Goal: Task Accomplishment & Management: Use online tool/utility

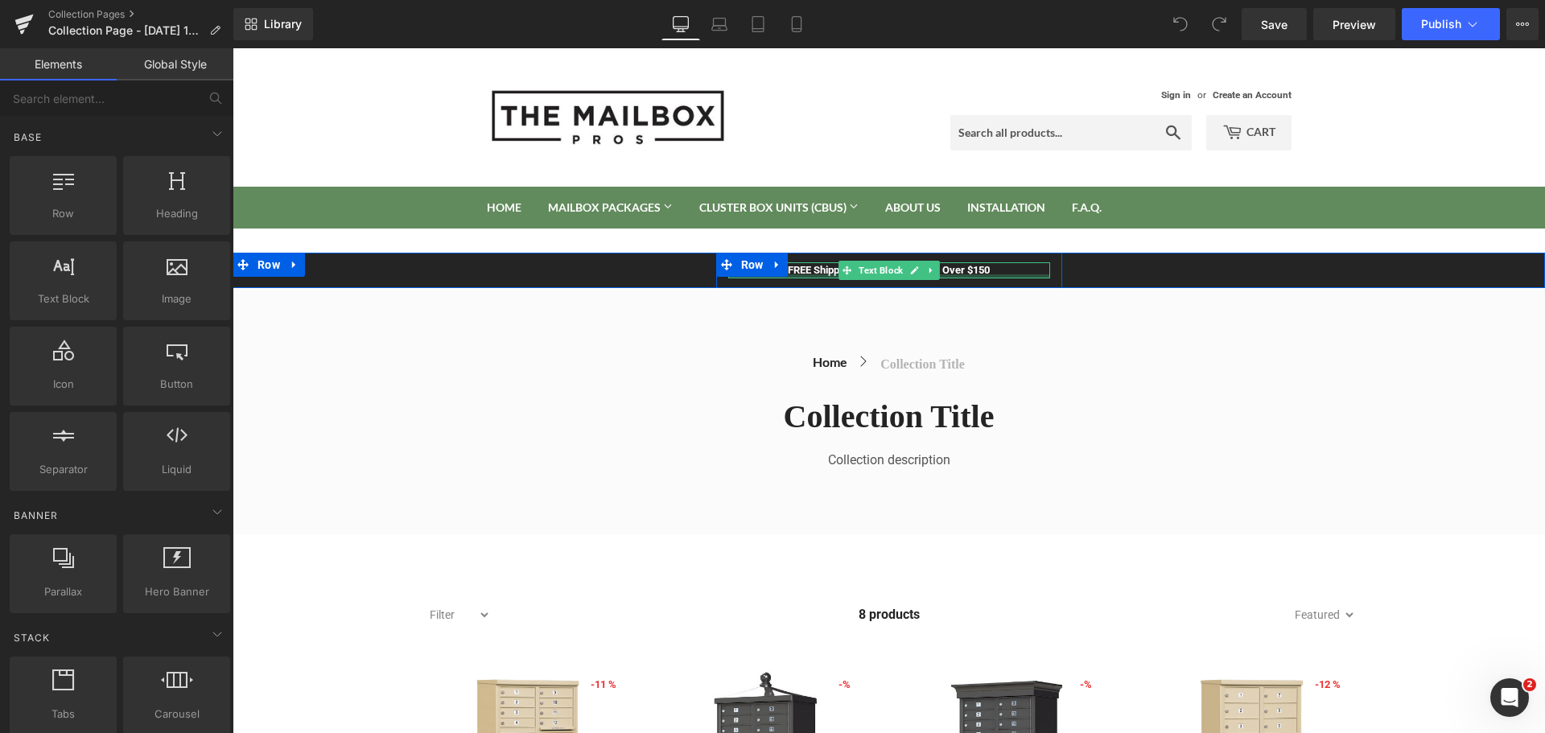
click at [1000, 275] on div "FREE Shipping On All U.S. Orders Over $150 Text Block" at bounding box center [889, 270] width 322 height 16
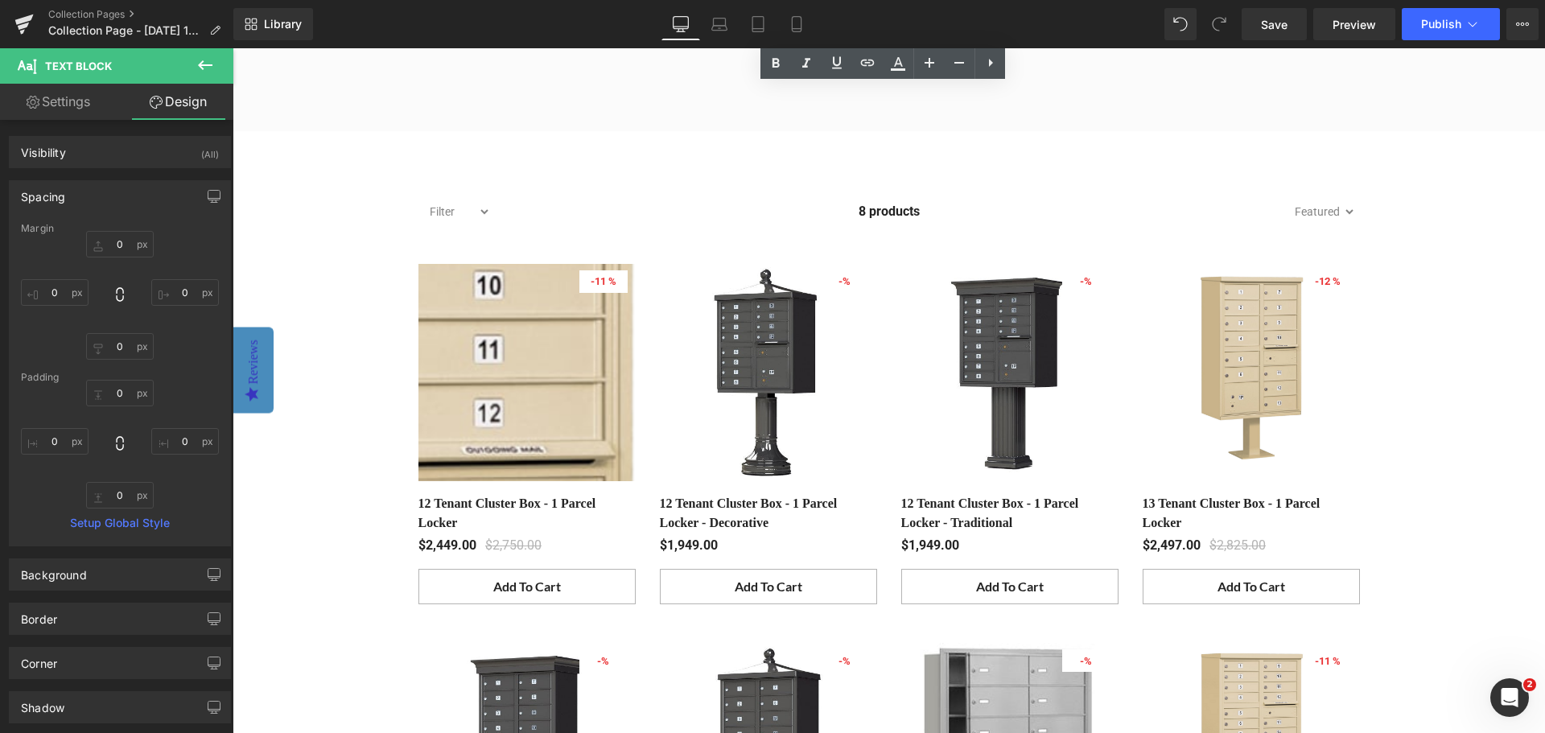
scroll to position [402, 0]
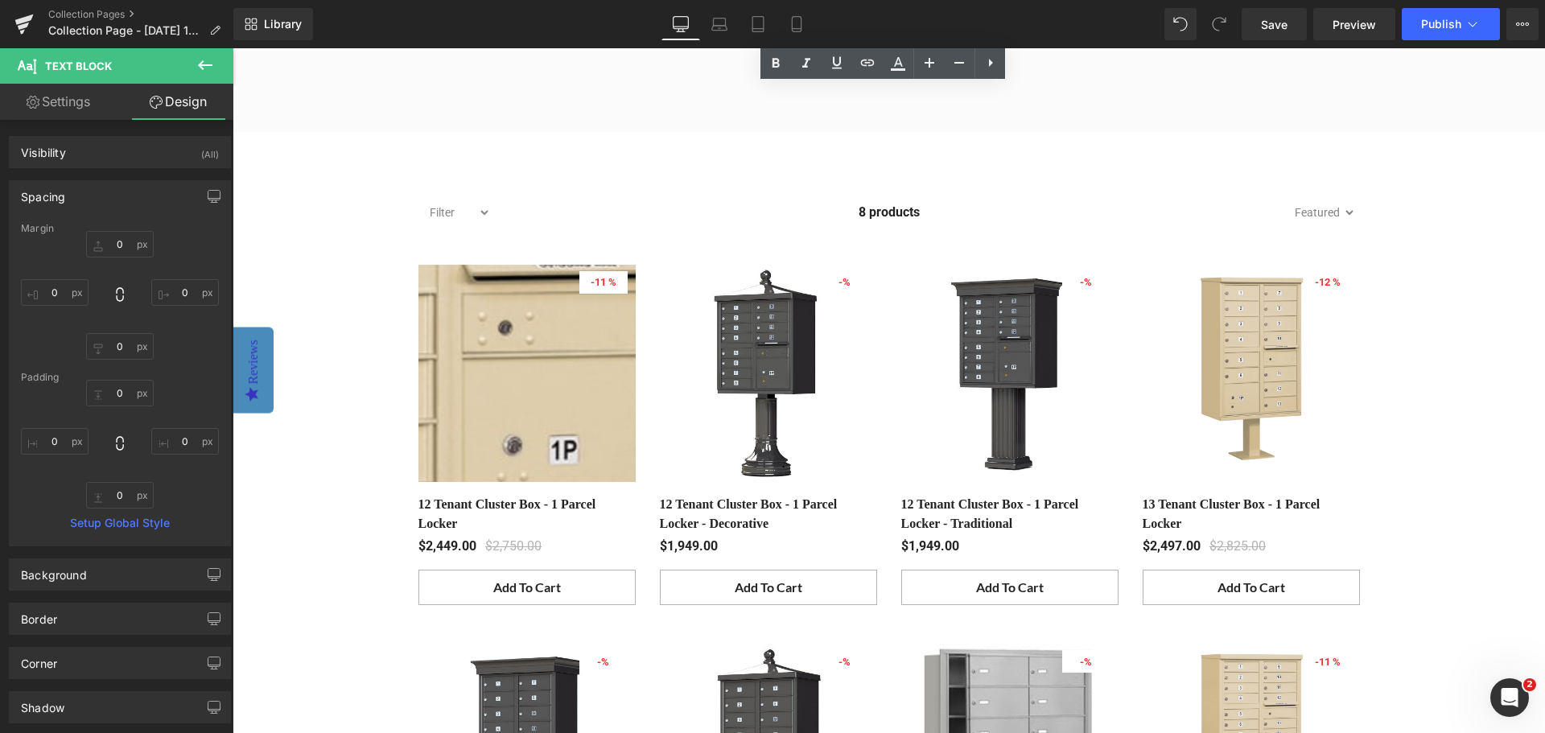
click at [547, 339] on img at bounding box center [383, 568] width 1390 height 1390
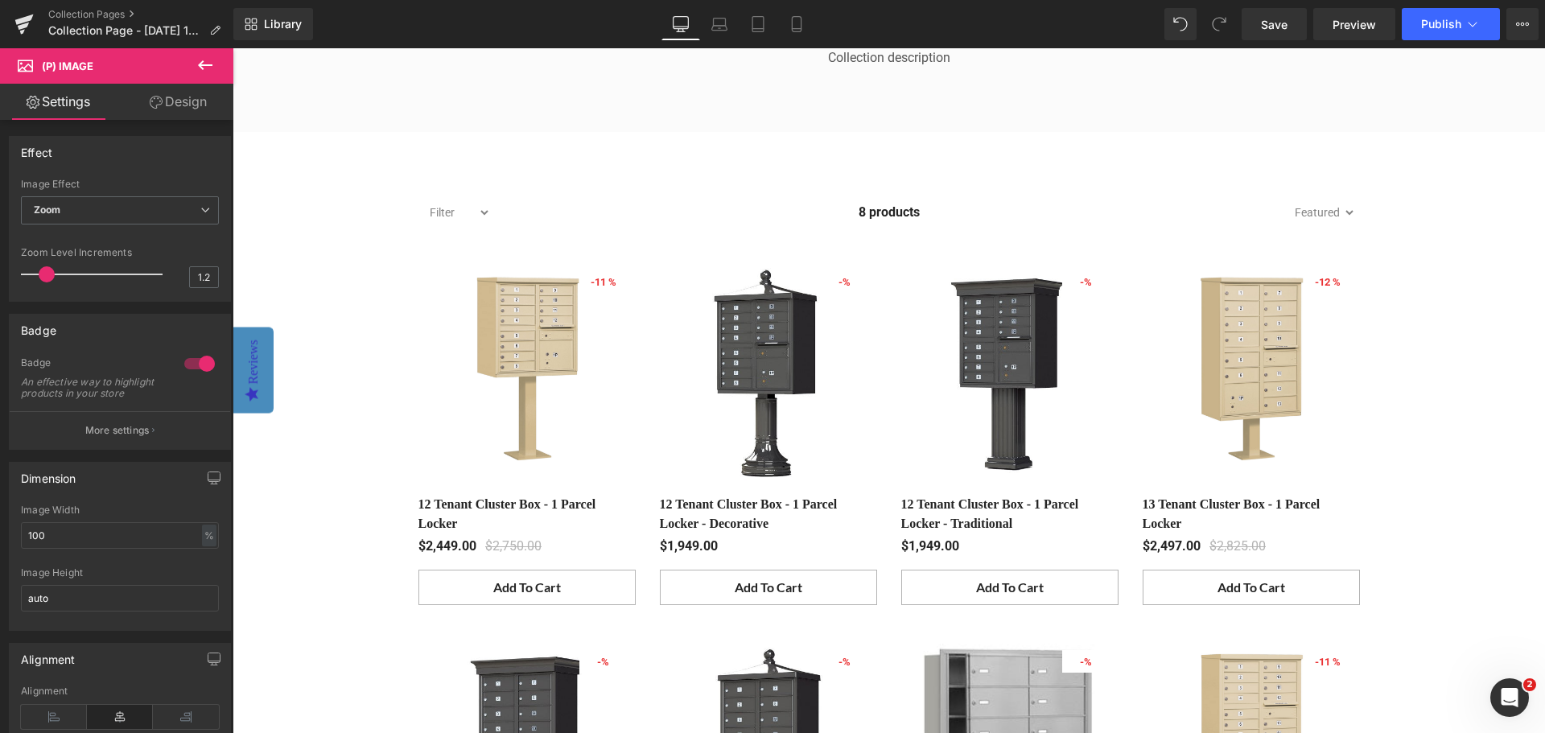
click at [203, 64] on icon at bounding box center [205, 65] width 19 height 19
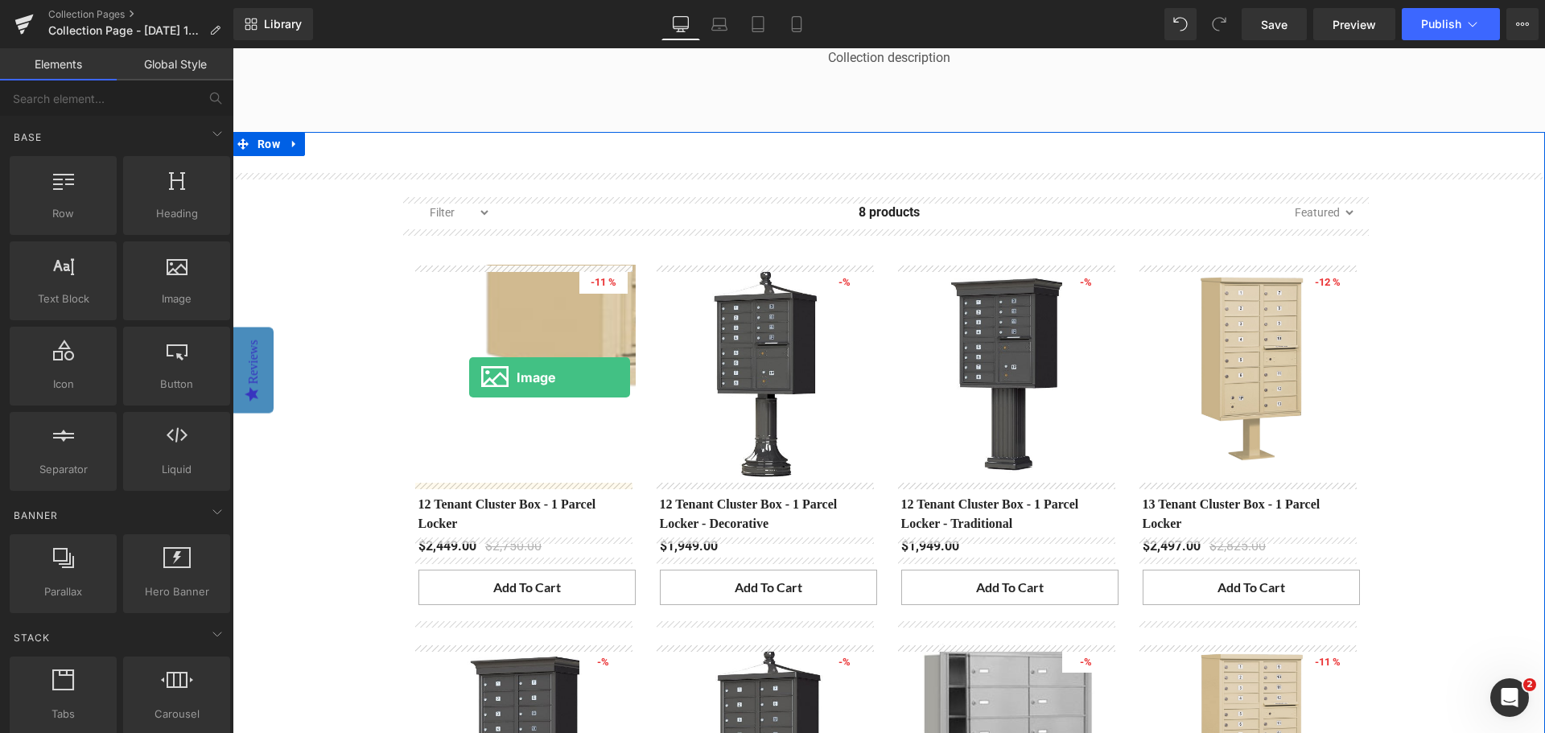
drag, startPoint x: 383, startPoint y: 329, endPoint x: 469, endPoint y: 377, distance: 98.7
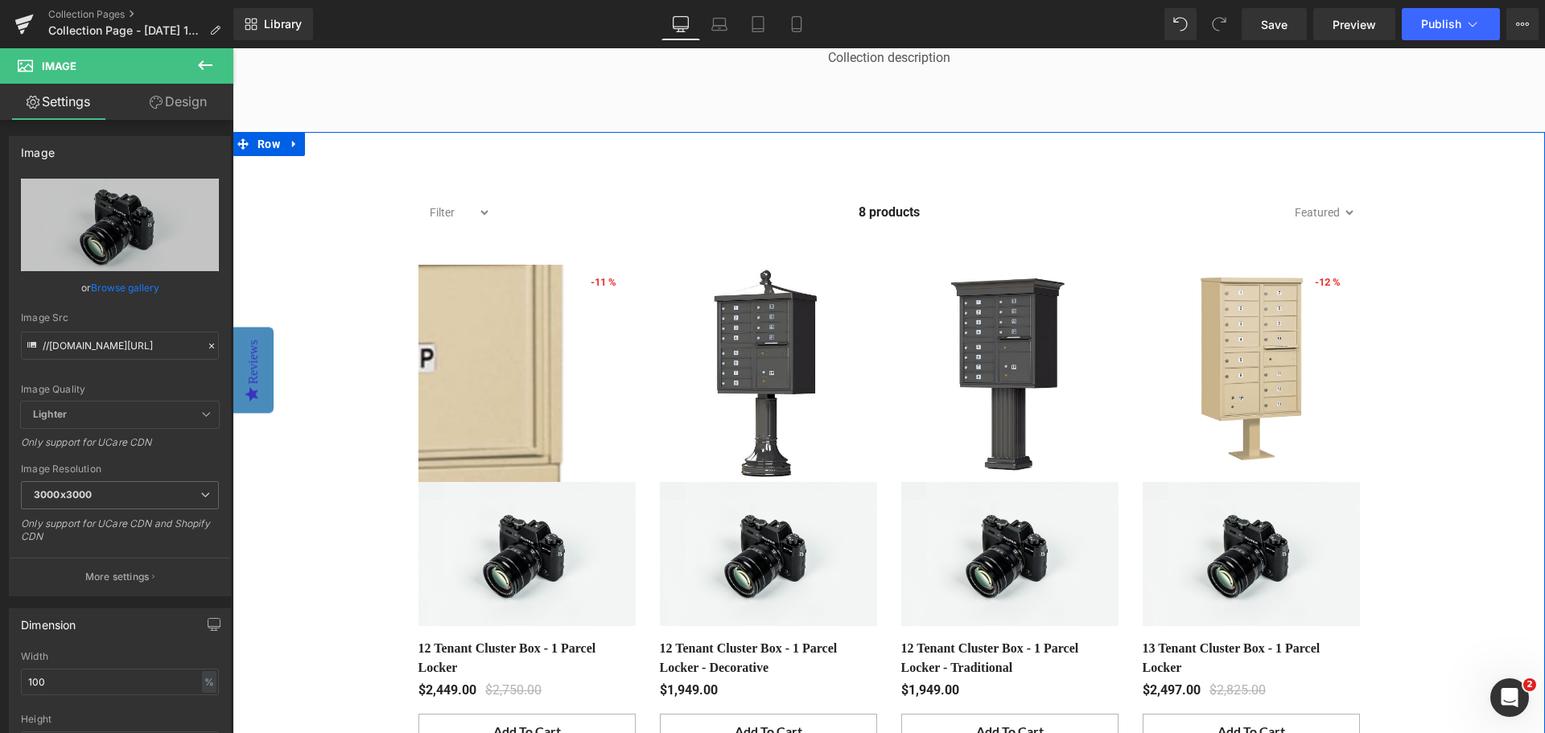
click at [572, 358] on img at bounding box center [240, 476] width 1390 height 1390
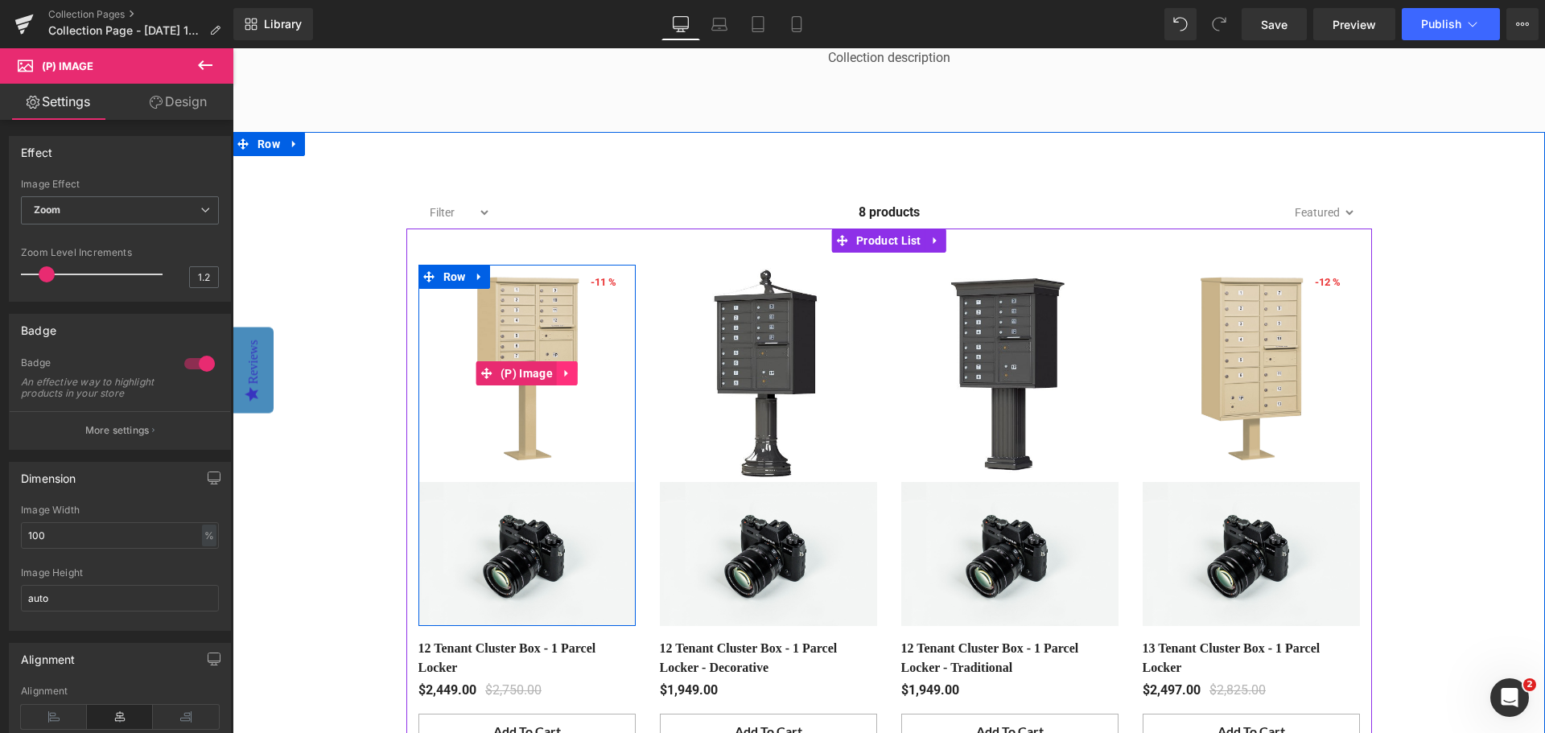
click at [565, 376] on icon at bounding box center [566, 372] width 3 height 7
click at [573, 377] on icon at bounding box center [577, 373] width 11 height 11
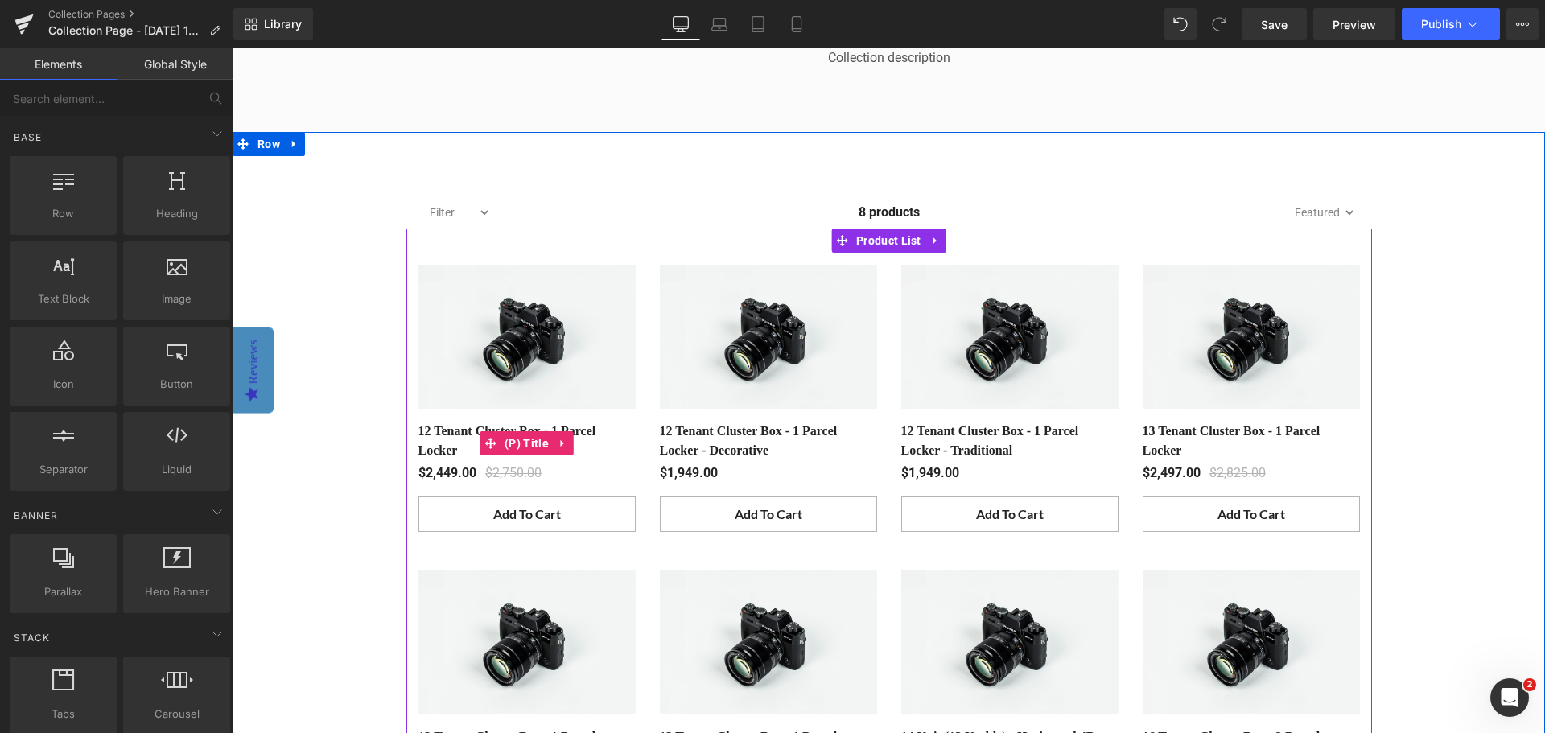
click at [448, 440] on link "12 Tenant Cluster Box - 1 Parcel Locker" at bounding box center [526, 441] width 217 height 39
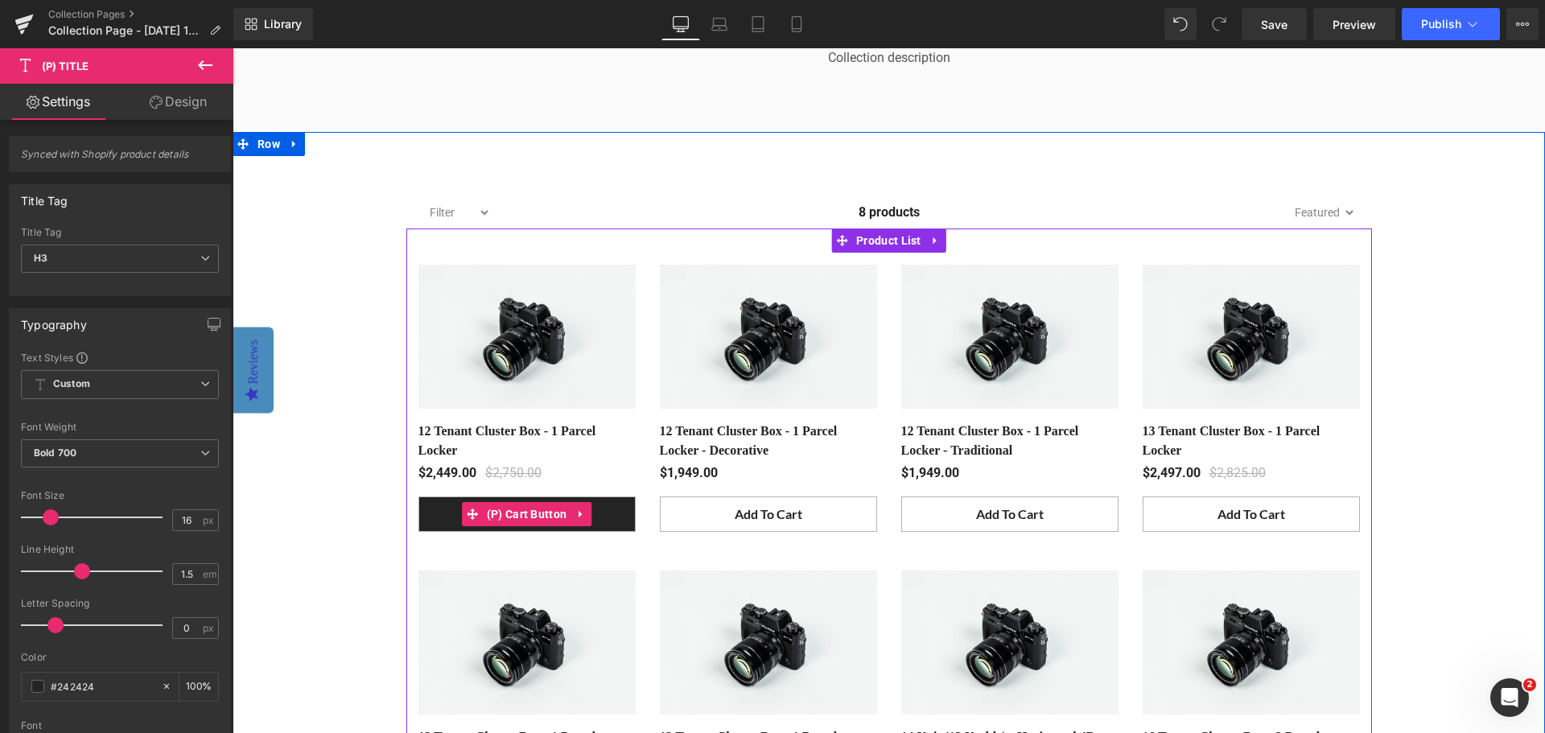
click at [599, 520] on button "Add To Cart" at bounding box center [526, 514] width 217 height 36
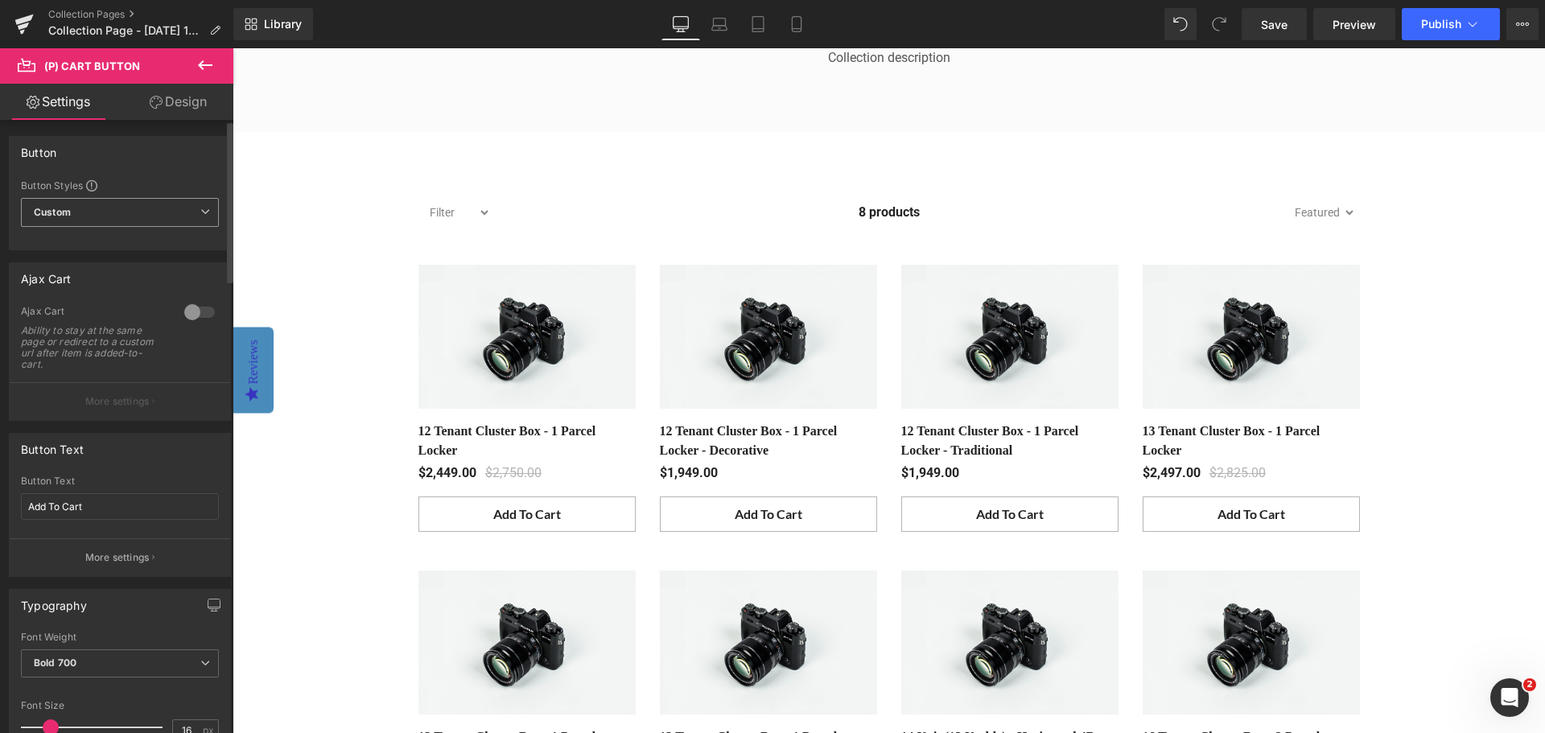
click at [200, 208] on icon at bounding box center [205, 212] width 10 height 10
click at [199, 208] on icon at bounding box center [199, 212] width 10 height 10
click at [198, 66] on icon at bounding box center [205, 65] width 19 height 19
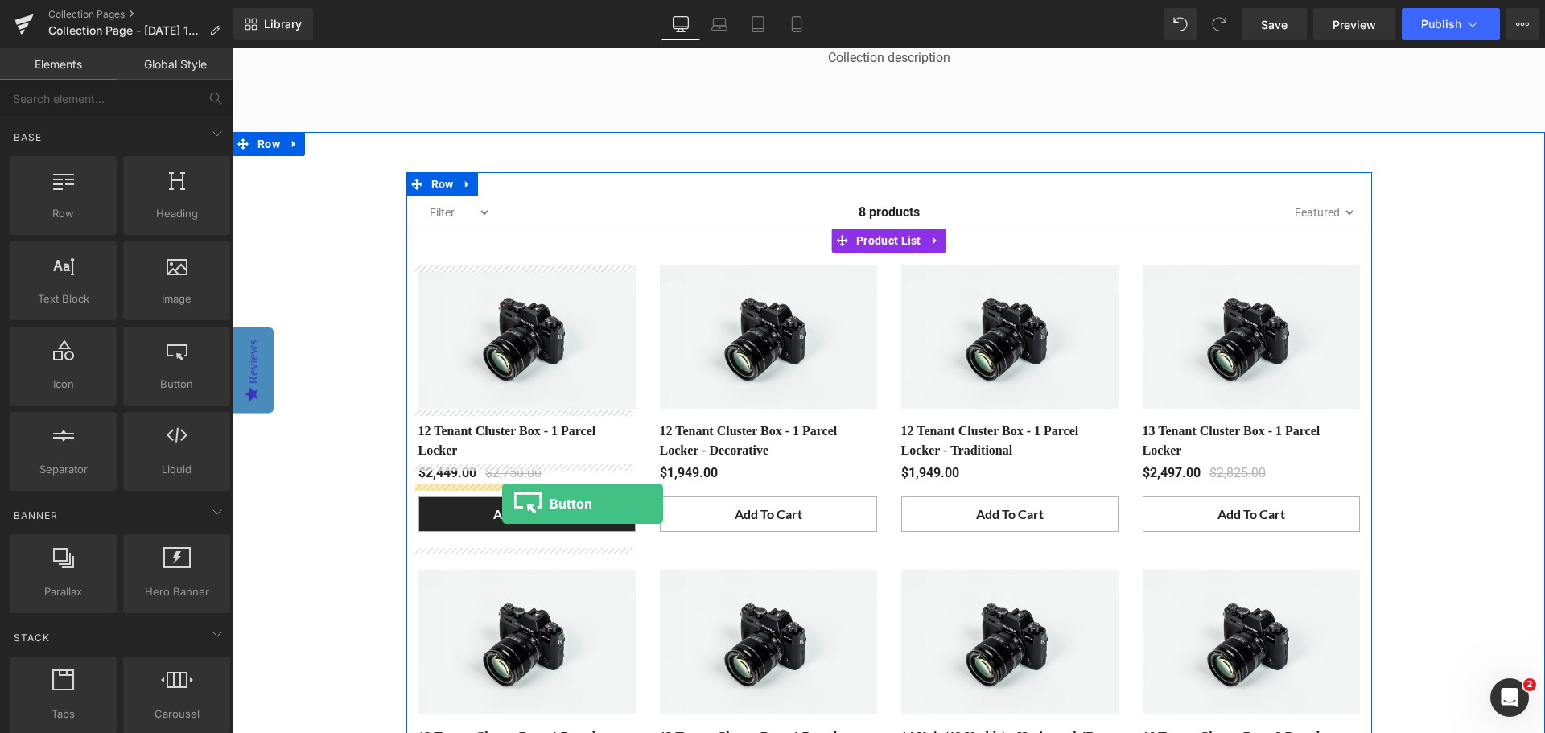
drag, startPoint x: 388, startPoint y: 413, endPoint x: 502, endPoint y: 504, distance: 146.0
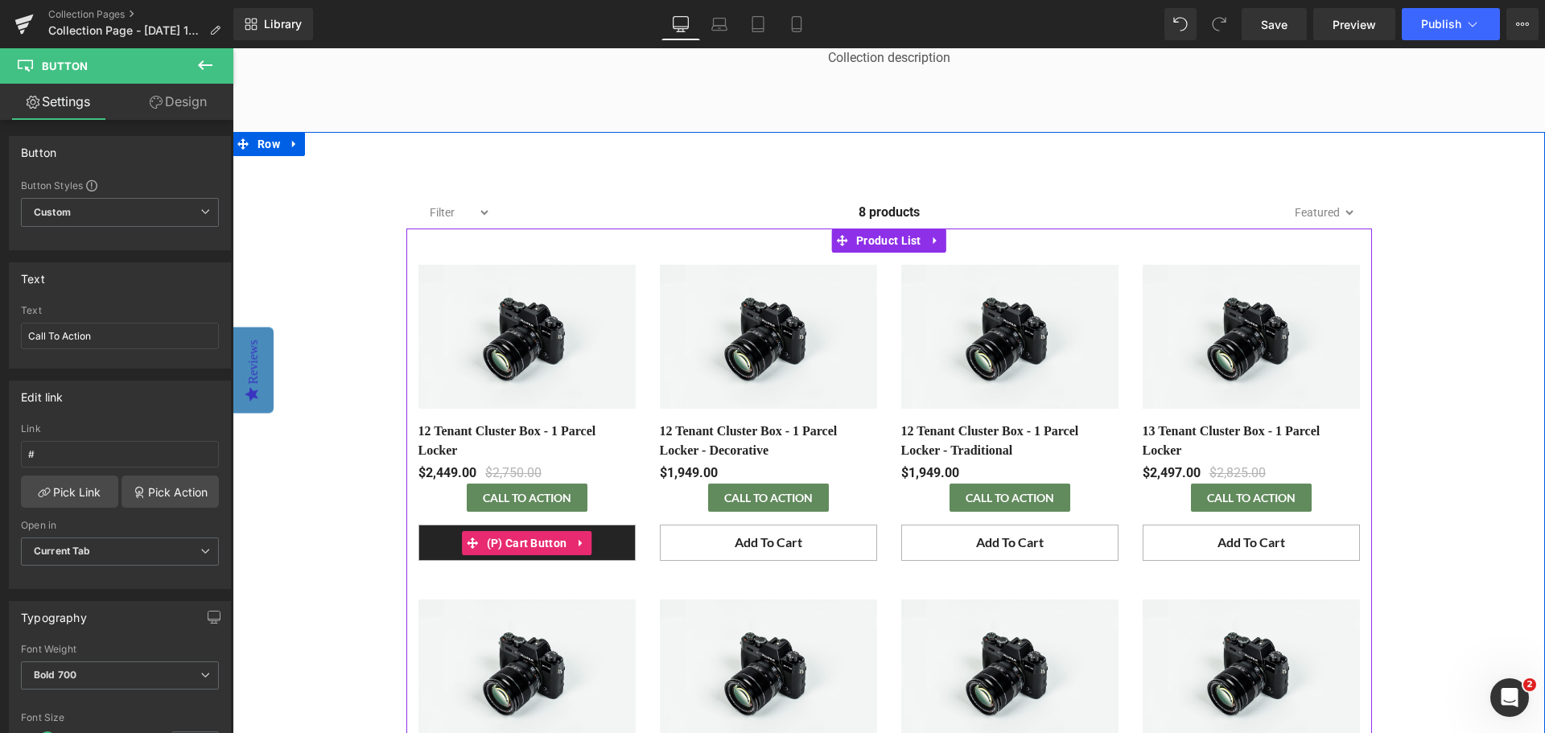
click at [616, 549] on button "Add To Cart" at bounding box center [526, 543] width 217 height 36
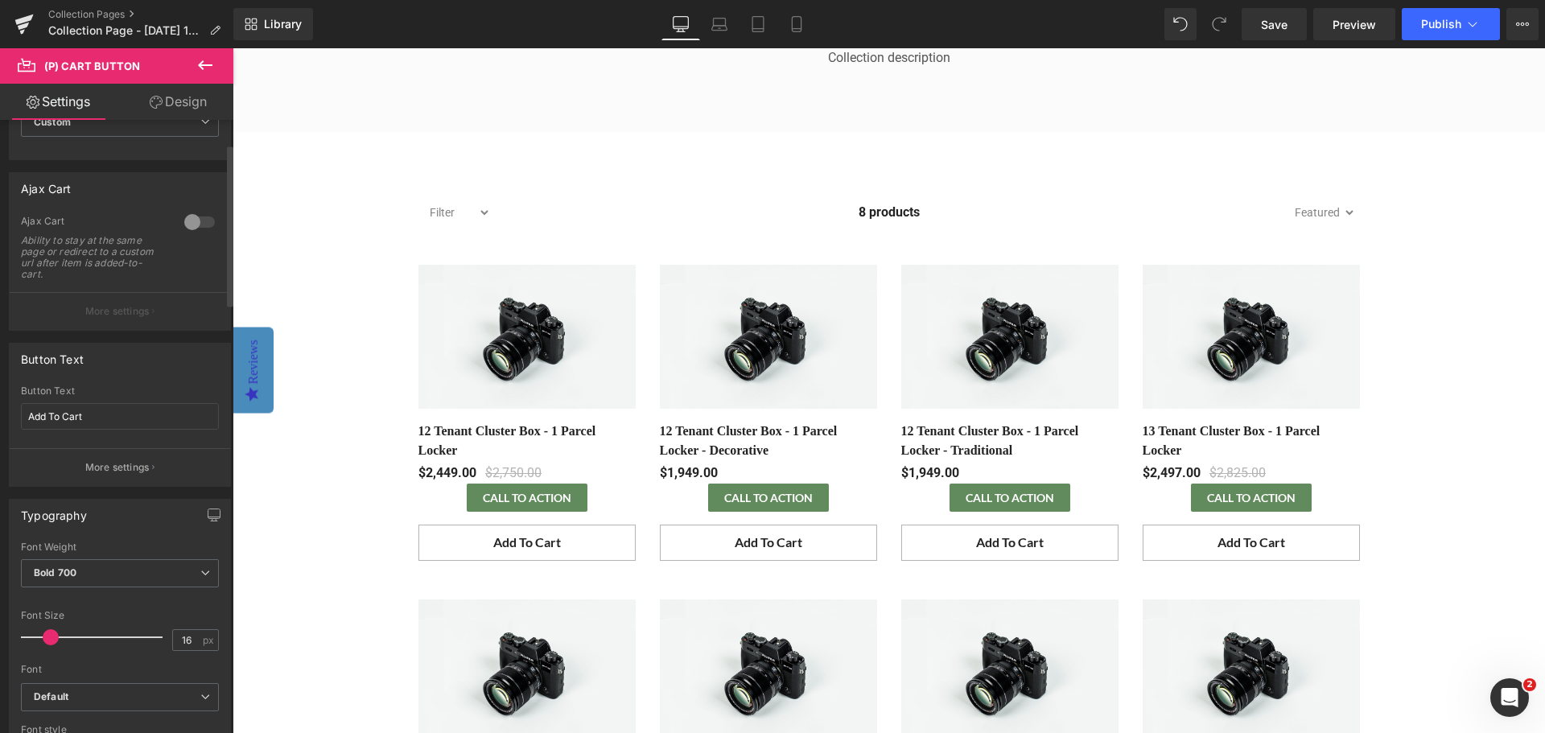
scroll to position [0, 0]
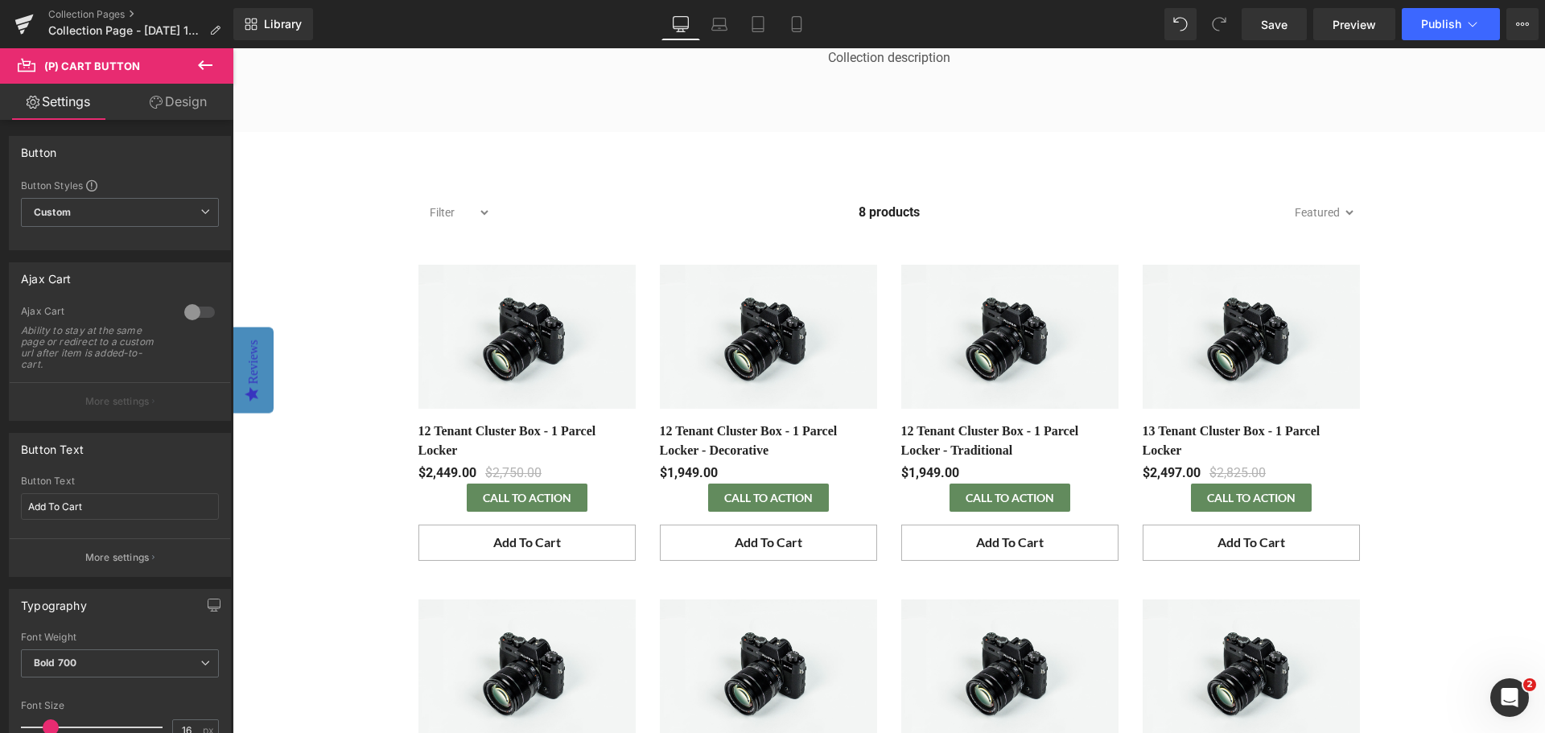
click at [208, 69] on icon at bounding box center [205, 65] width 19 height 19
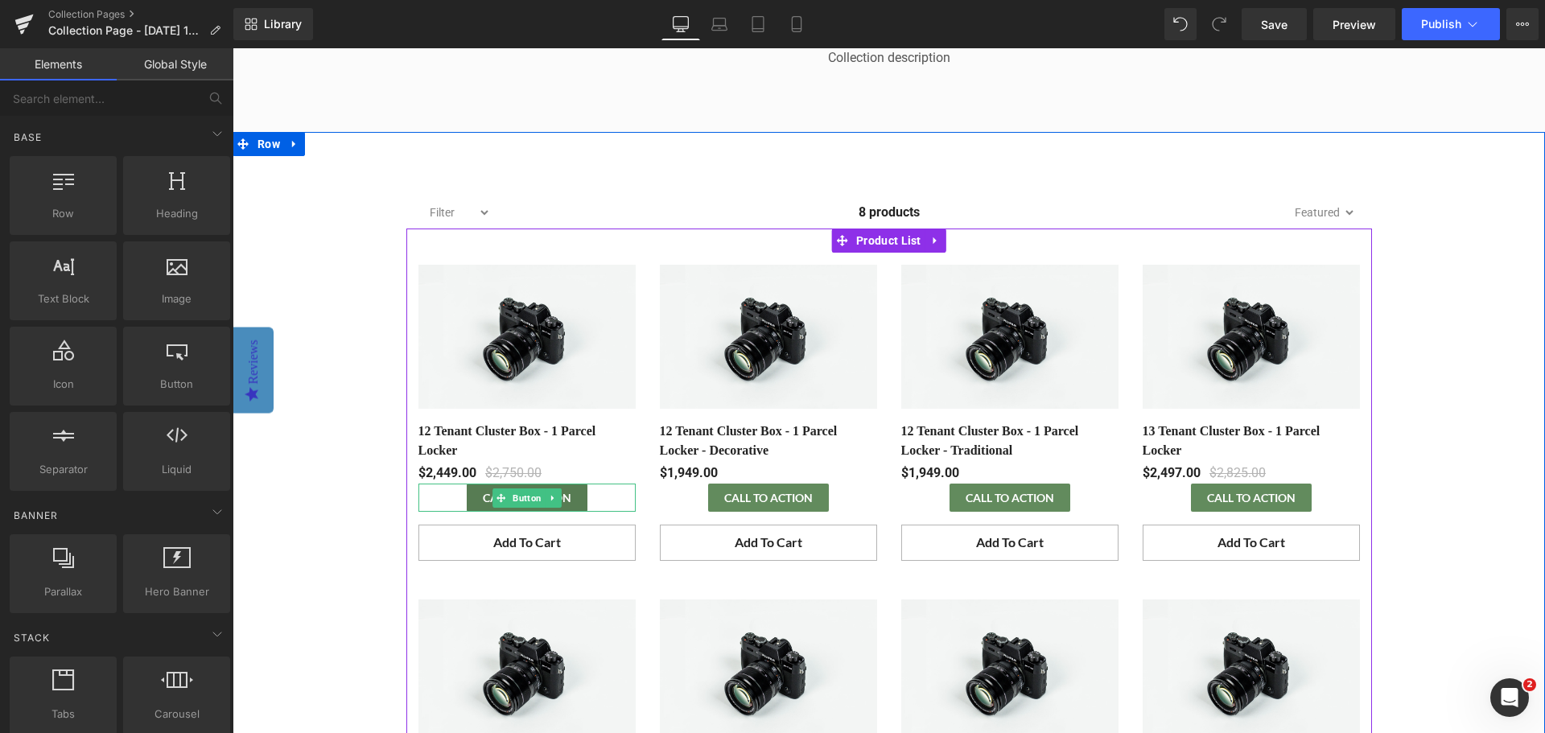
click at [554, 500] on link at bounding box center [552, 497] width 17 height 19
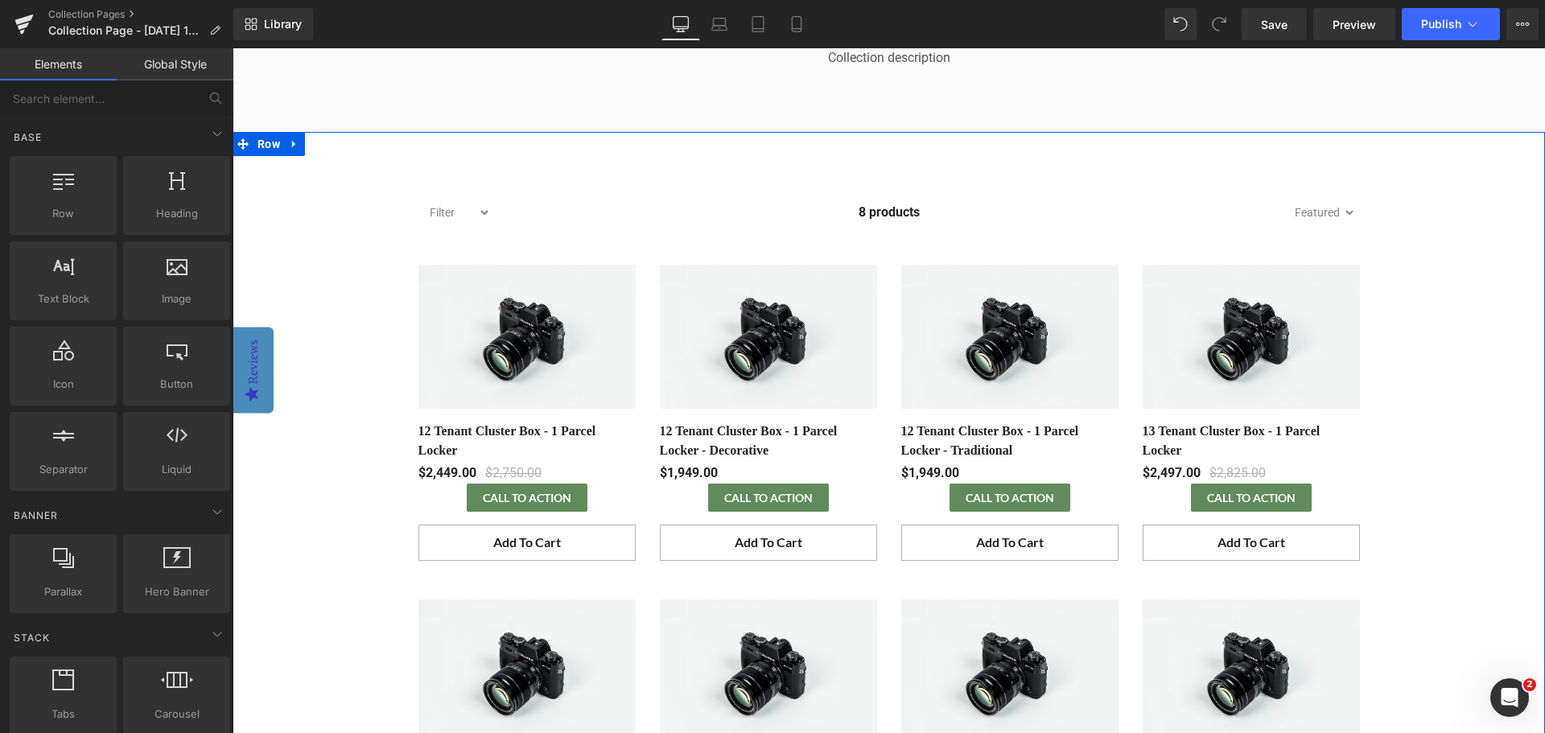
click at [385, 488] on div "Filter brand_salsbury CBU color_black color_dark bronze color_green color_grey …" at bounding box center [889, 590] width 1312 height 837
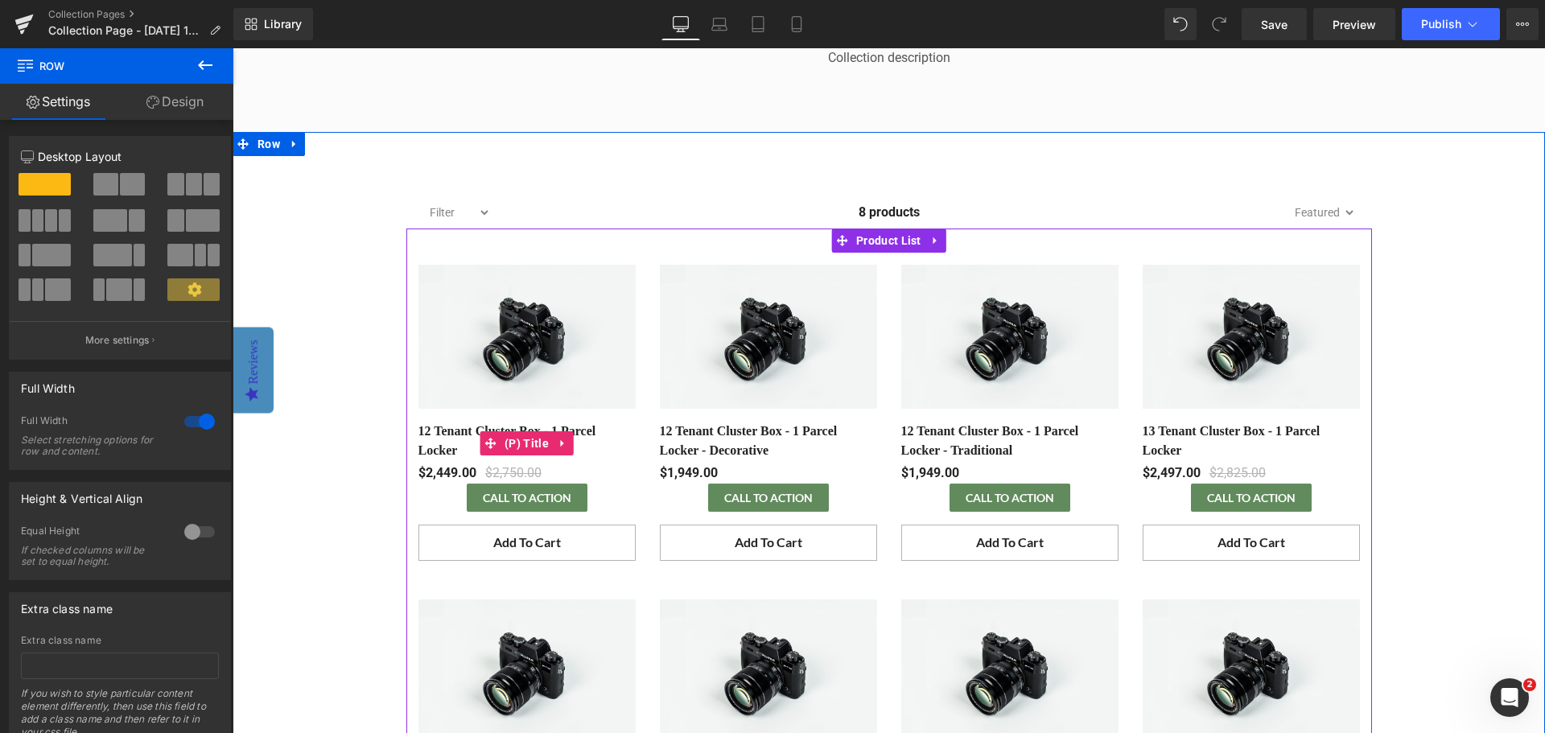
click at [453, 443] on link "12 Tenant Cluster Box - 1 Parcel Locker" at bounding box center [526, 441] width 217 height 39
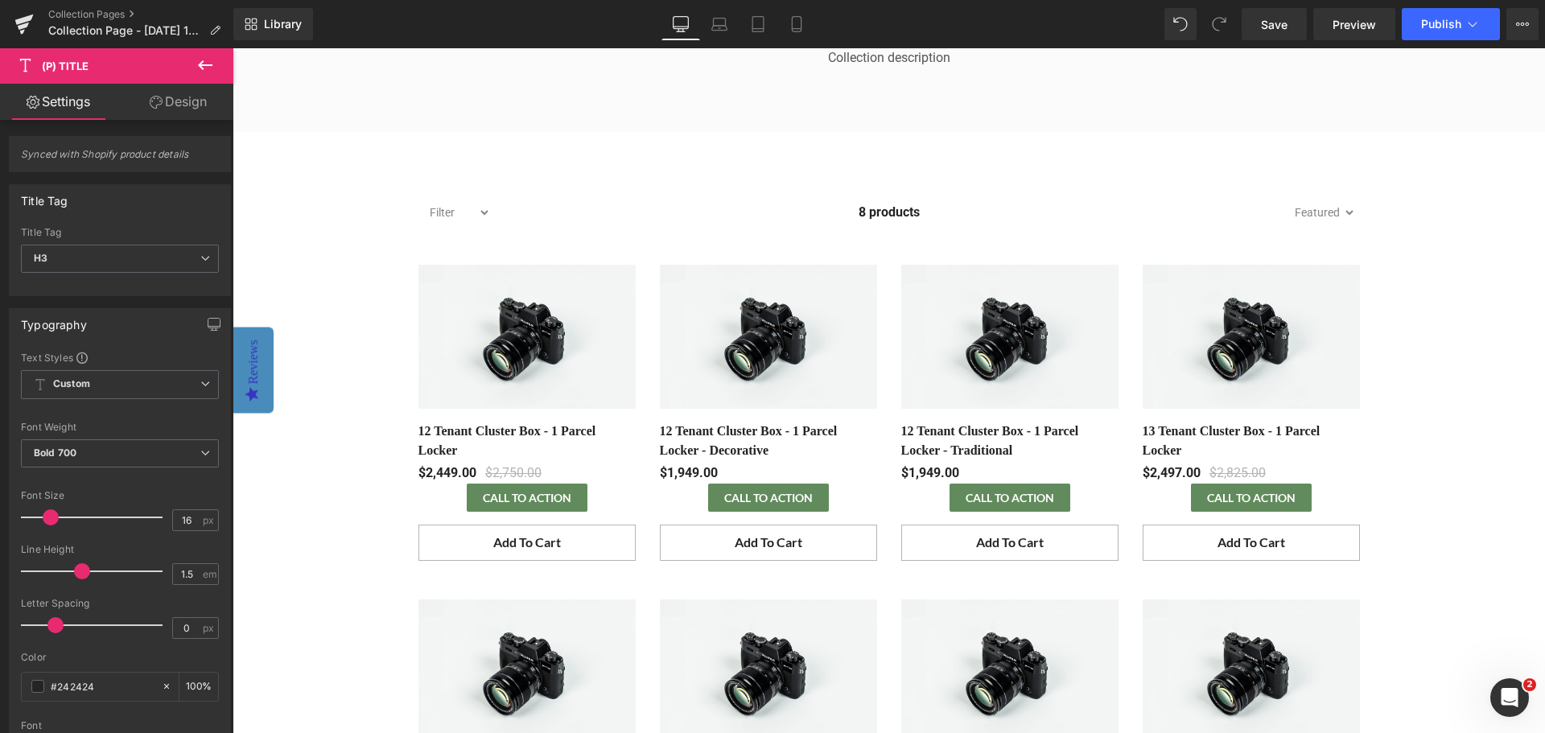
click at [202, 66] on icon at bounding box center [205, 65] width 14 height 10
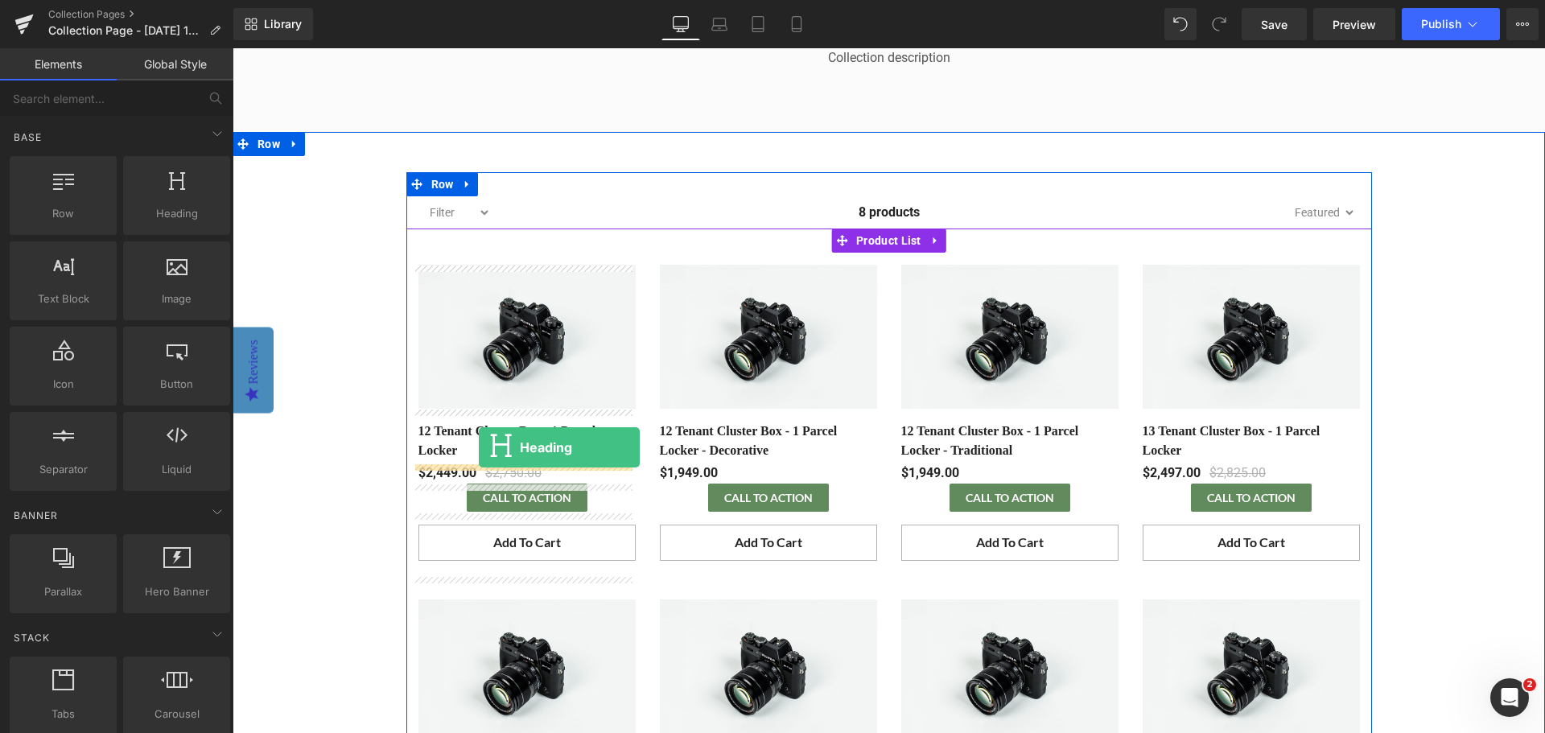
drag, startPoint x: 404, startPoint y: 245, endPoint x: 479, endPoint y: 447, distance: 215.4
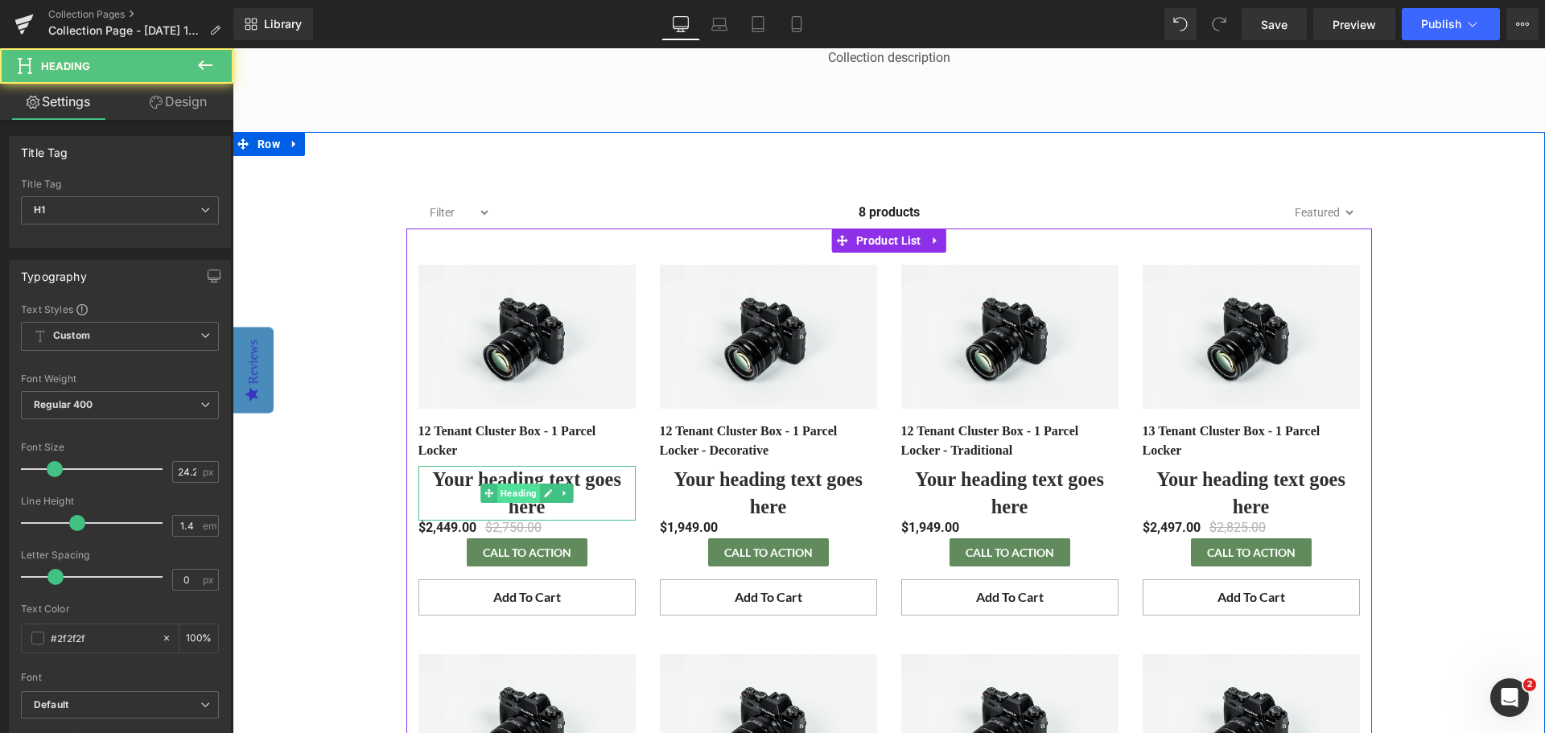
click at [504, 485] on span "Heading" at bounding box center [518, 493] width 43 height 19
click at [503, 476] on h1 "Your heading text goes here" at bounding box center [526, 493] width 217 height 55
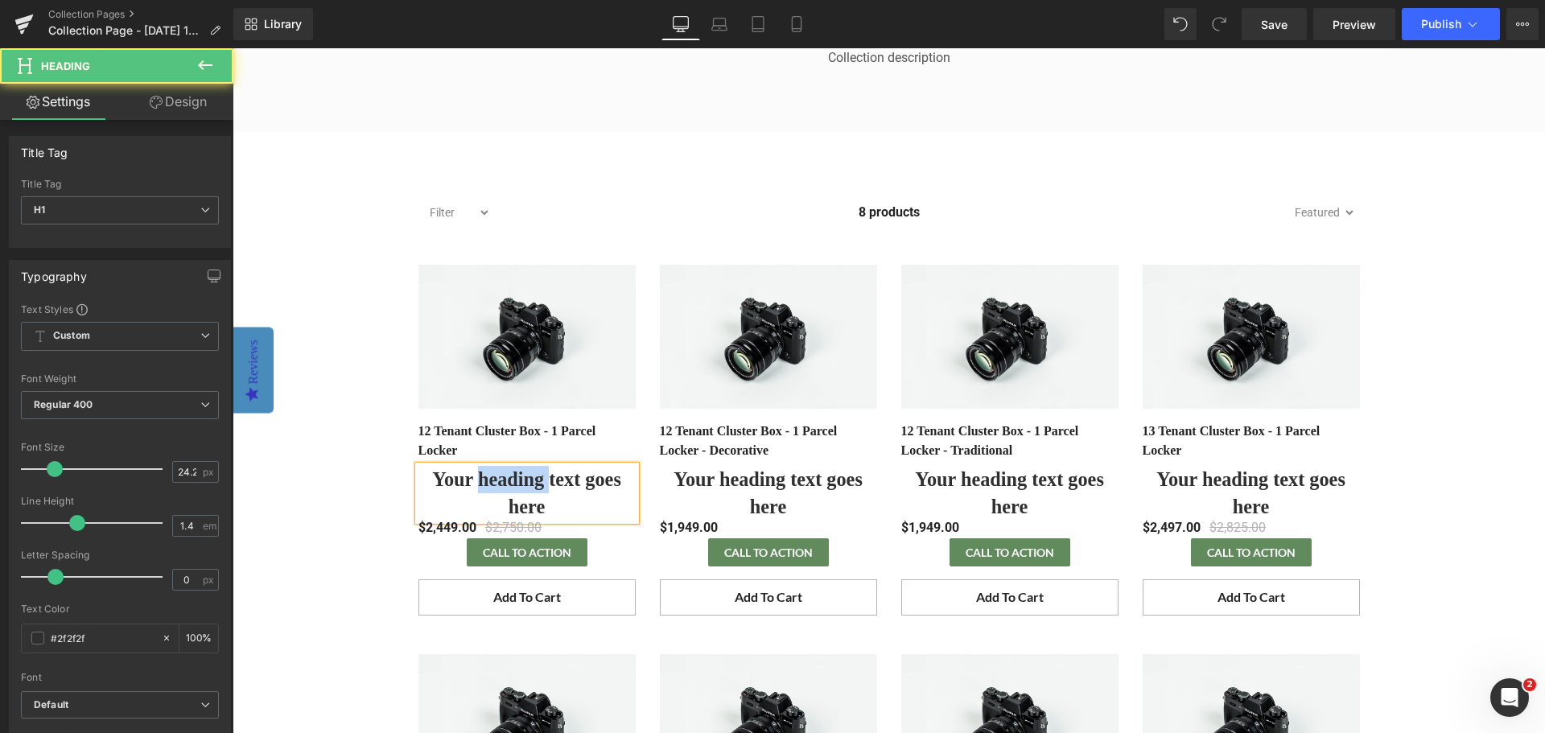
click at [503, 476] on h1 "Your heading text goes here" at bounding box center [526, 493] width 217 height 55
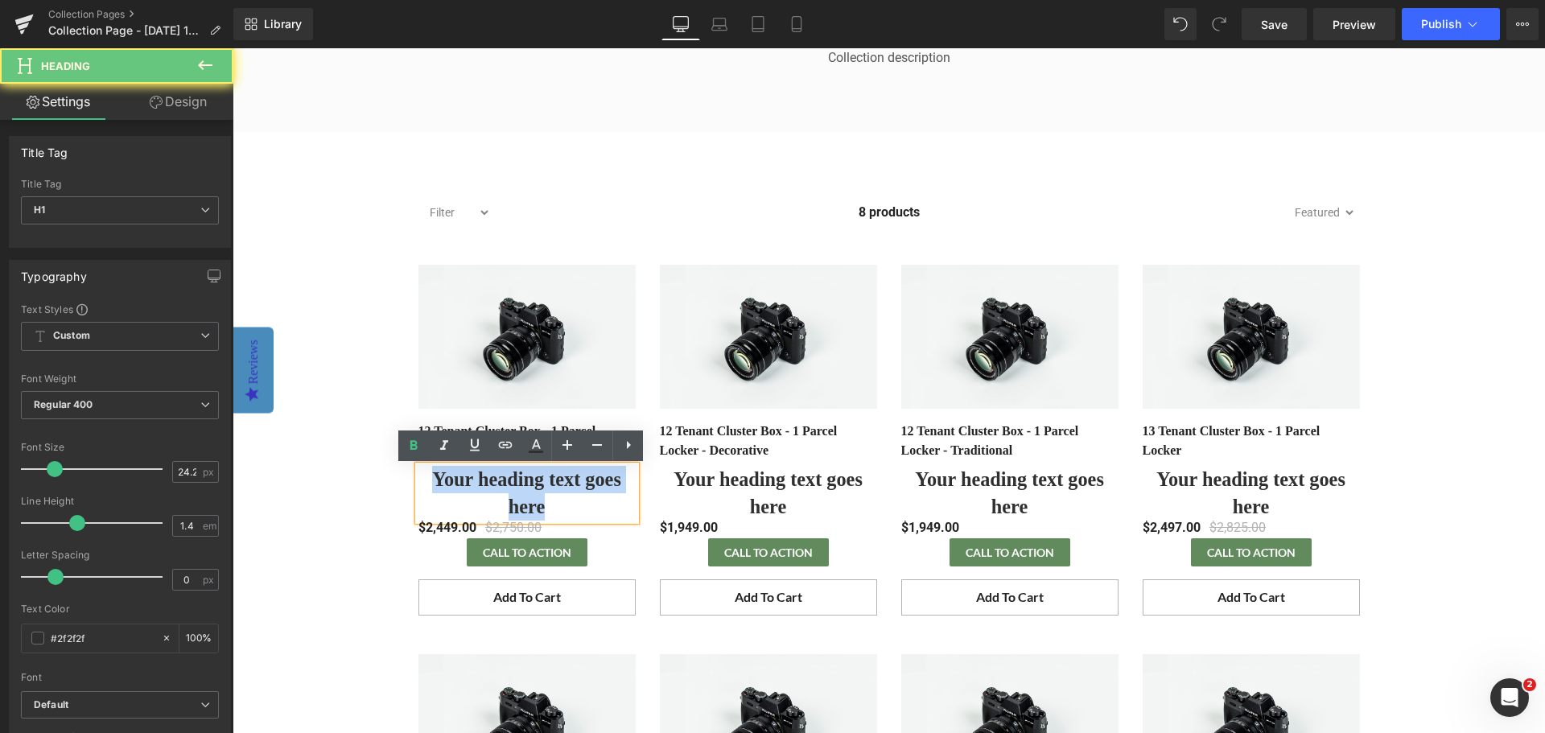
click at [503, 476] on h1 "Your heading text goes here" at bounding box center [526, 493] width 217 height 55
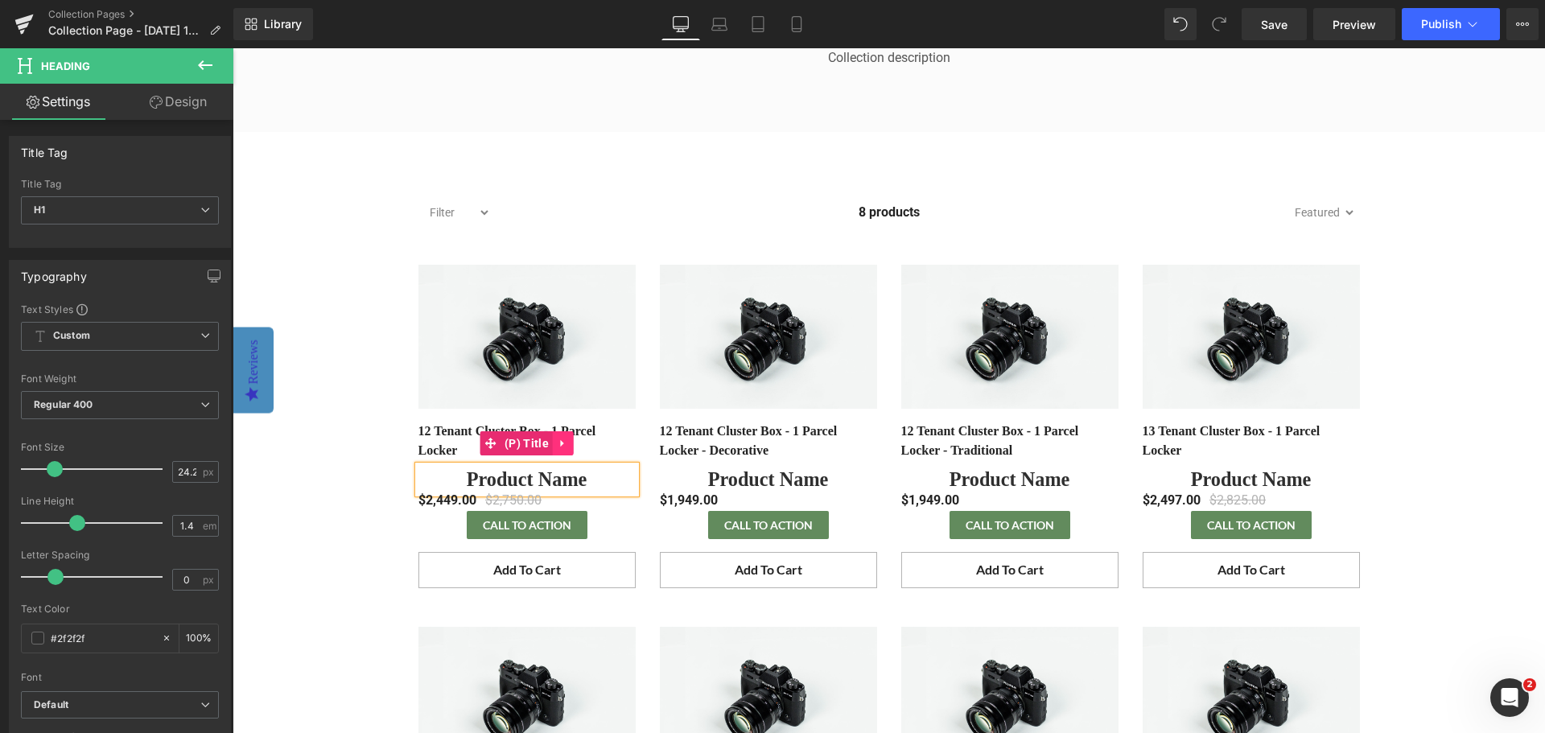
click at [562, 444] on icon at bounding box center [563, 444] width 11 height 12
click at [568, 444] on icon at bounding box center [573, 443] width 11 height 11
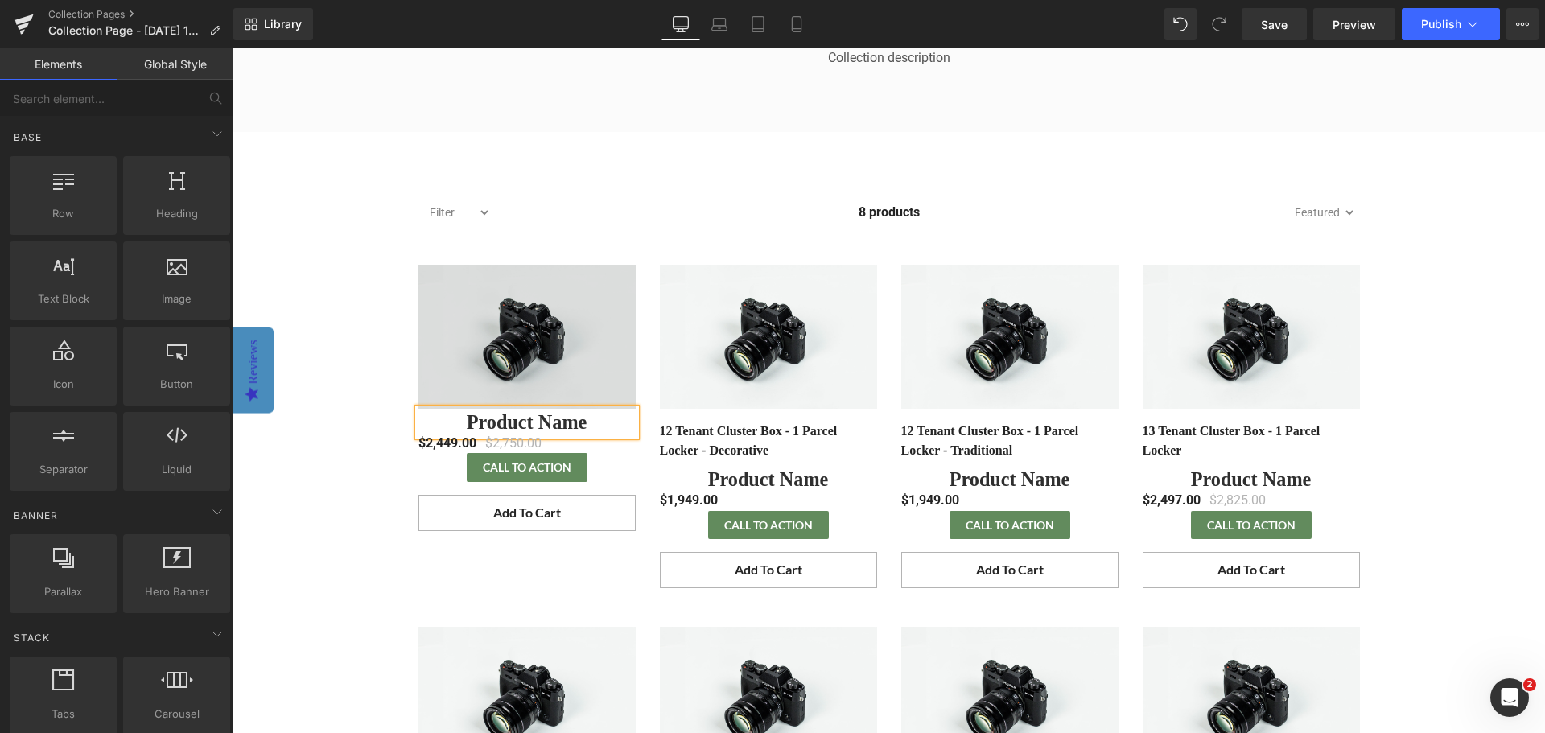
click at [577, 346] on img at bounding box center [526, 337] width 217 height 144
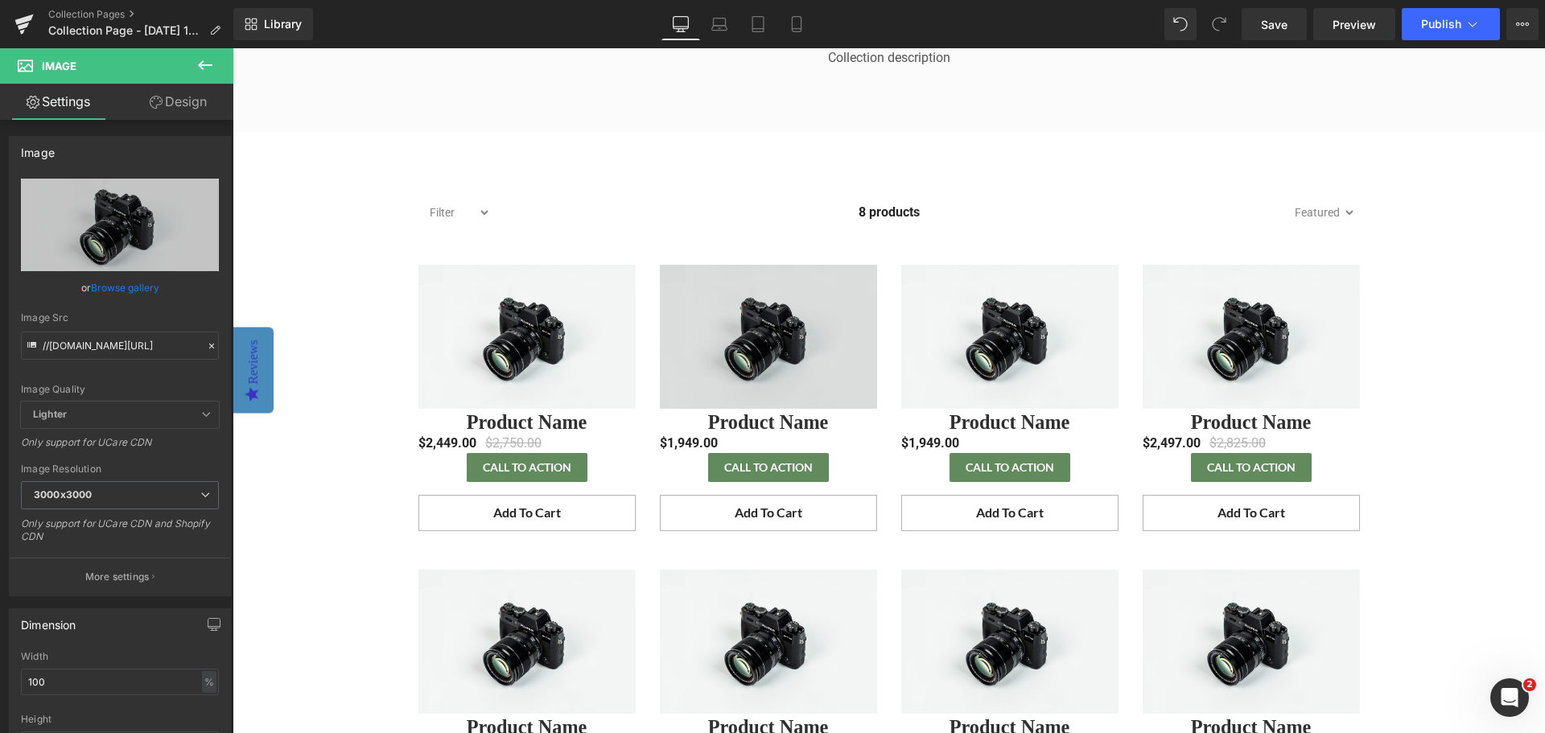
click at [721, 340] on img at bounding box center [768, 337] width 217 height 144
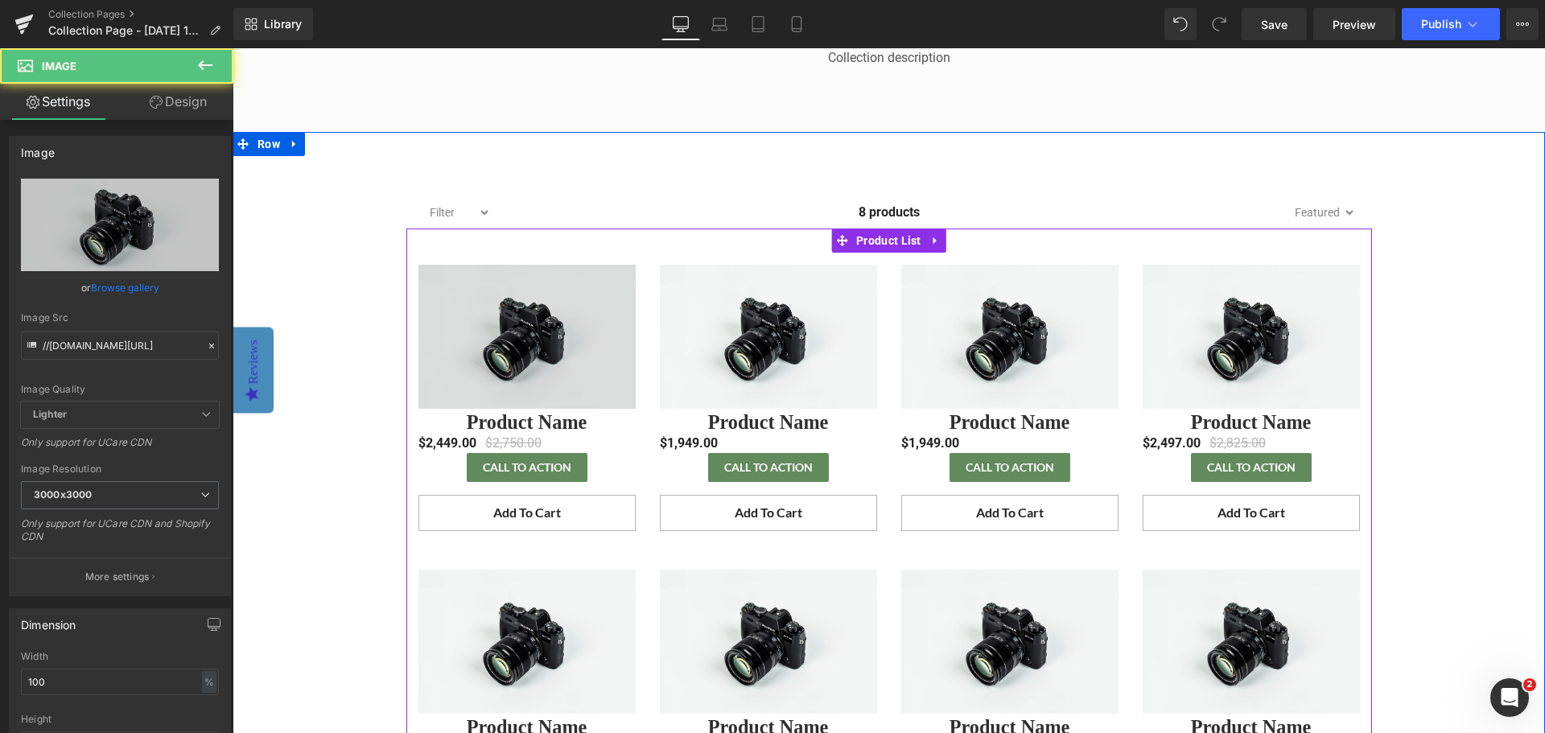
click at [583, 338] on img at bounding box center [526, 337] width 217 height 144
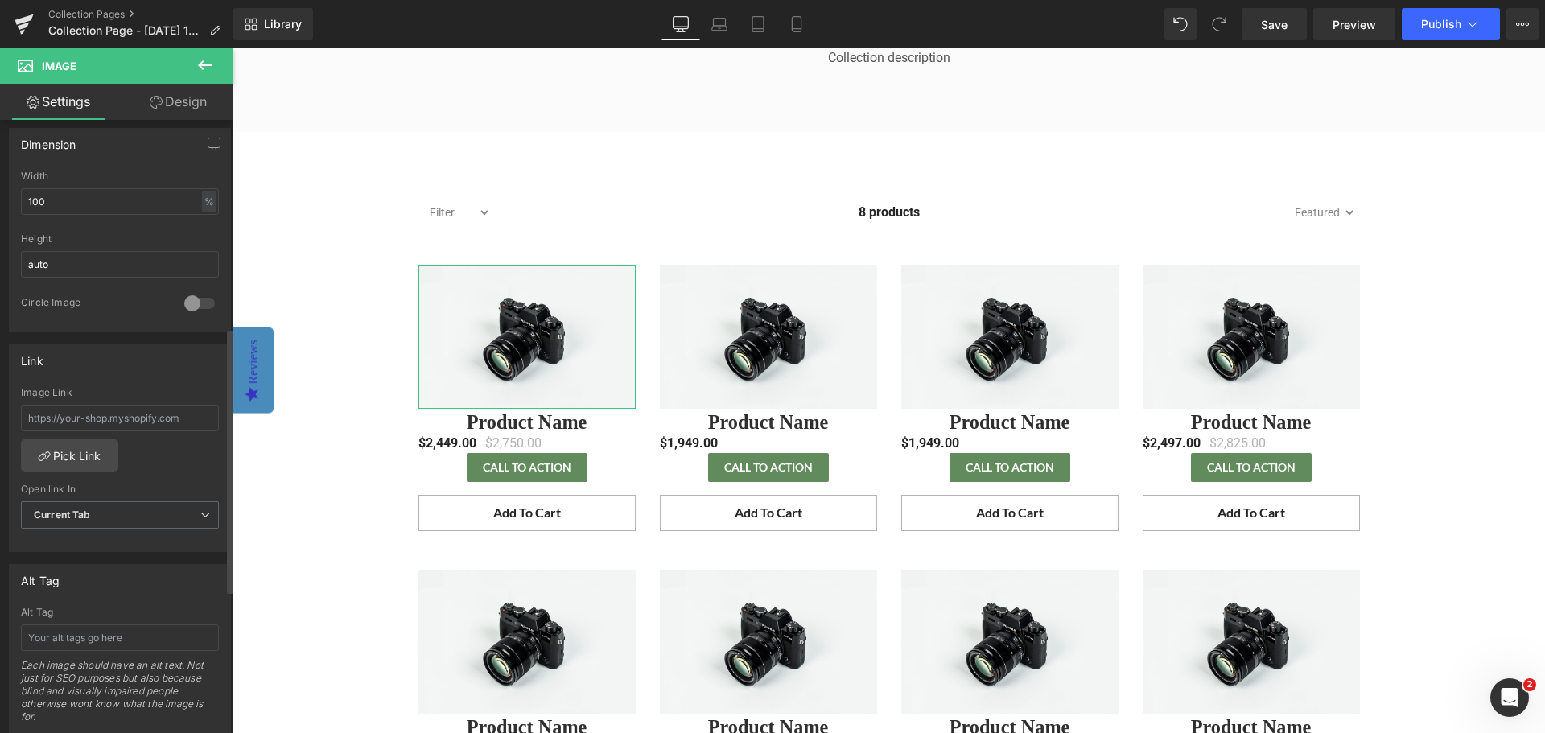
scroll to position [483, 0]
click at [124, 423] on input "text" at bounding box center [120, 415] width 198 height 27
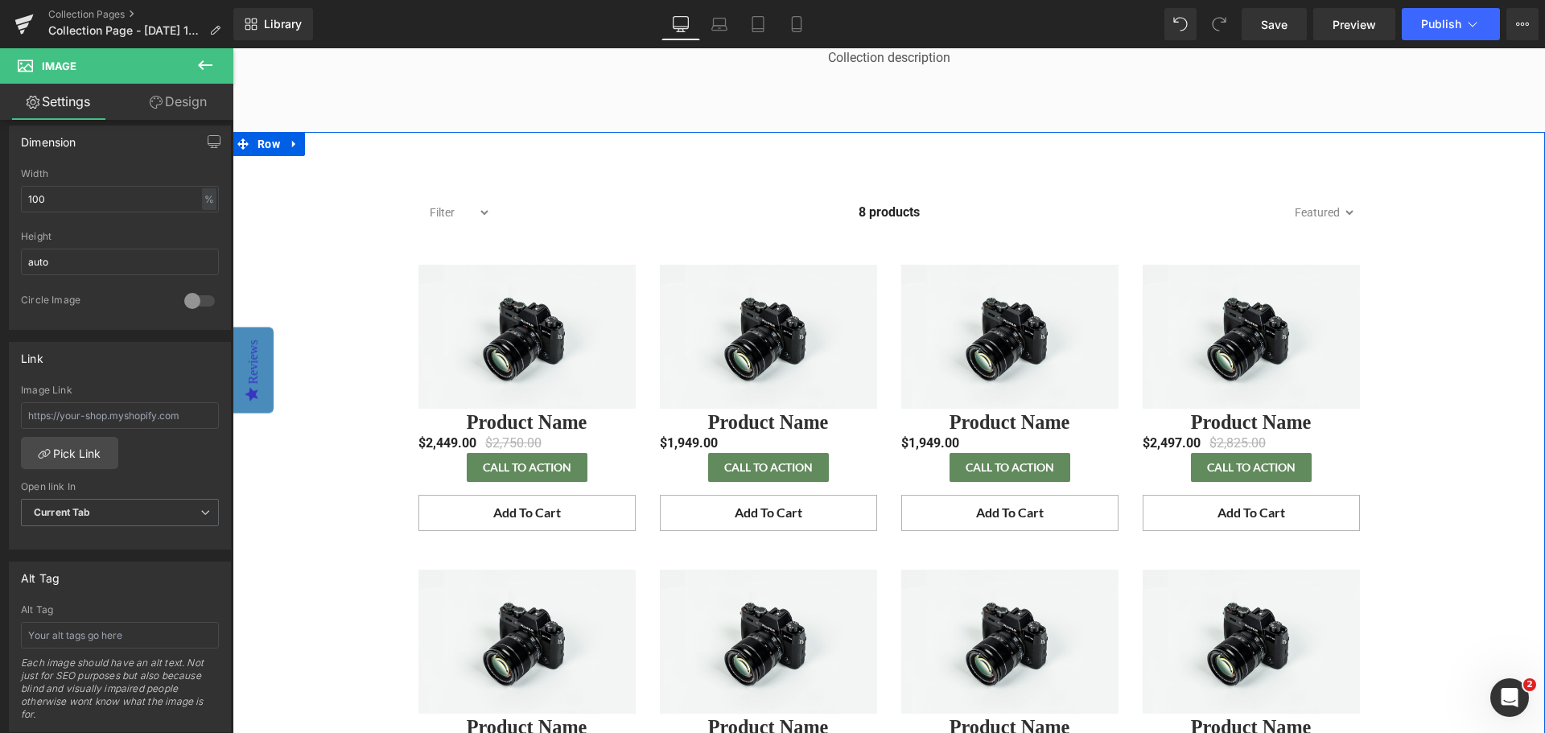
click at [356, 479] on div "Filter brand_salsbury CBU color_black color_dark bronze color_green color_grey …" at bounding box center [889, 550] width 1312 height 757
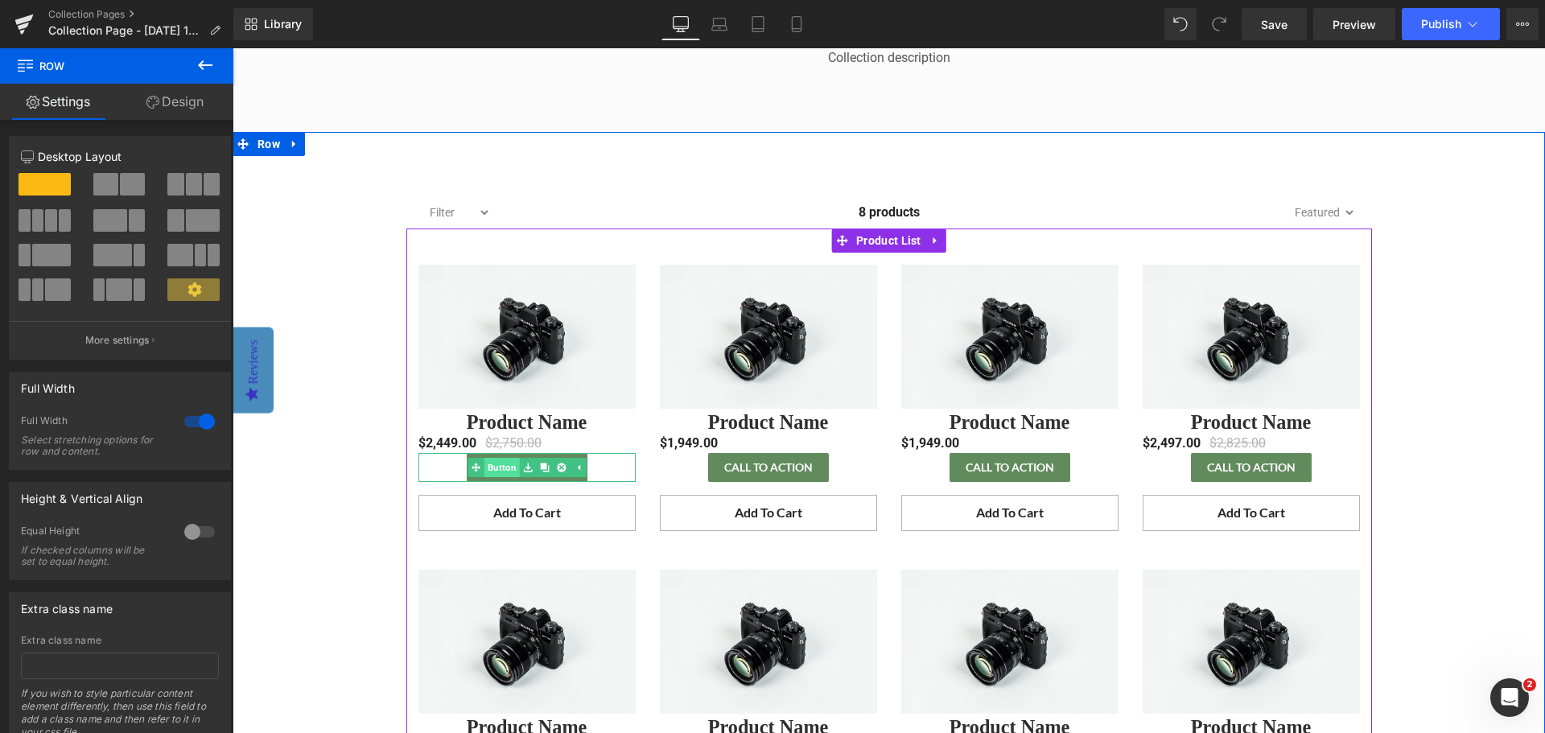
click at [500, 471] on link "Button" at bounding box center [493, 467] width 52 height 19
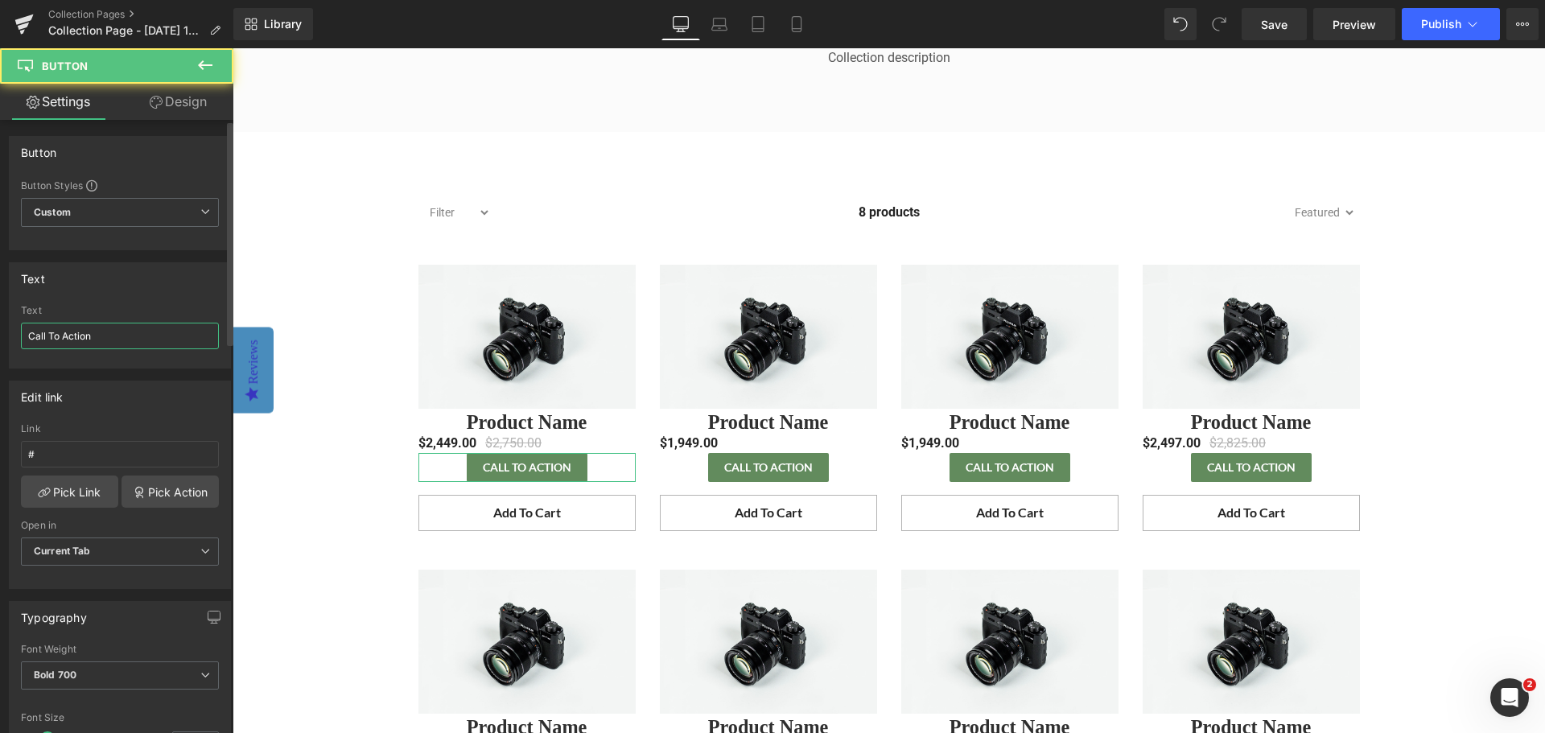
click at [130, 342] on input "Call To Action" at bounding box center [120, 336] width 198 height 27
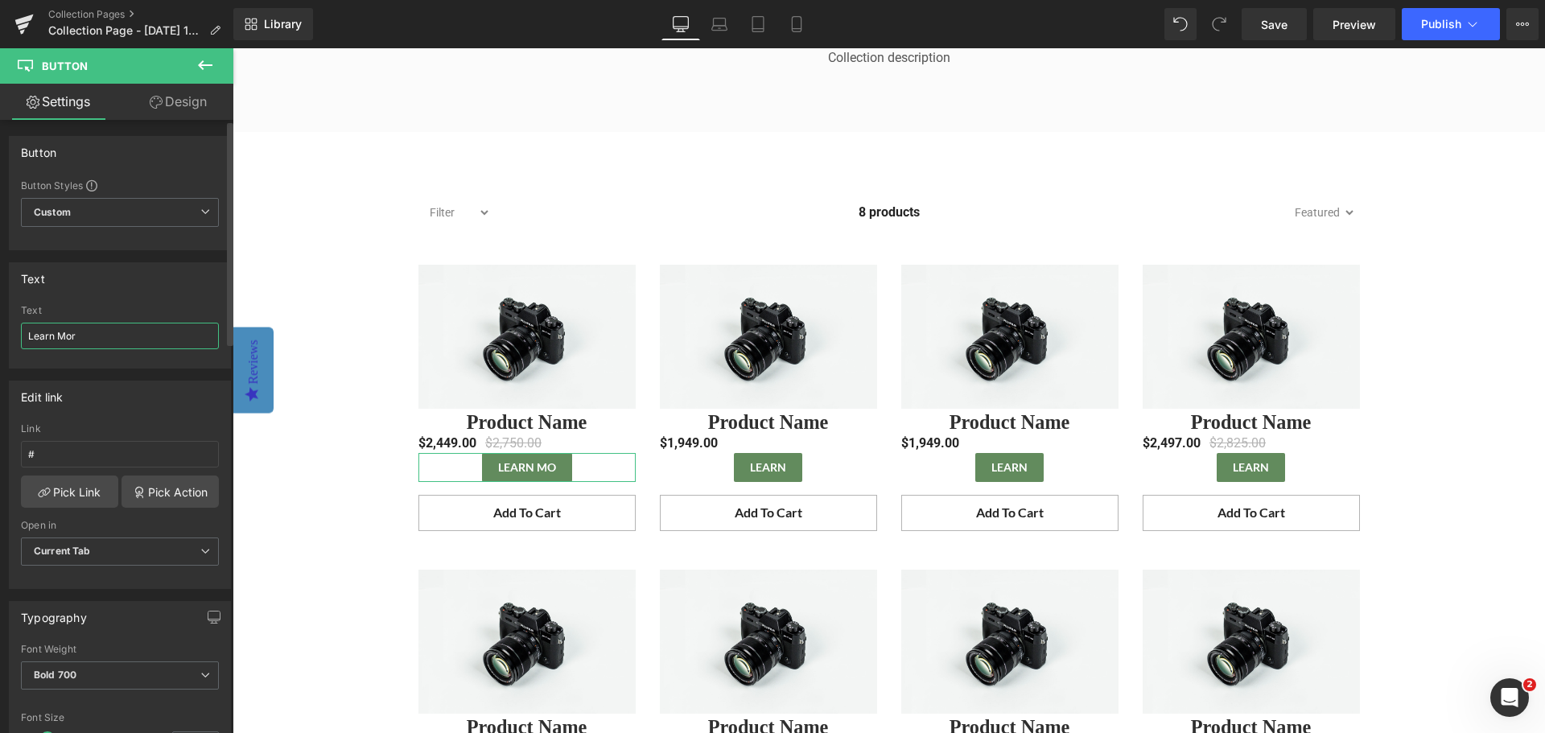
type input "Learn More"
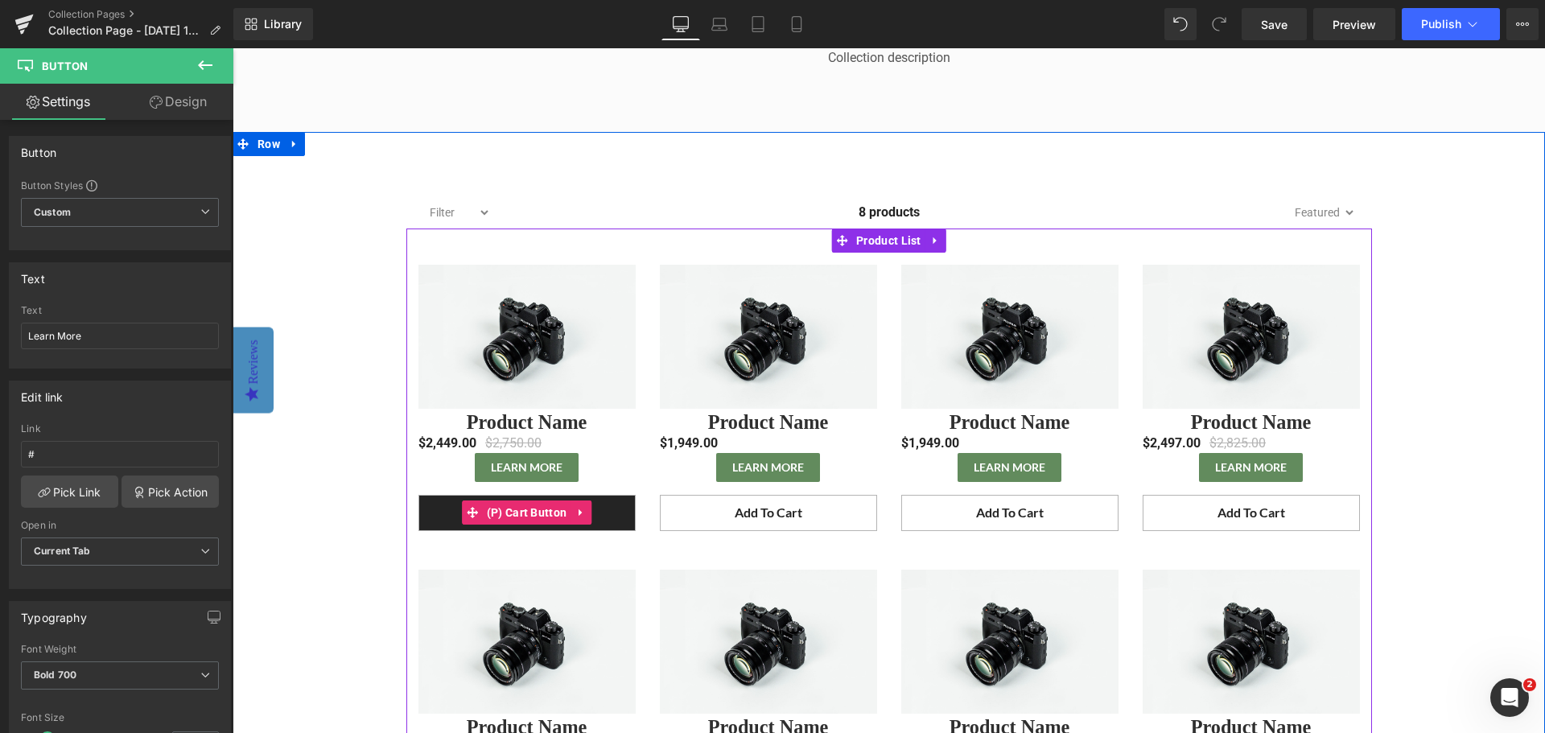
click at [614, 519] on button "Add To Cart" at bounding box center [526, 513] width 217 height 36
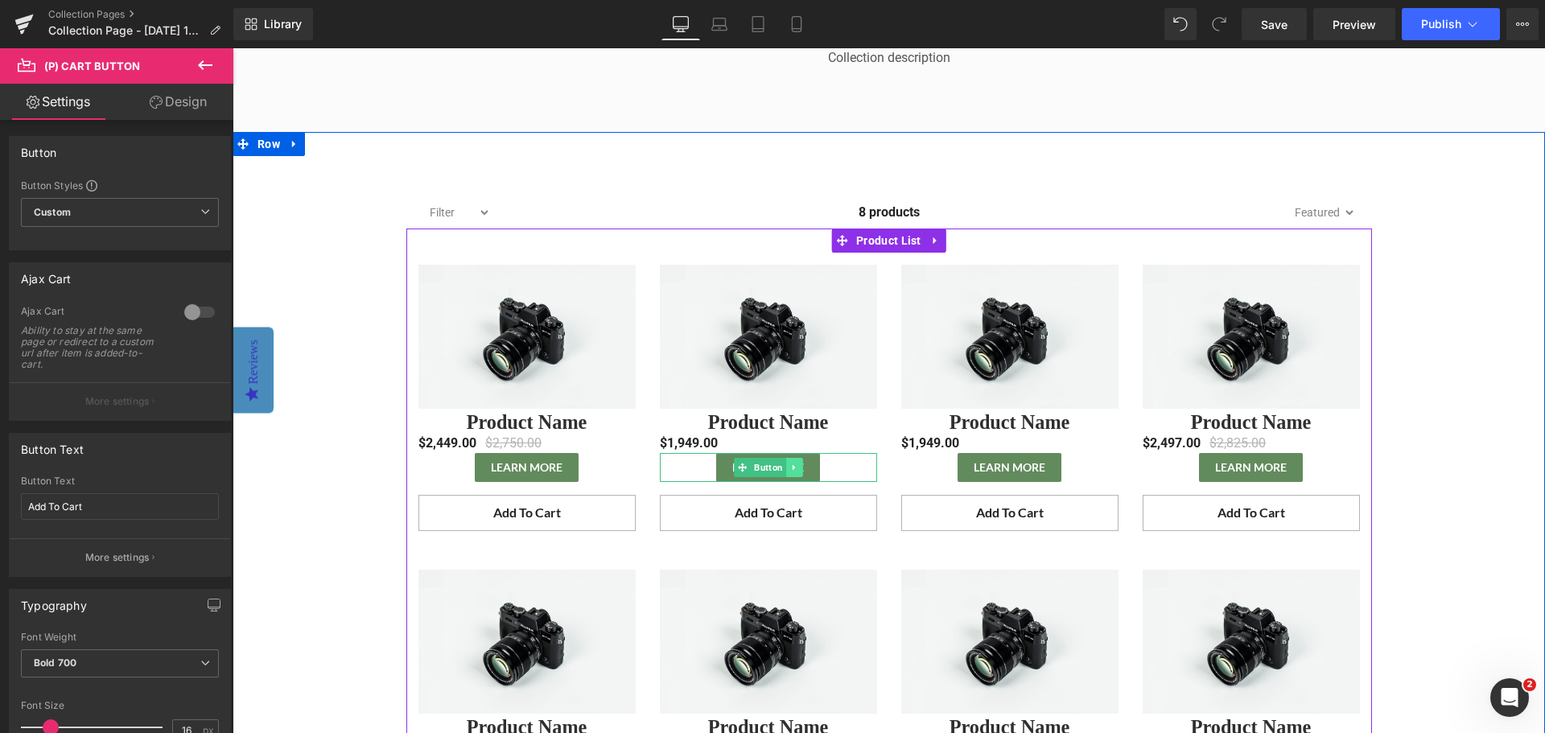
click at [789, 471] on icon at bounding box center [793, 468] width 9 height 10
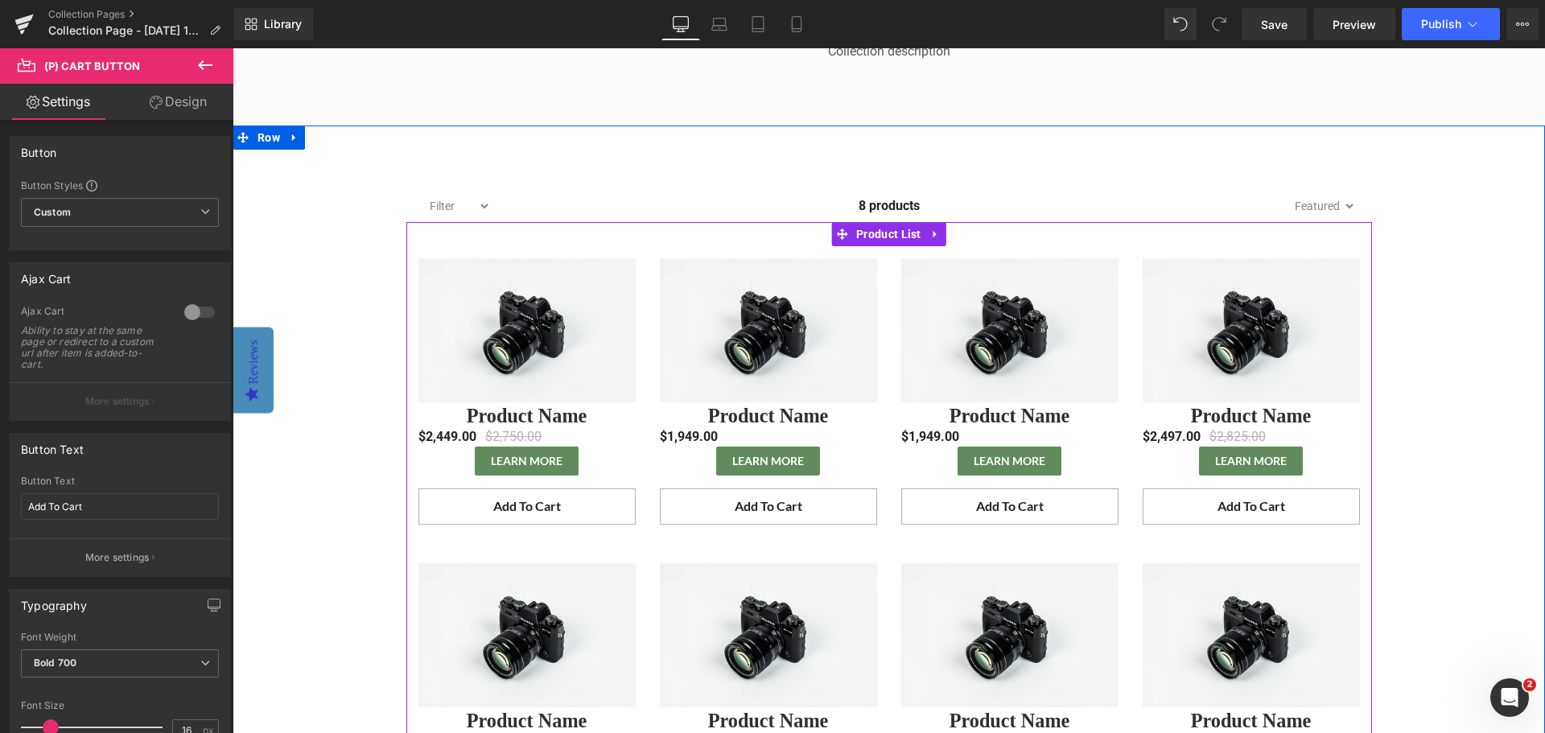
scroll to position [402, 0]
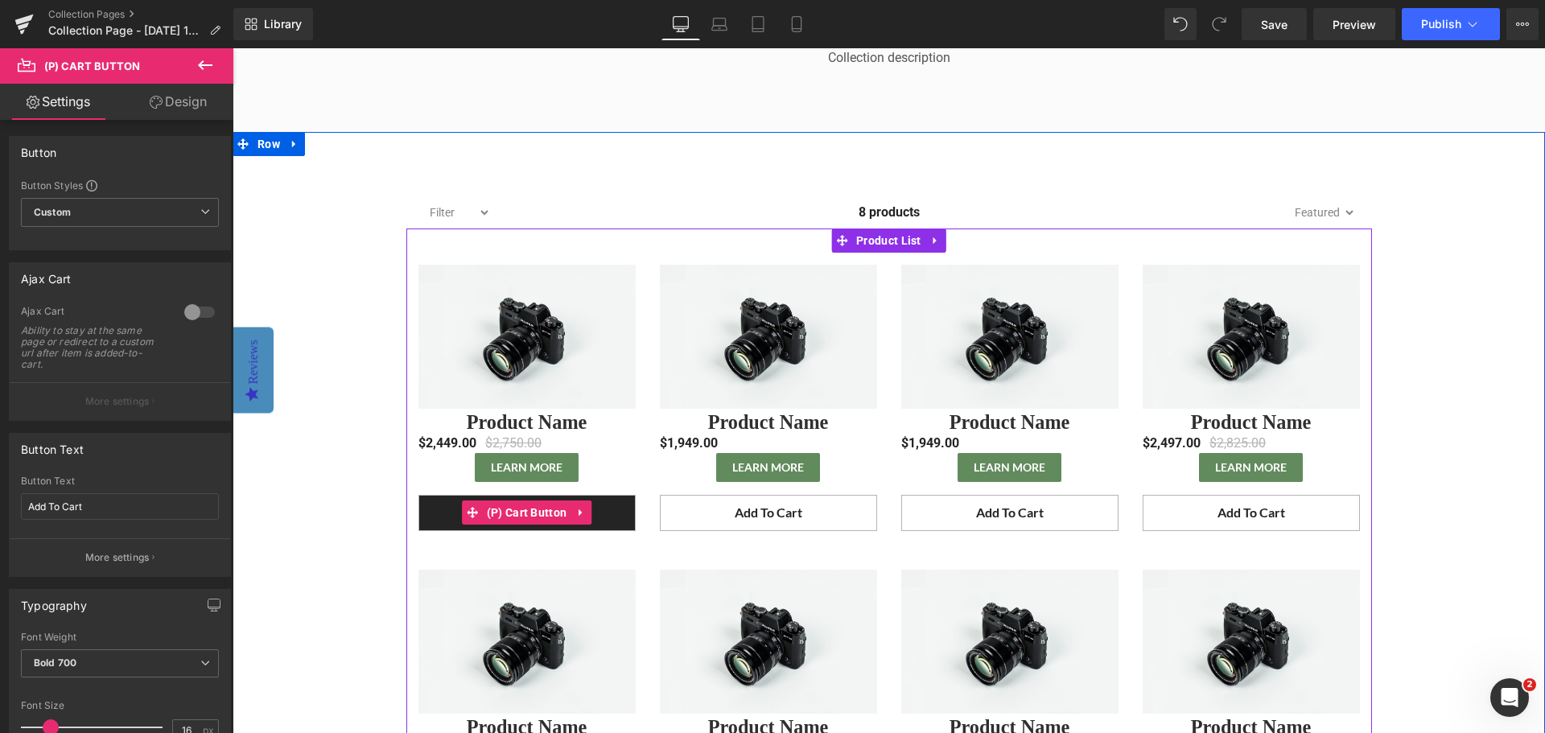
click at [608, 513] on button "Add To Cart" at bounding box center [526, 513] width 217 height 36
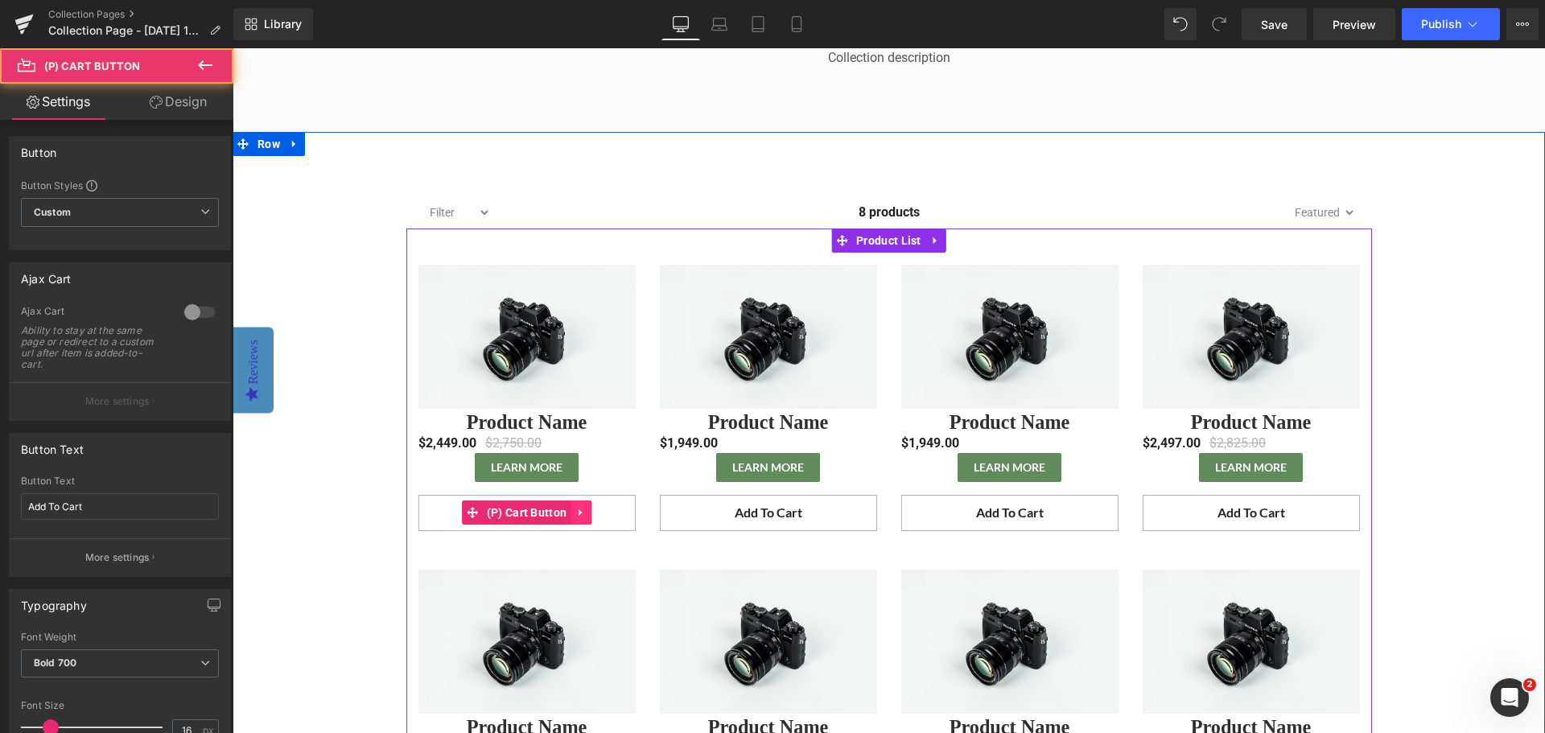
click at [578, 513] on icon at bounding box center [579, 512] width 3 height 7
click at [587, 513] on icon at bounding box center [591, 513] width 11 height 12
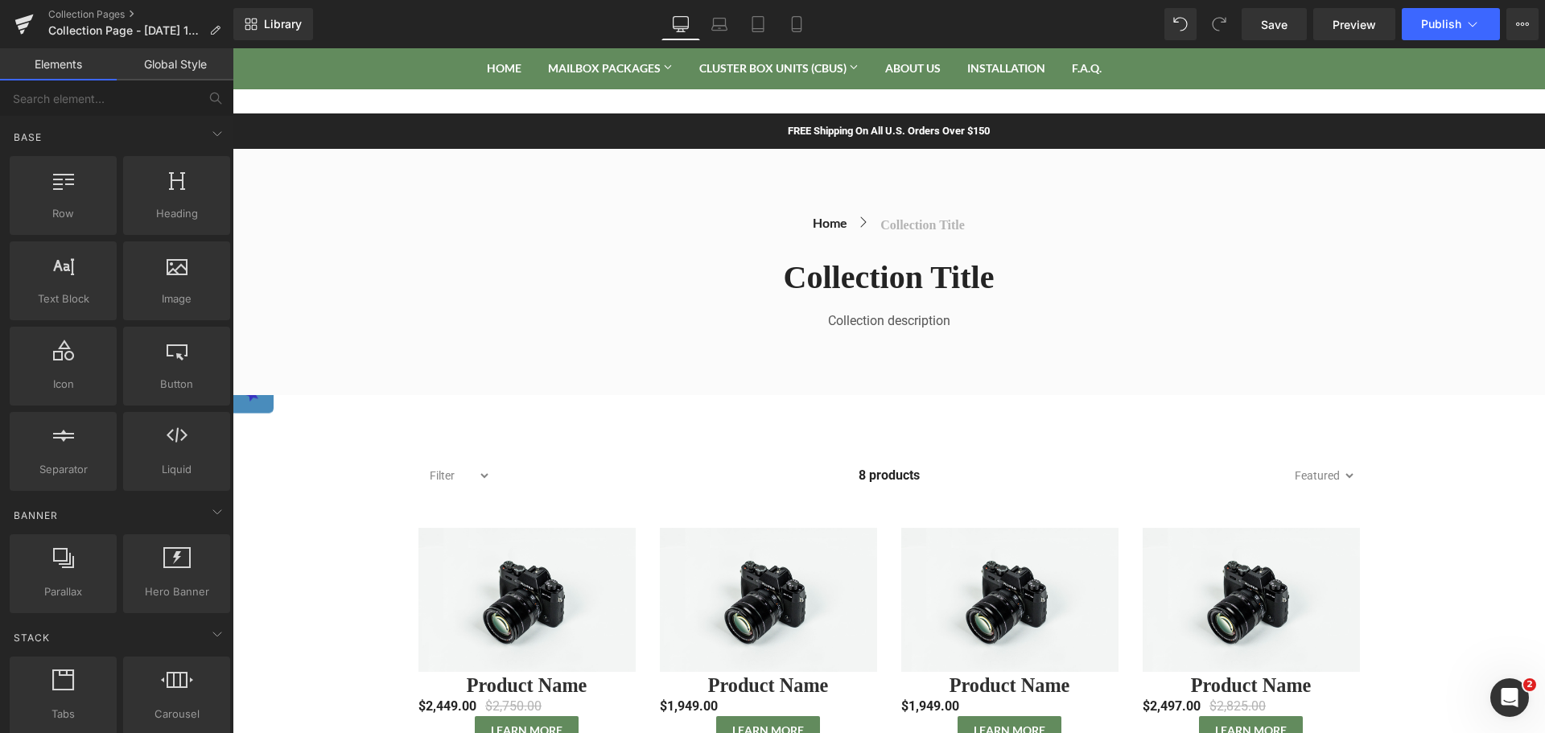
scroll to position [0, 0]
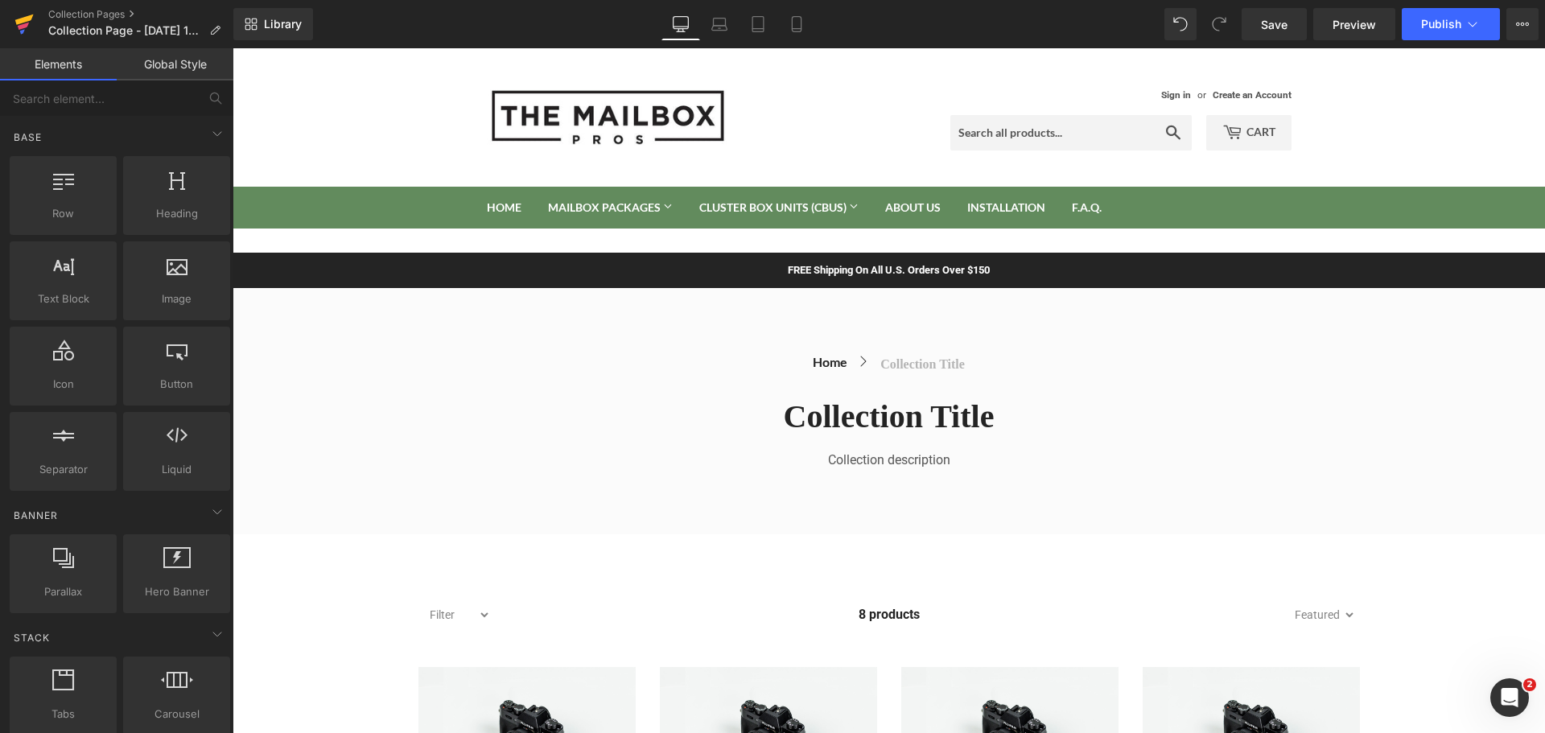
click at [31, 23] on icon at bounding box center [23, 24] width 19 height 40
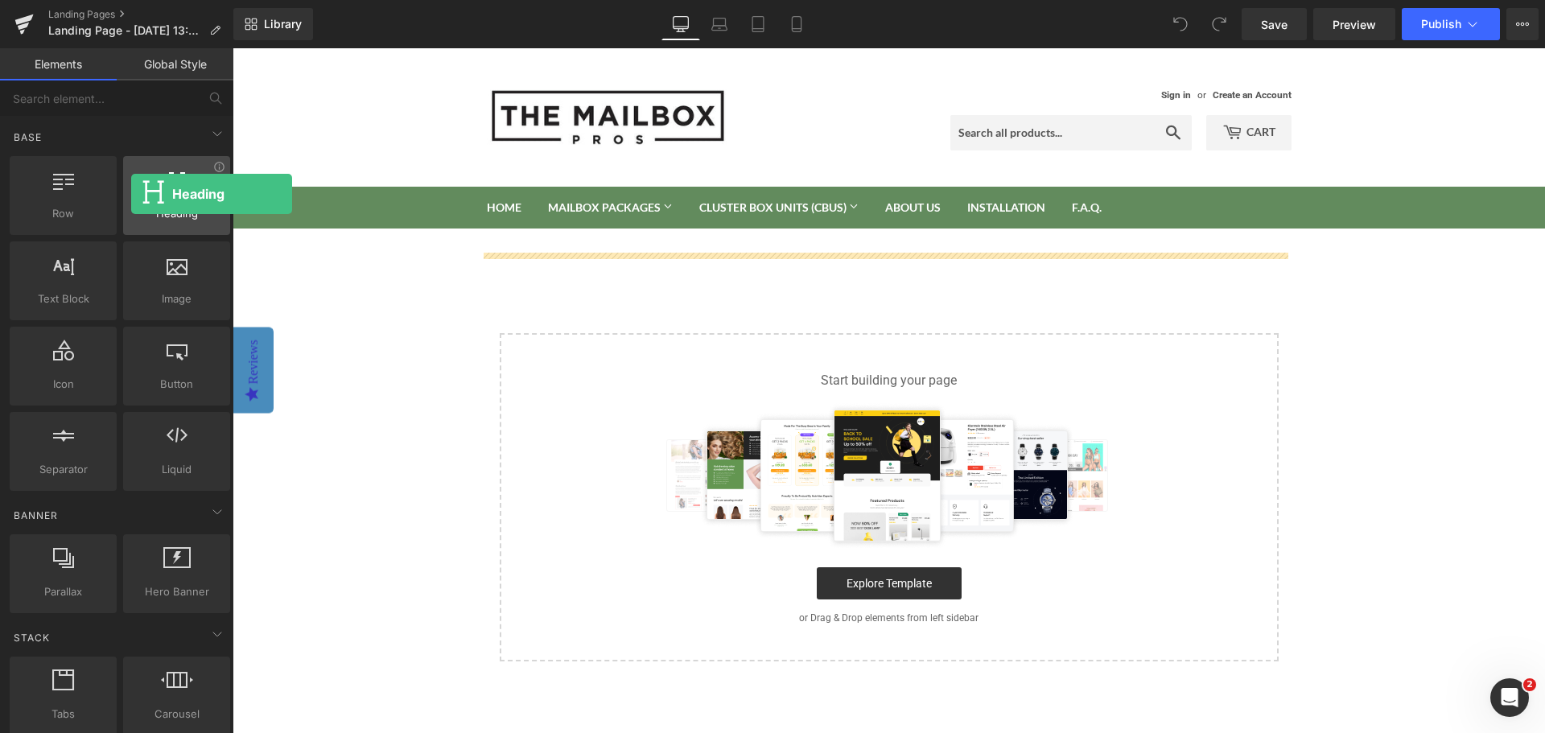
drag, startPoint x: 175, startPoint y: 200, endPoint x: 131, endPoint y: 194, distance: 43.8
click at [131, 194] on div at bounding box center [176, 187] width 97 height 36
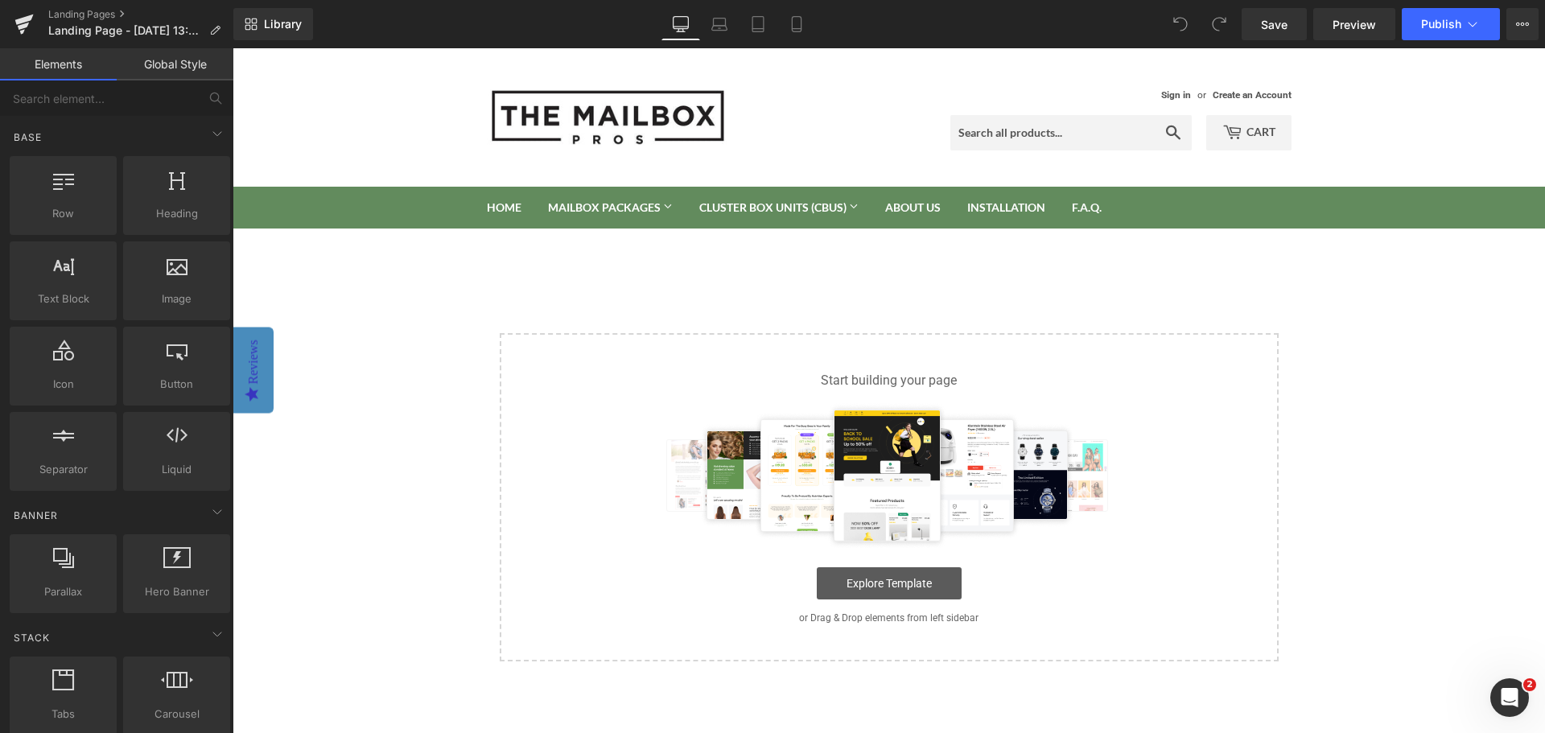
click at [923, 592] on link "Explore Template" at bounding box center [889, 583] width 145 height 32
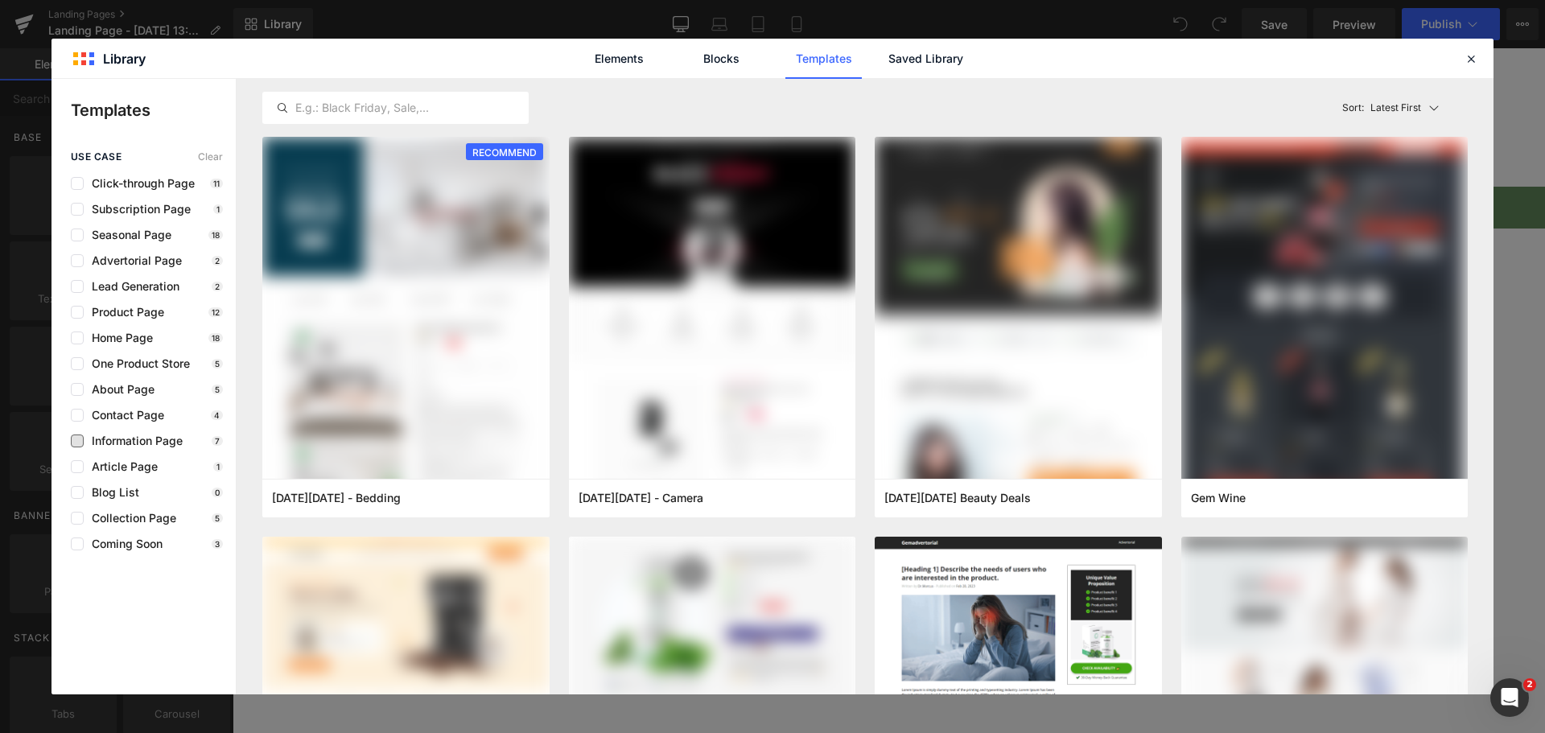
click at [111, 447] on span "Information Page" at bounding box center [133, 440] width 99 height 13
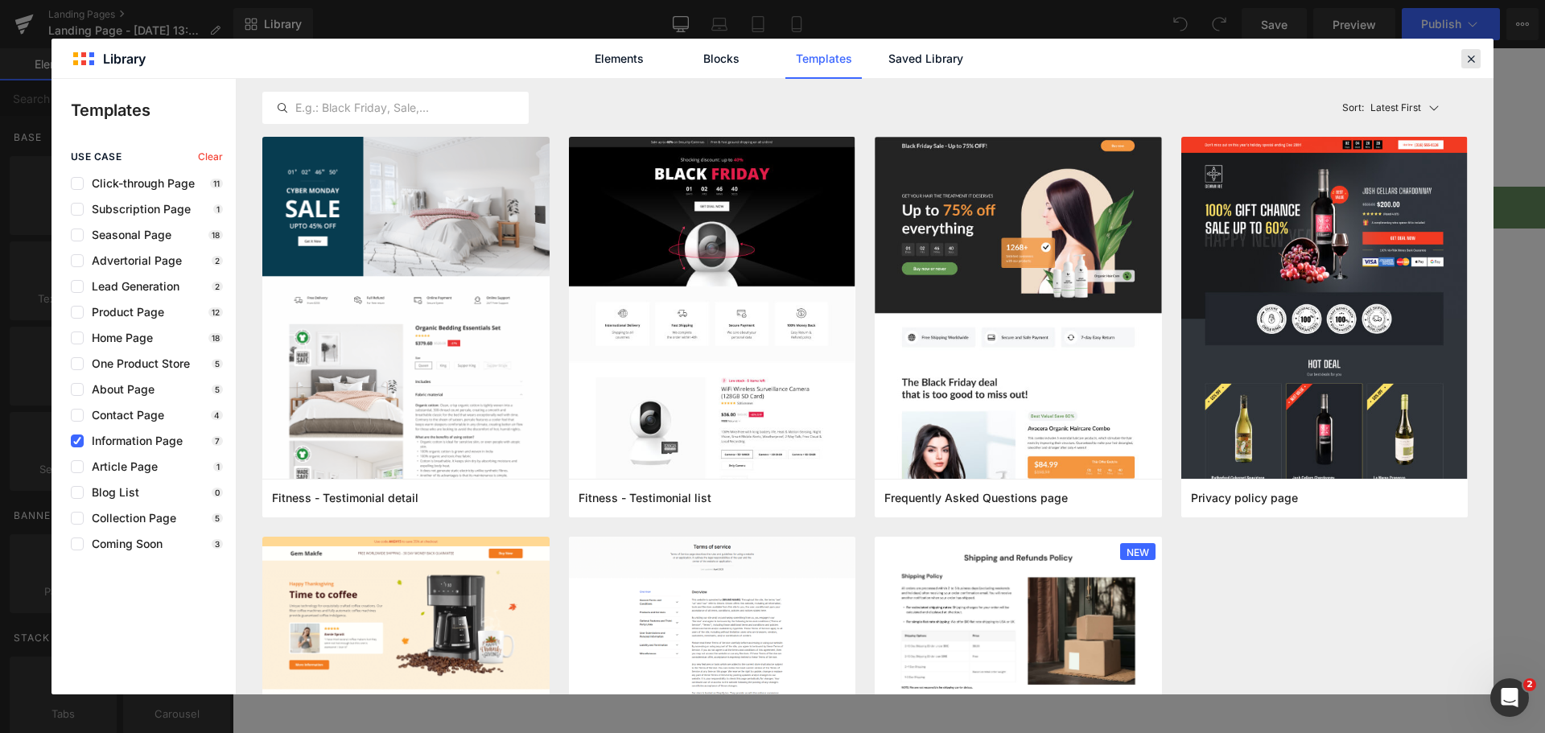
click at [1470, 64] on icon at bounding box center [1471, 58] width 14 height 14
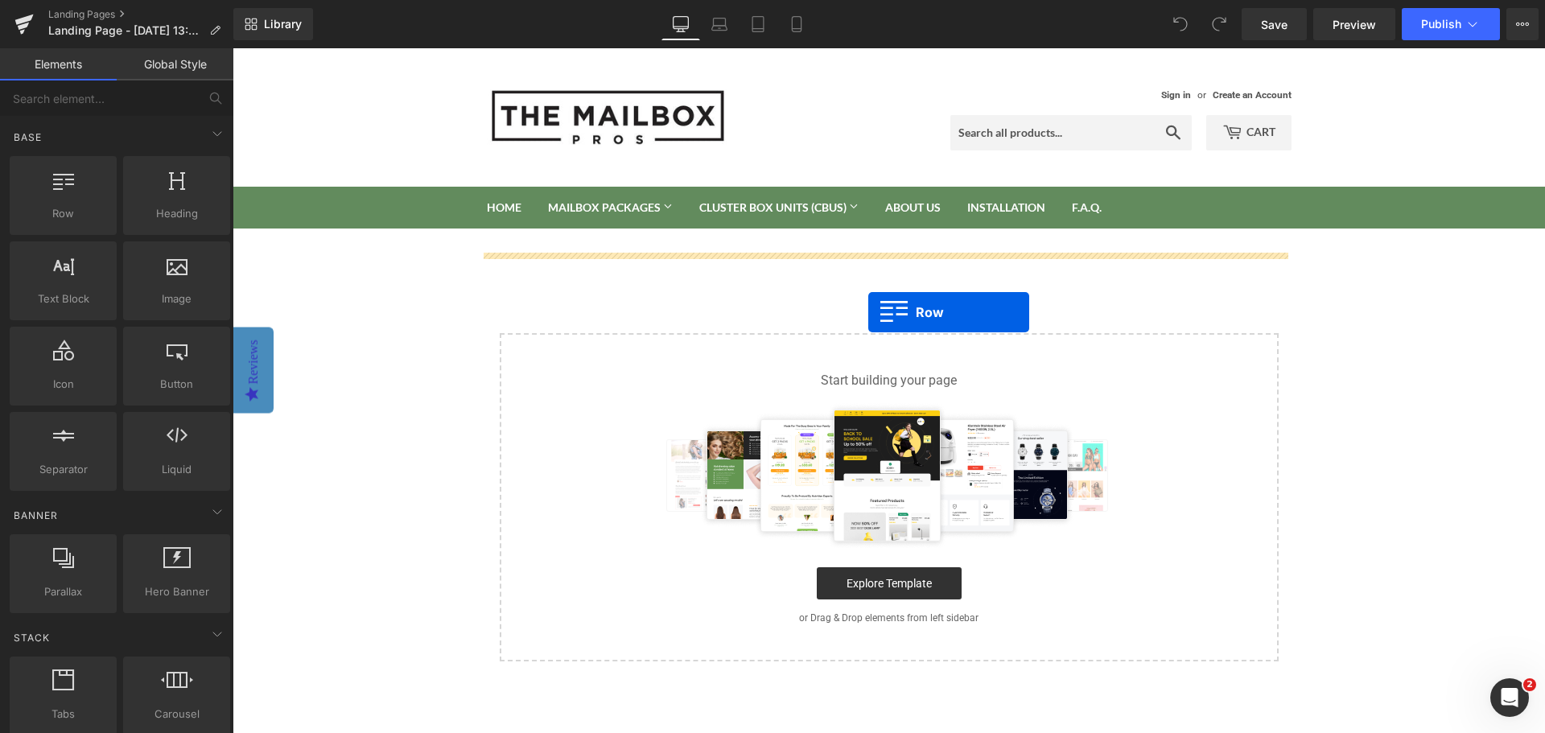
drag, startPoint x: 303, startPoint y: 262, endPoint x: 868, endPoint y: 312, distance: 567.0
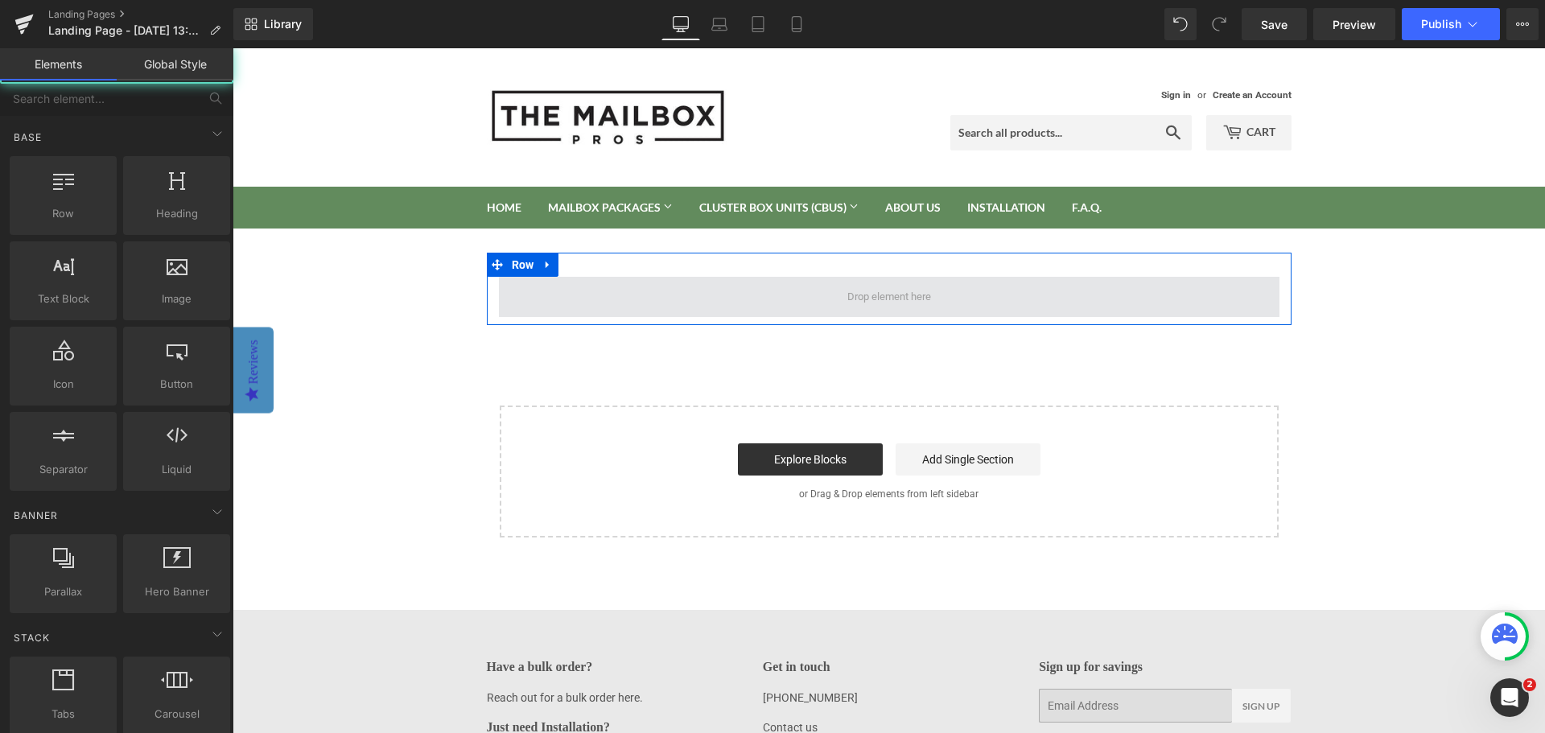
click at [862, 296] on span at bounding box center [889, 297] width 95 height 25
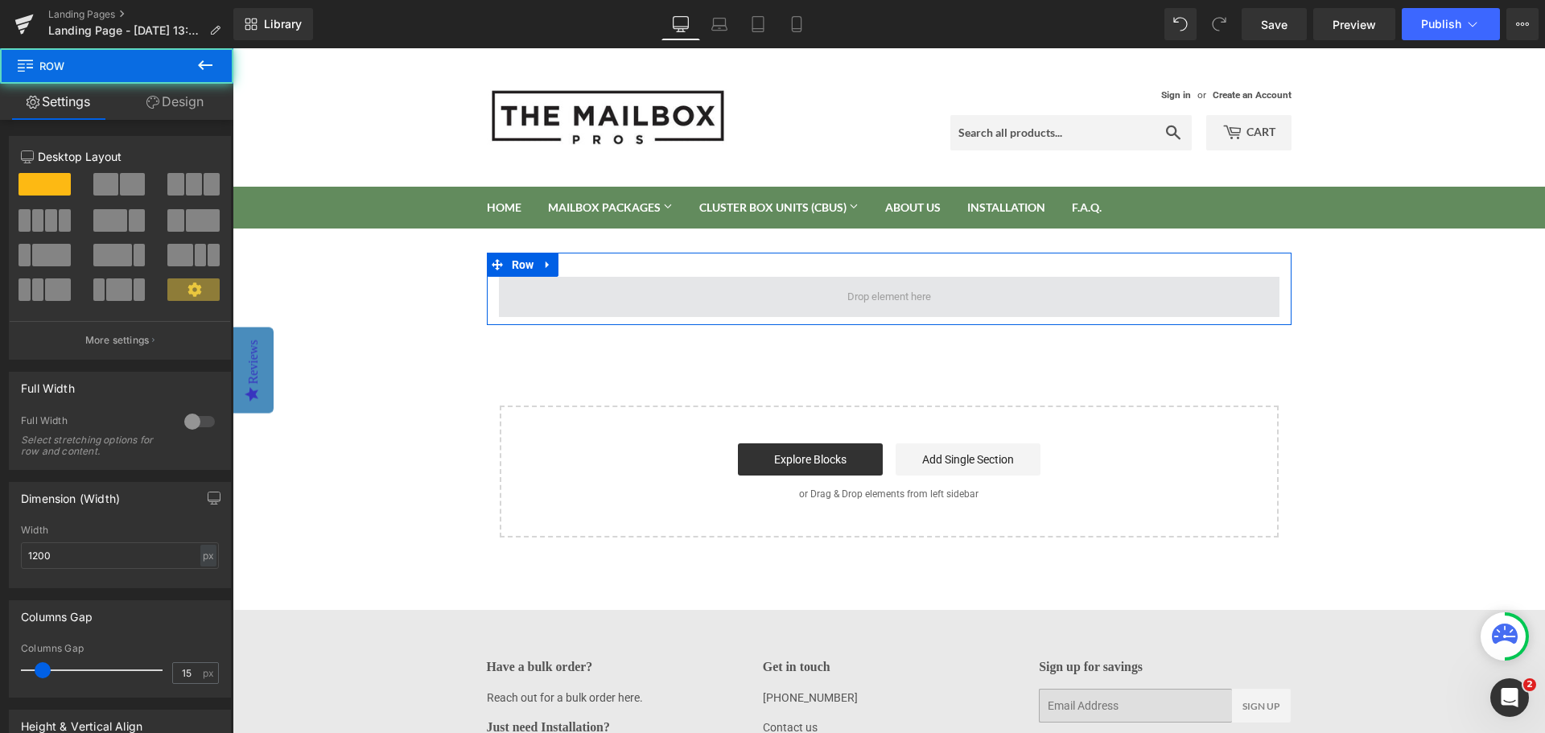
click at [730, 301] on span at bounding box center [889, 297] width 780 height 40
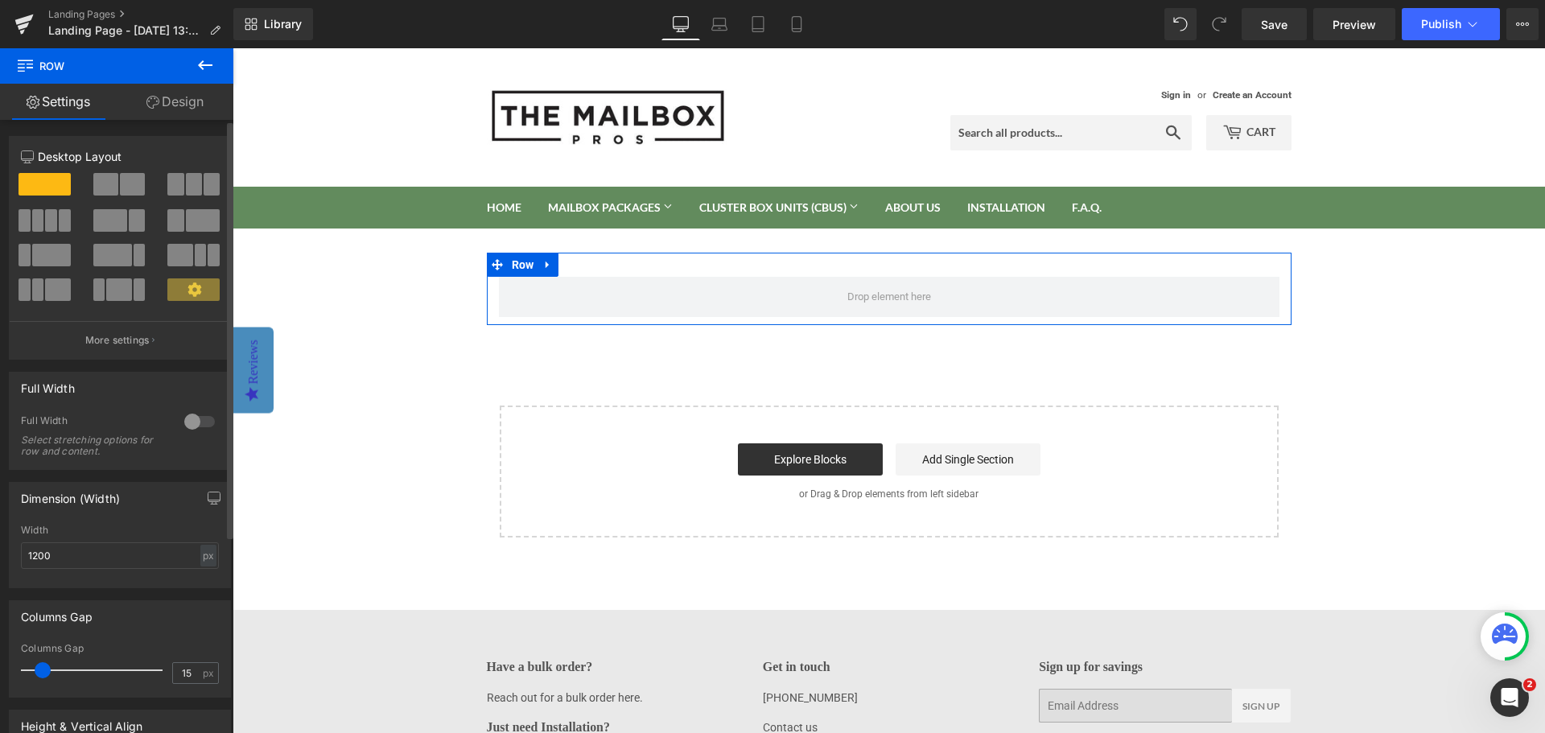
click at [186, 183] on span at bounding box center [194, 184] width 16 height 23
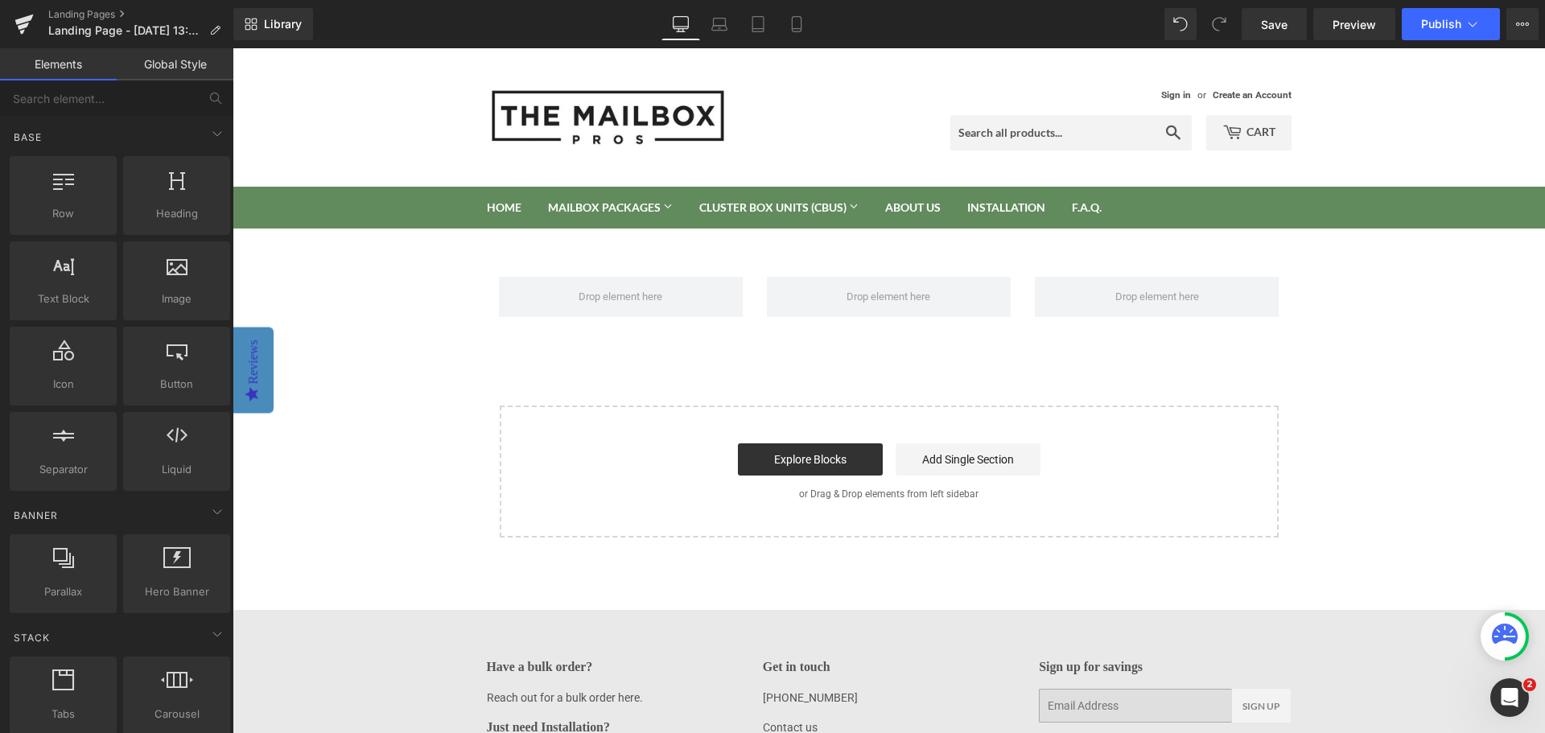
click at [1180, 447] on div "Explore Blocks Add Single Section" at bounding box center [888, 459] width 727 height 32
click at [618, 292] on span at bounding box center [620, 297] width 95 height 25
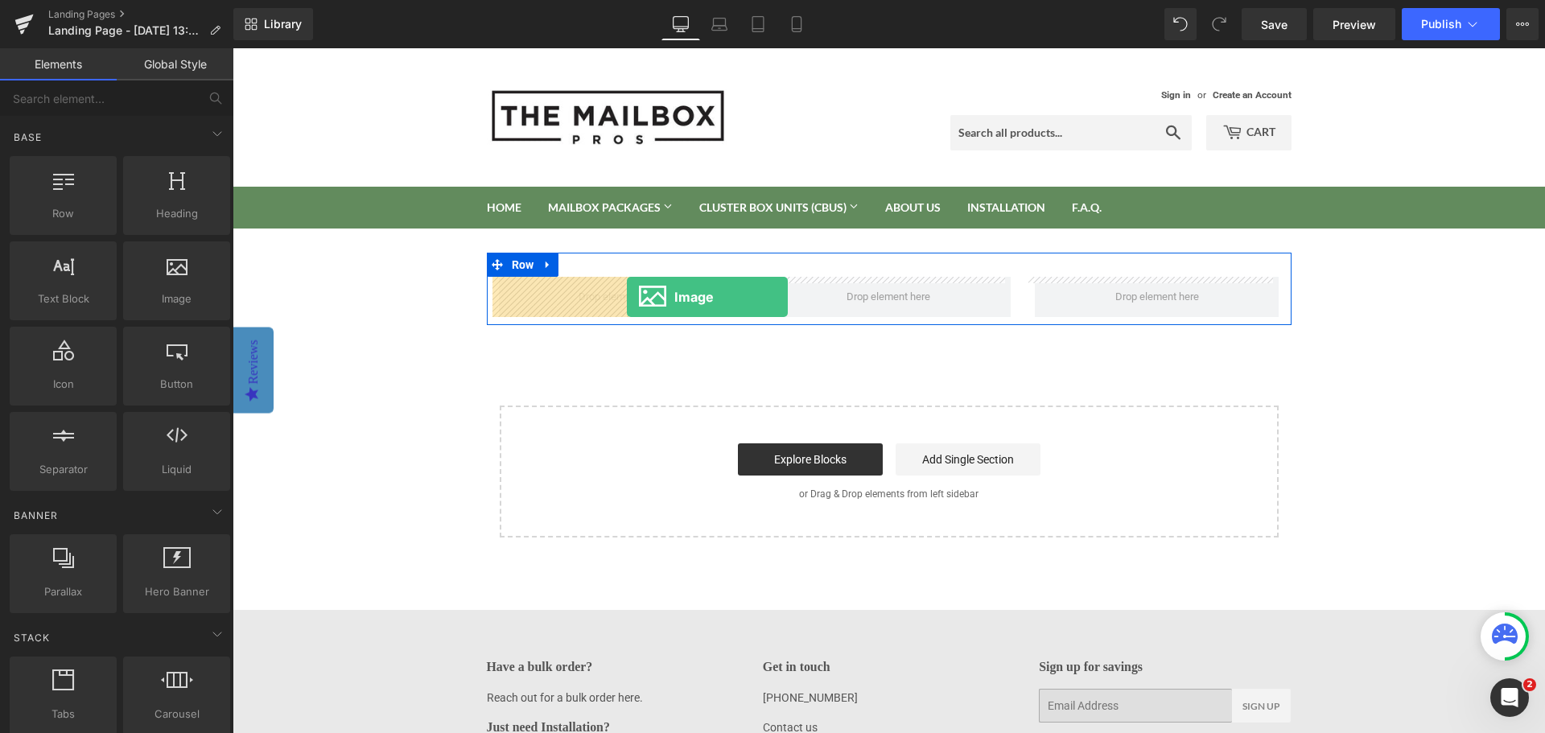
drag, startPoint x: 412, startPoint y: 331, endPoint x: 627, endPoint y: 297, distance: 217.5
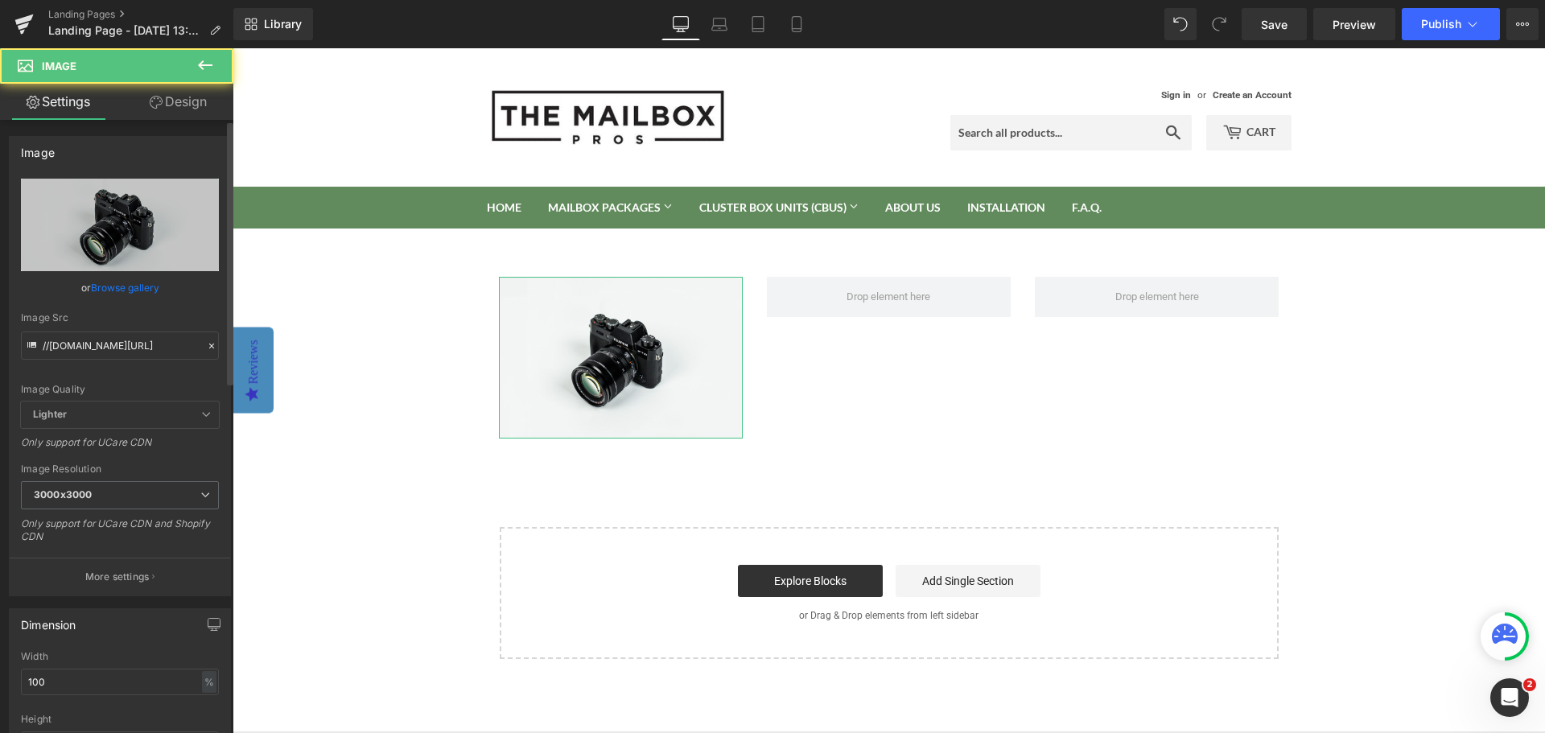
drag, startPoint x: 171, startPoint y: 284, endPoint x: 178, endPoint y: 294, distance: 12.1
click at [178, 294] on div "or Browse gallery" at bounding box center [120, 287] width 198 height 17
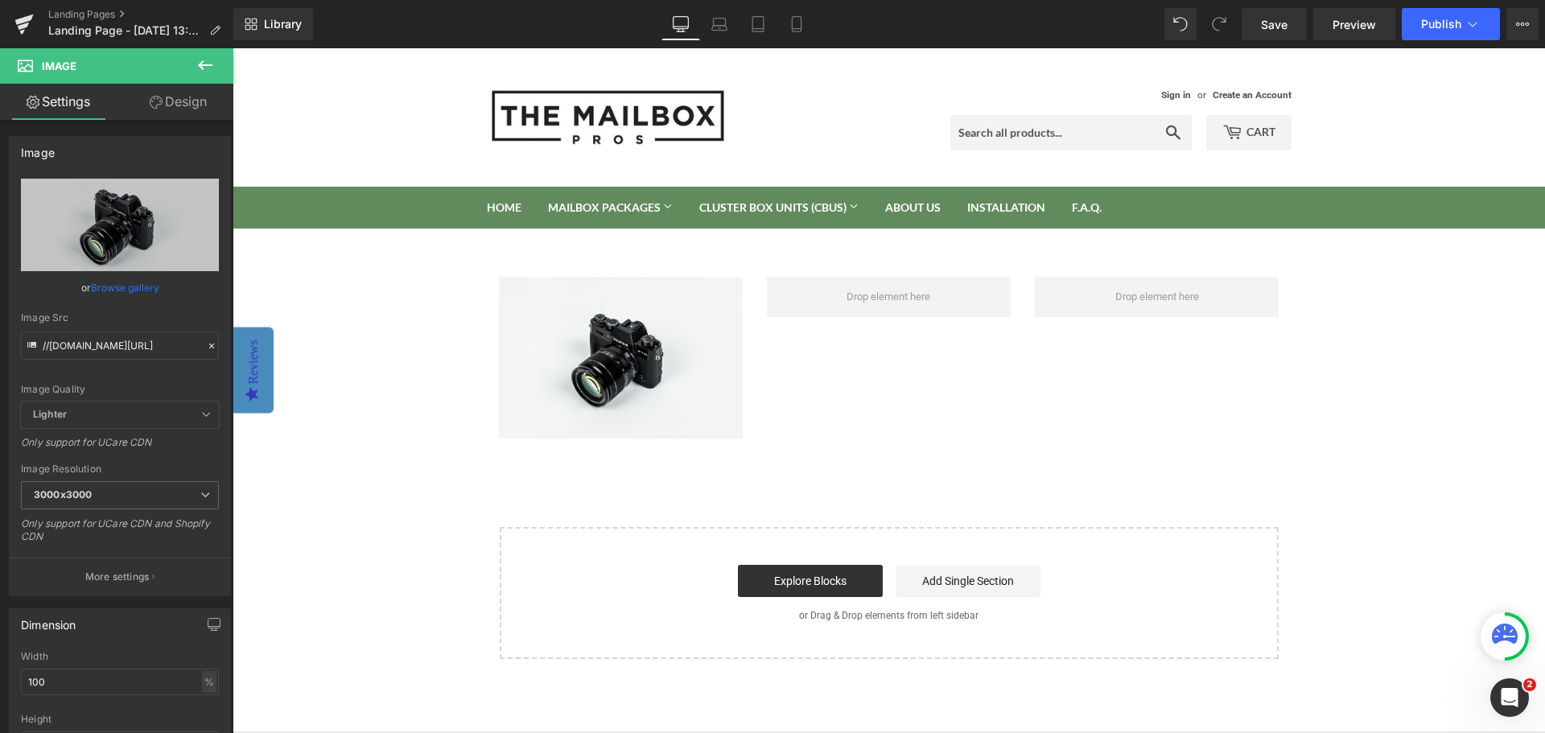
click at [207, 71] on icon at bounding box center [205, 65] width 19 height 19
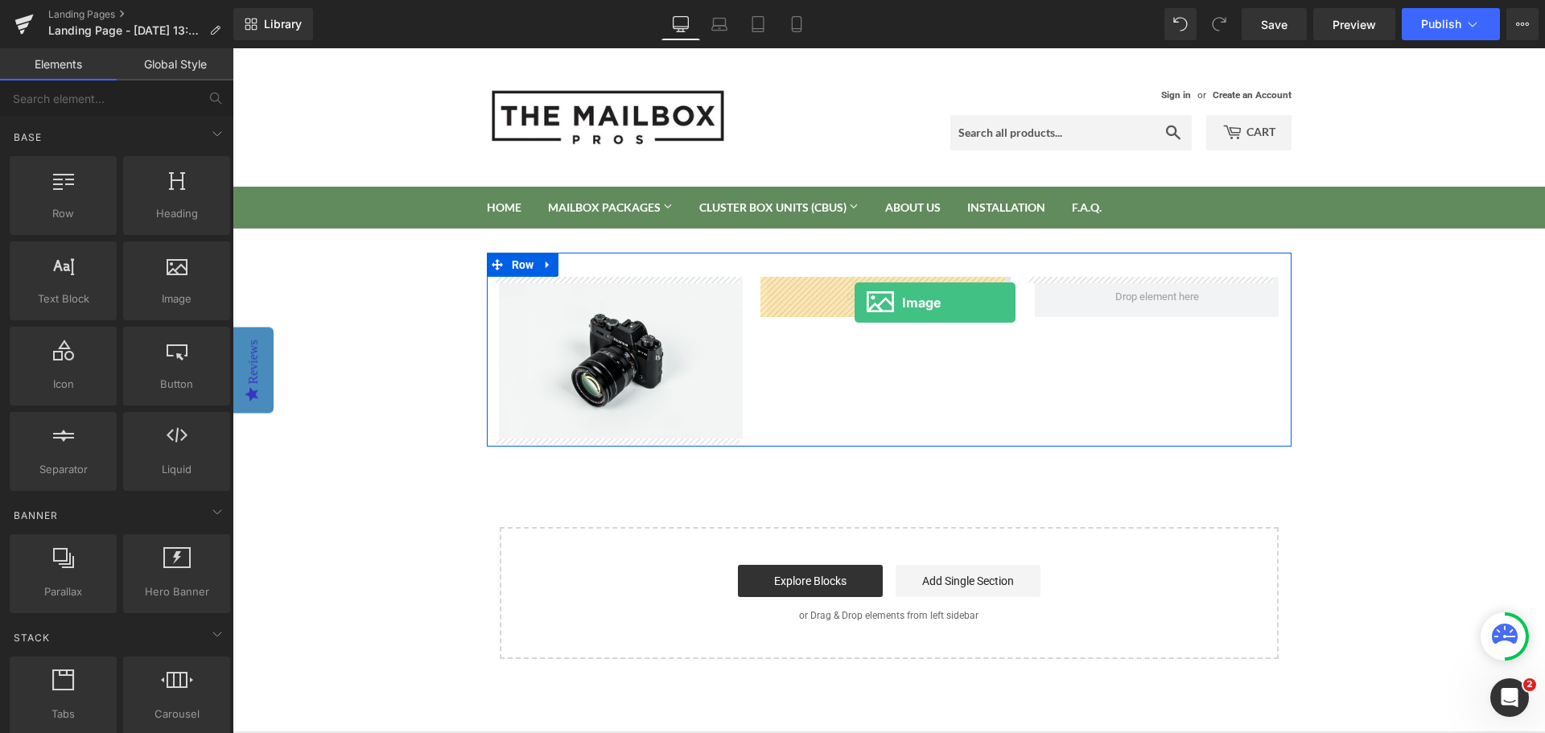
drag, startPoint x: 393, startPoint y: 332, endPoint x: 854, endPoint y: 303, distance: 462.0
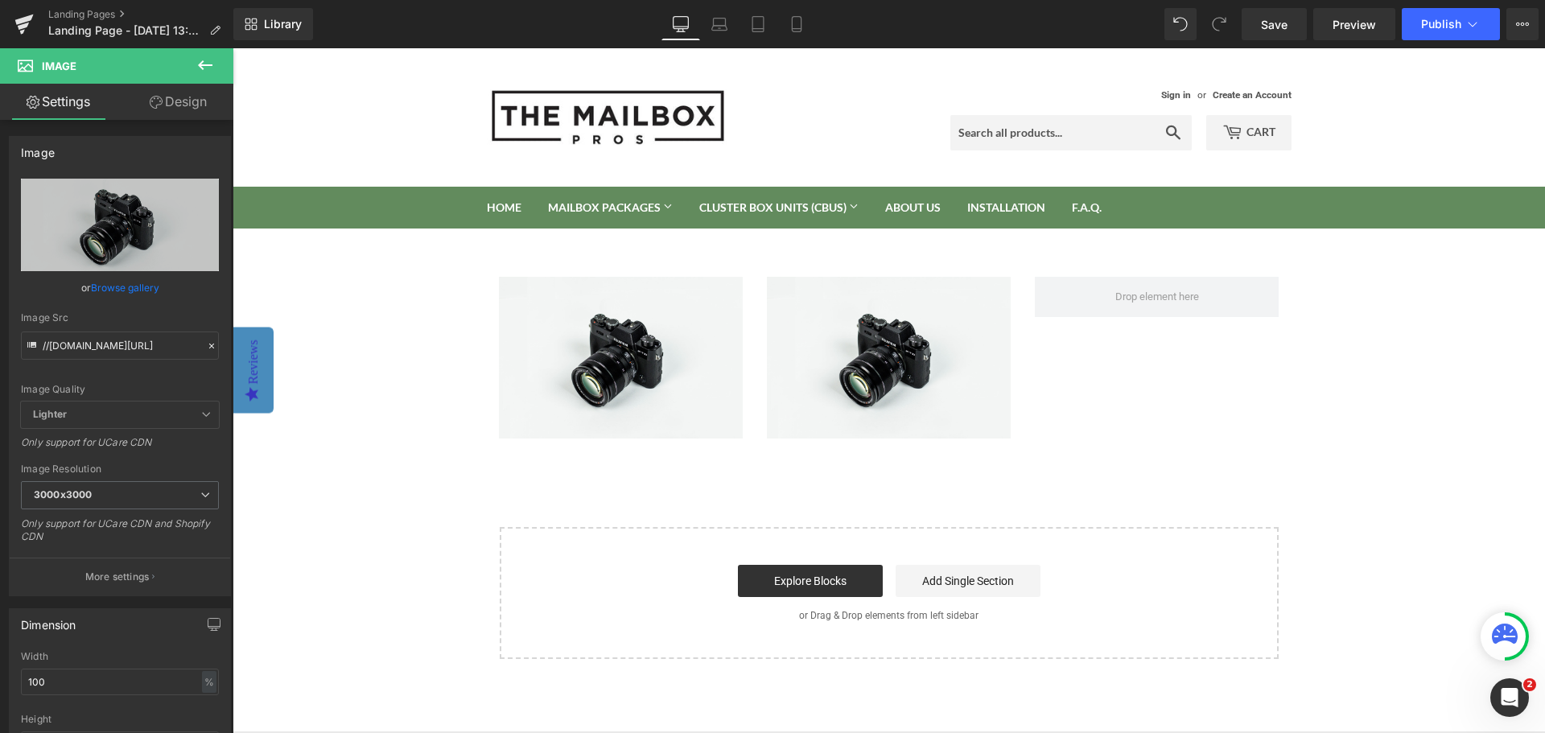
click at [205, 68] on icon at bounding box center [205, 65] width 19 height 19
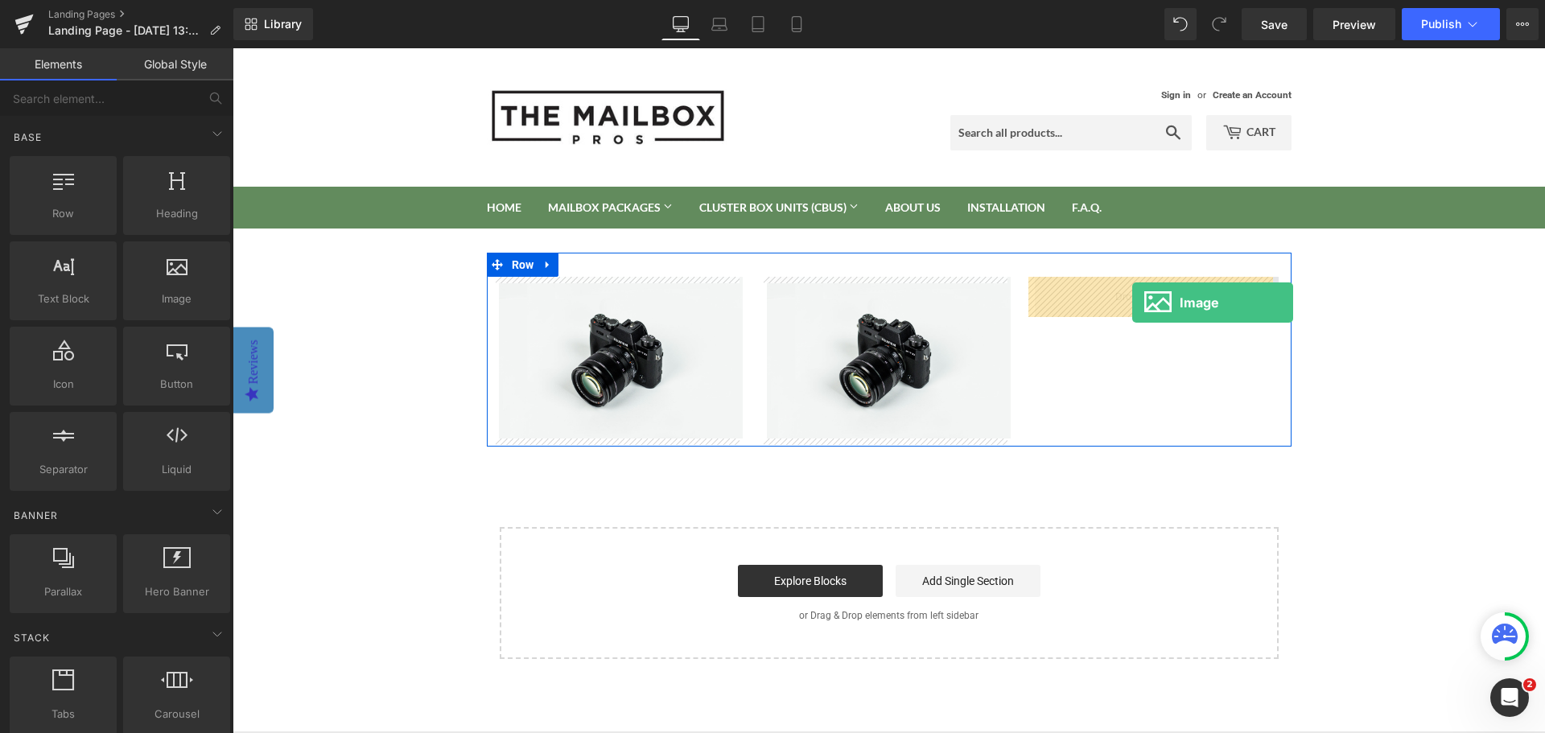
drag, startPoint x: 396, startPoint y: 331, endPoint x: 1132, endPoint y: 303, distance: 736.7
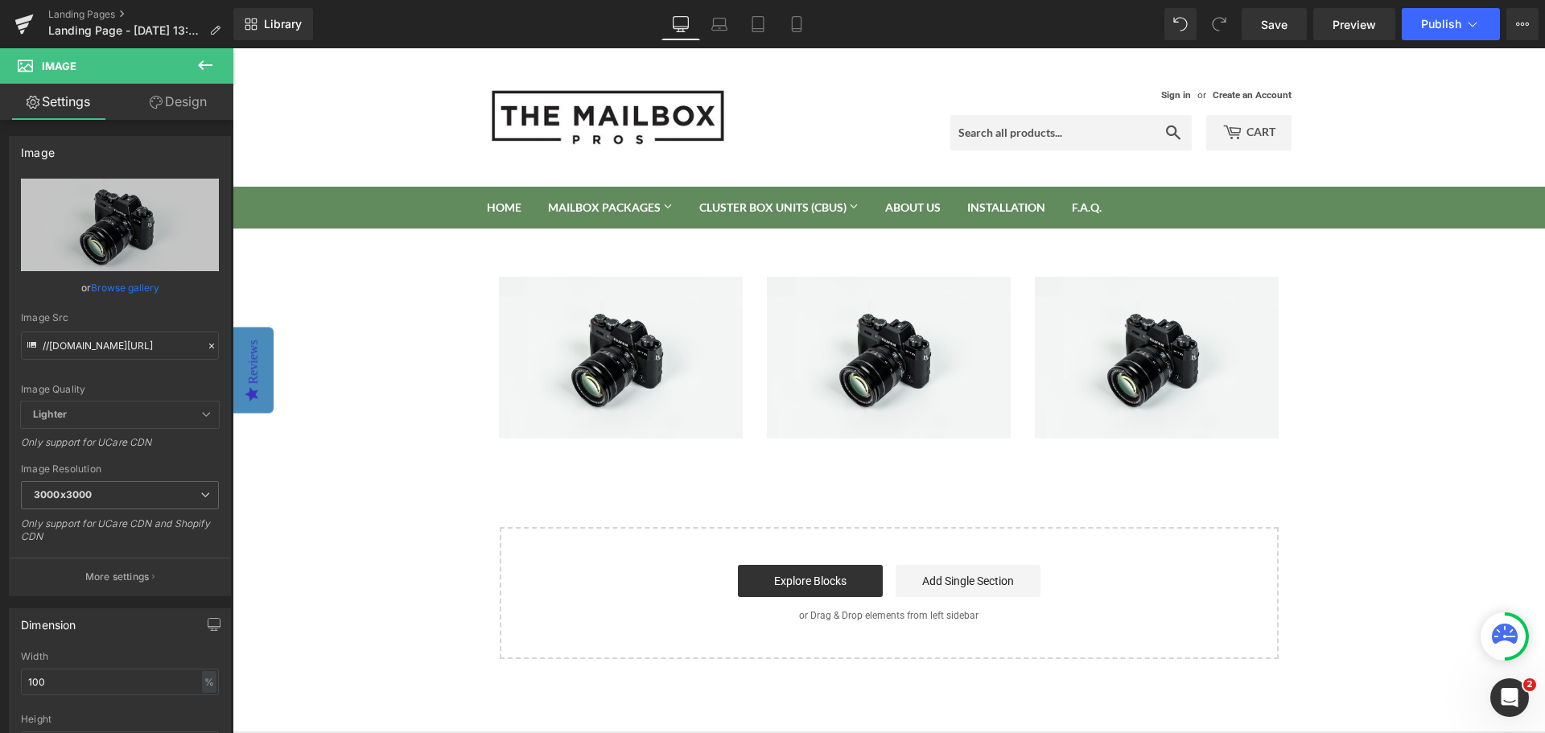
click at [203, 69] on icon at bounding box center [205, 65] width 14 height 10
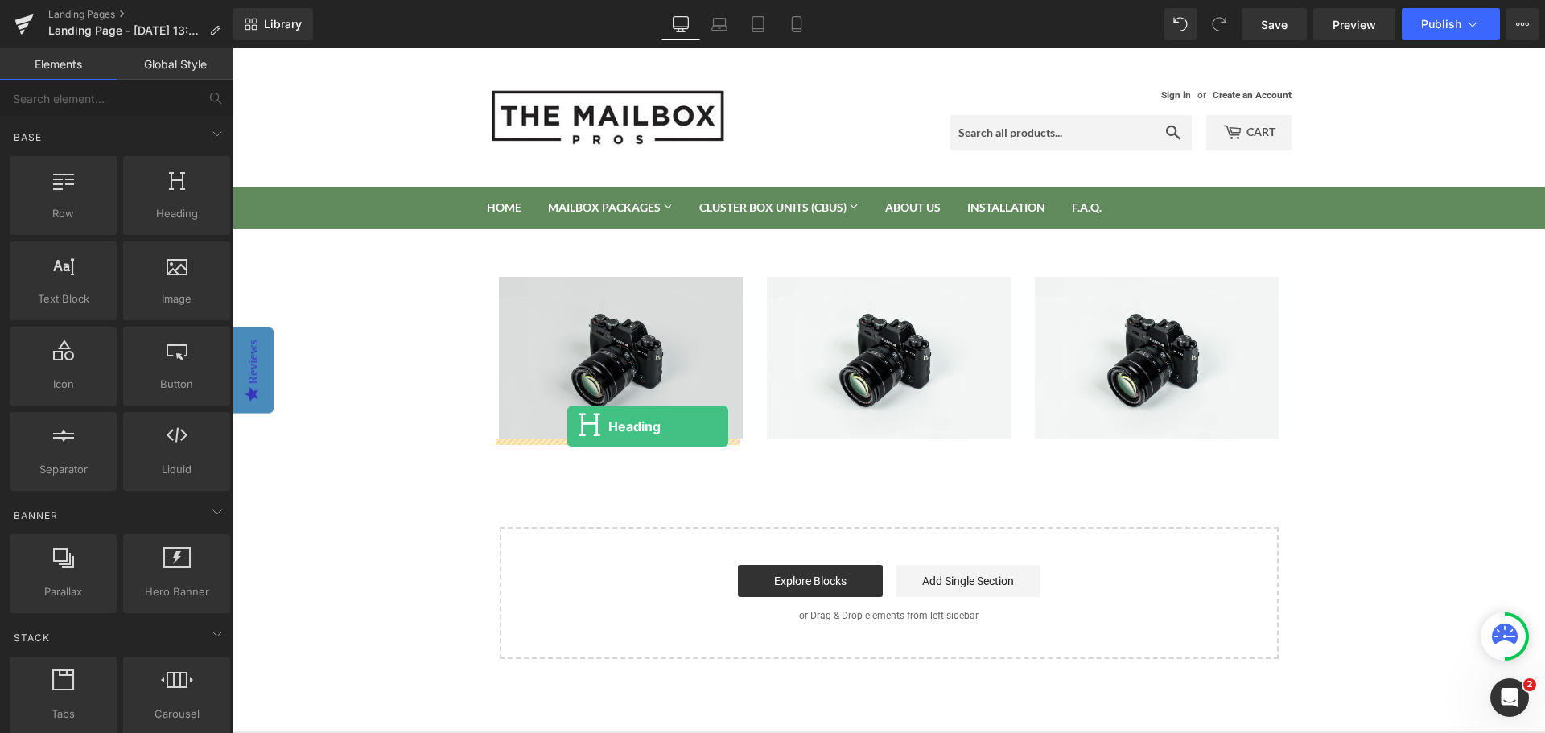
drag, startPoint x: 397, startPoint y: 244, endPoint x: 567, endPoint y: 426, distance: 249.4
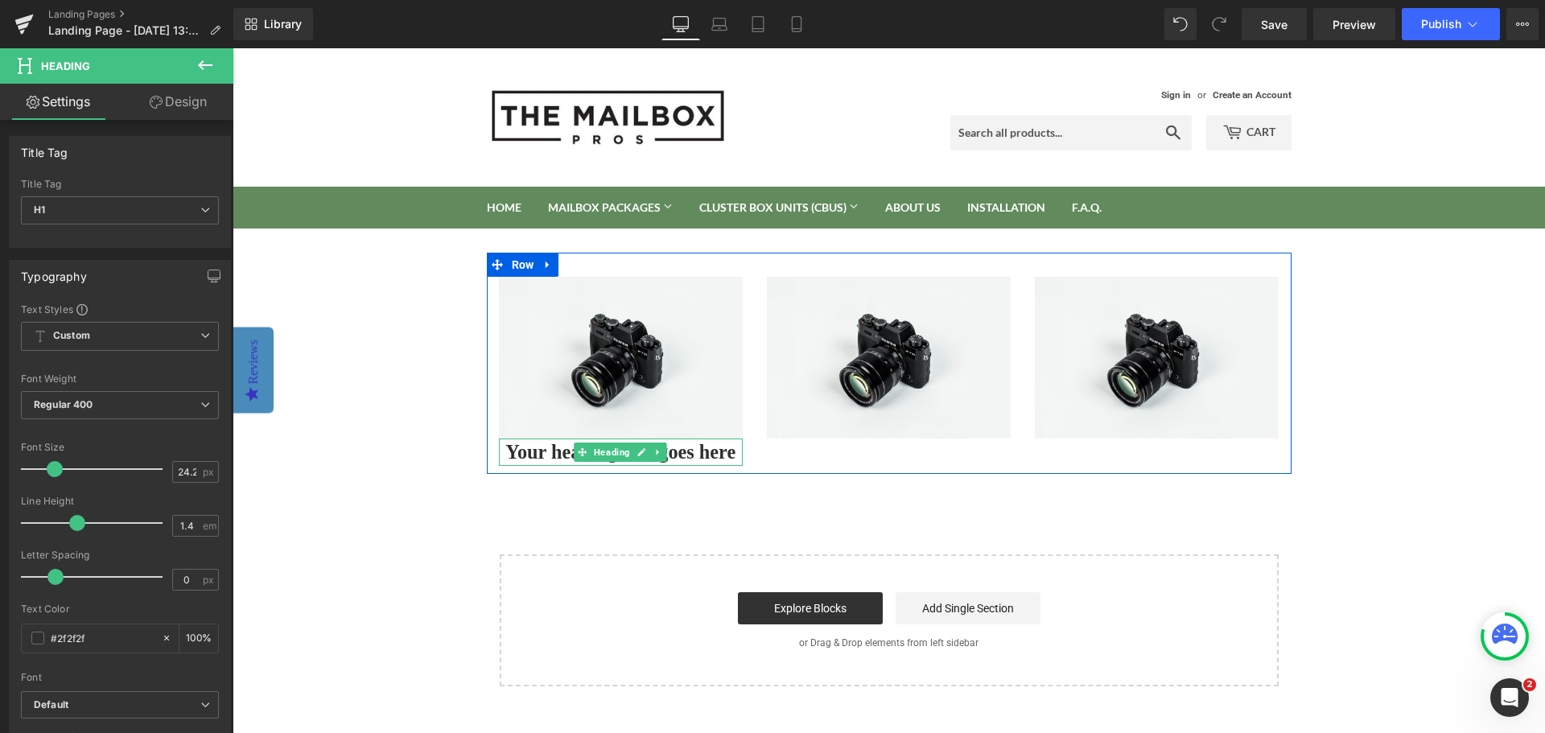
click at [513, 454] on h1 "Your heading text goes here" at bounding box center [621, 451] width 244 height 27
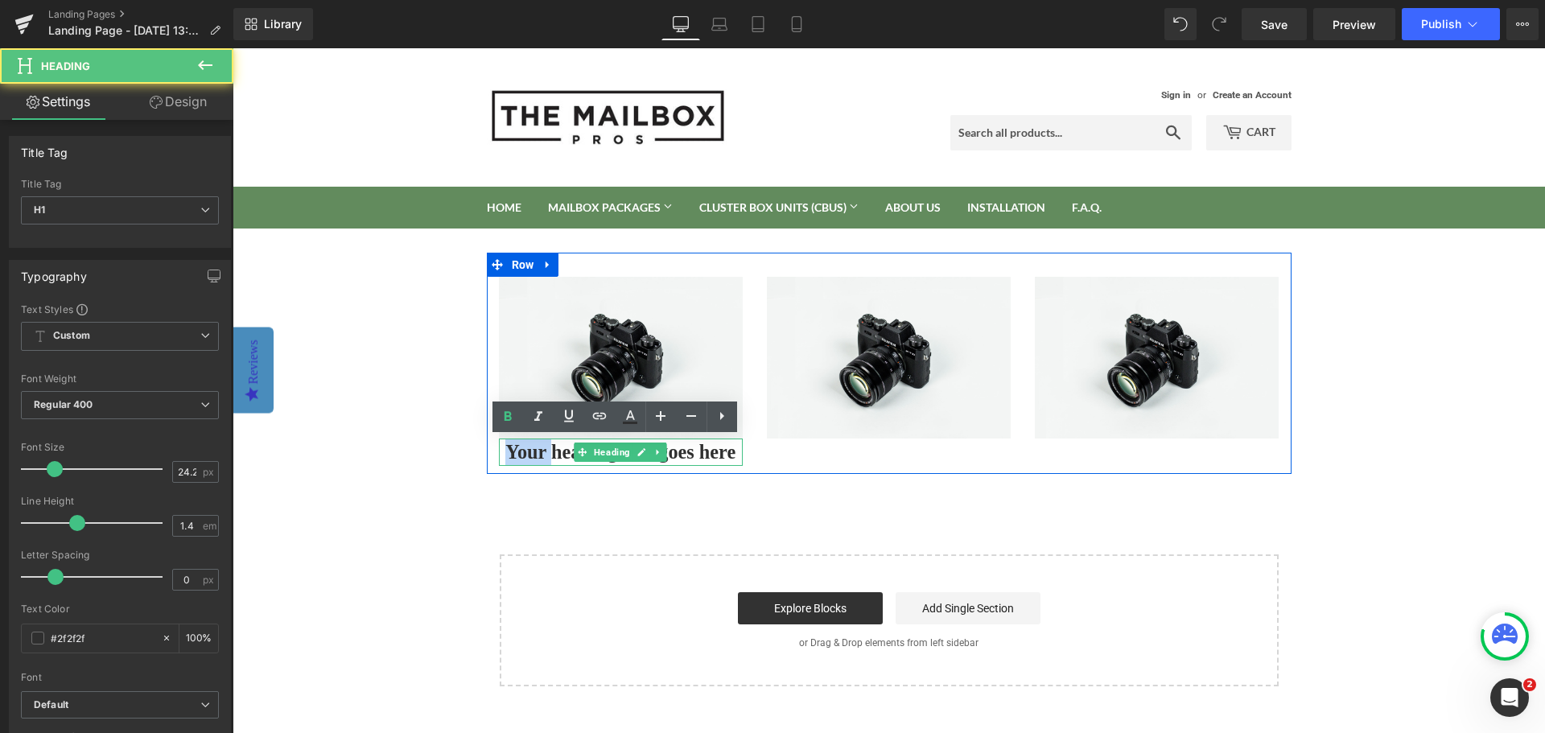
click at [513, 454] on h1 "Your heading text goes here" at bounding box center [621, 451] width 244 height 27
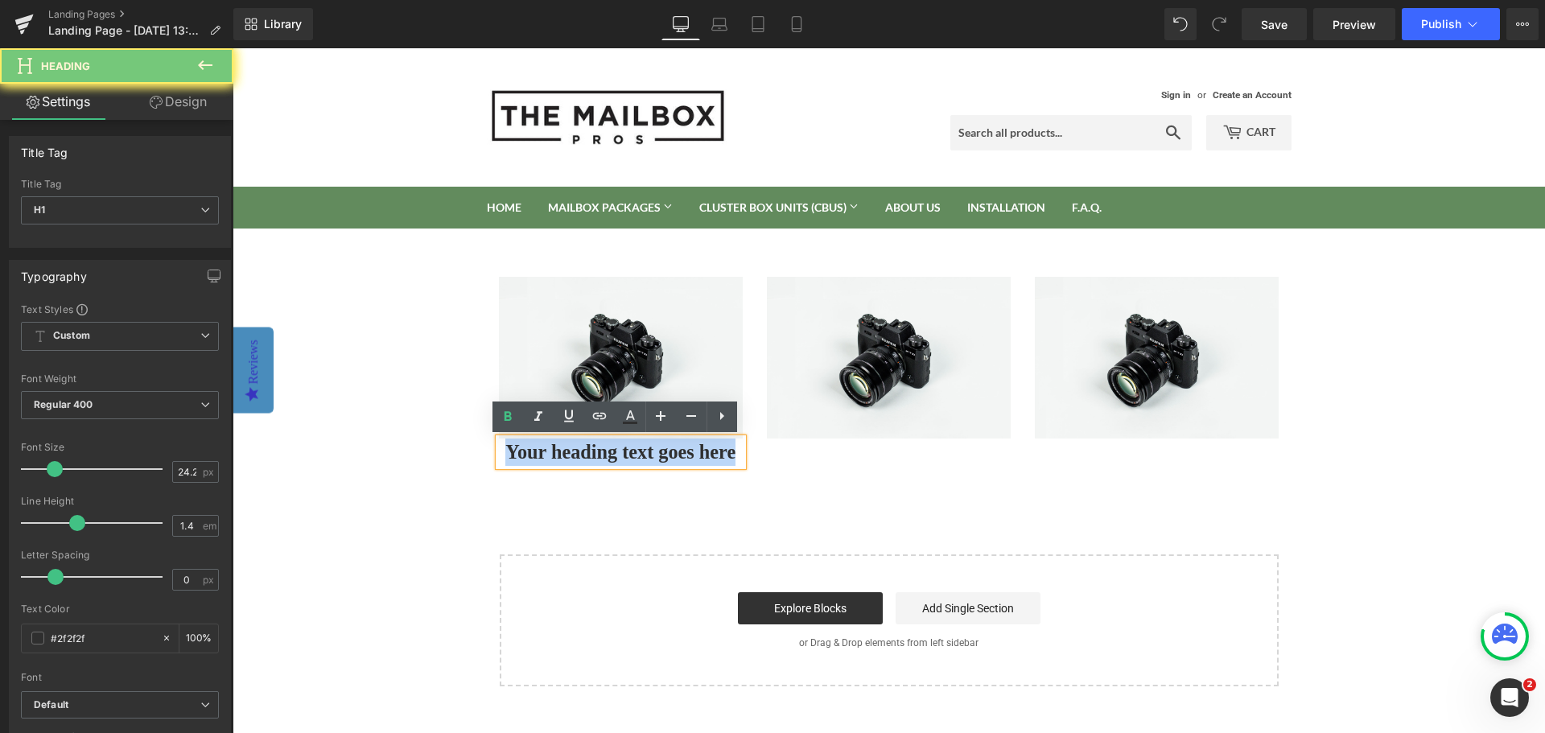
click at [513, 454] on h1 "Your heading text goes here" at bounding box center [621, 451] width 244 height 27
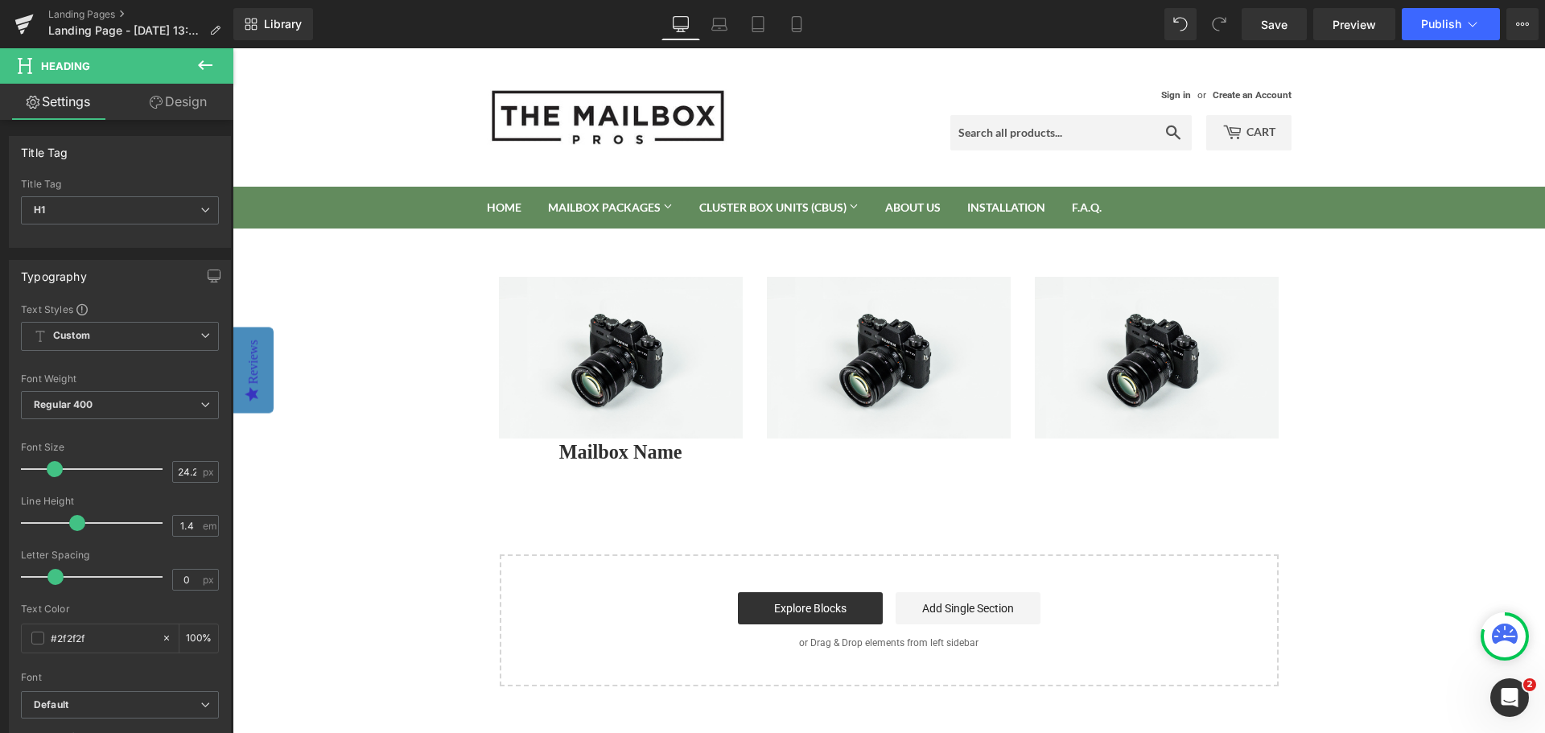
click at [204, 64] on icon at bounding box center [205, 65] width 19 height 19
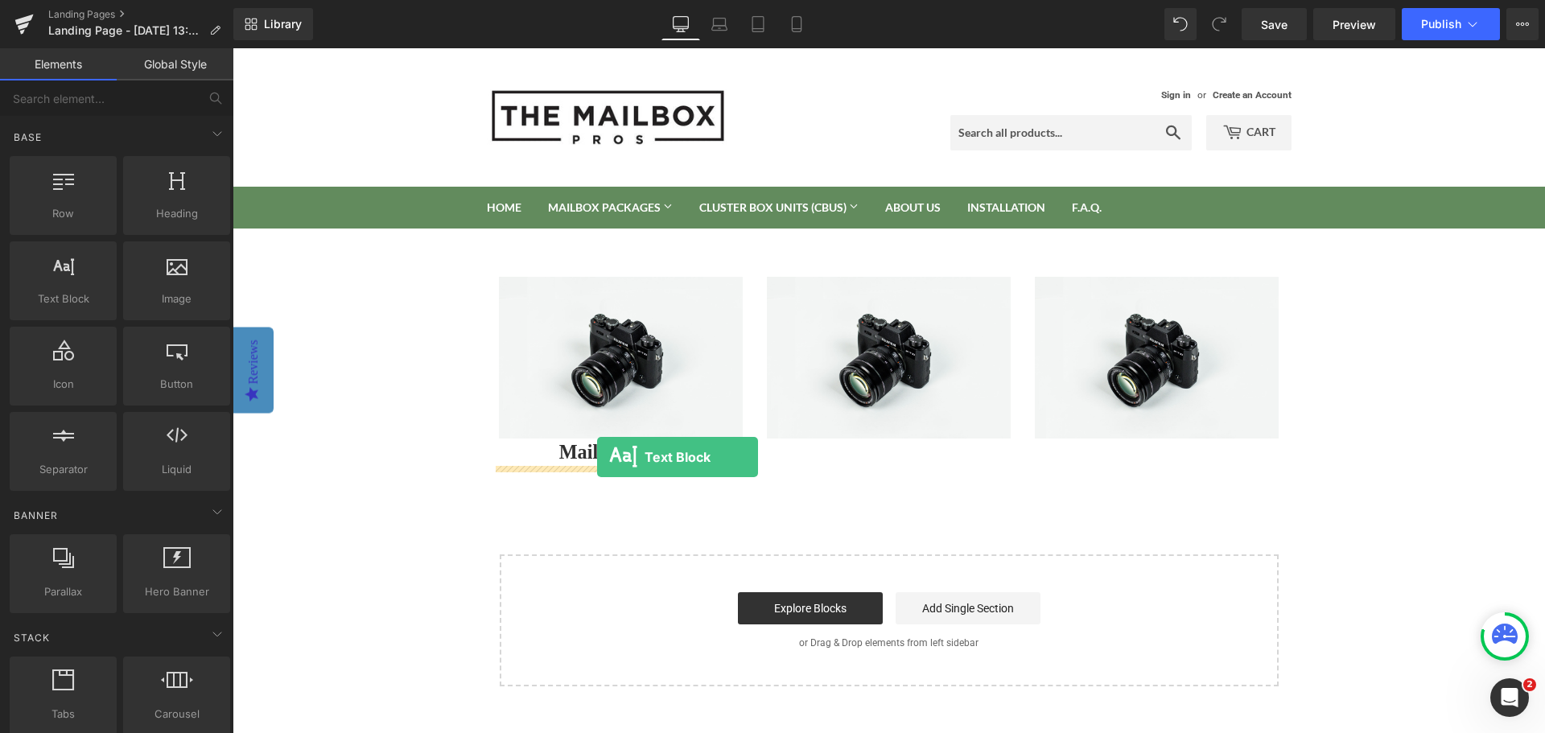
drag, startPoint x: 298, startPoint y: 331, endPoint x: 597, endPoint y: 457, distance: 324.9
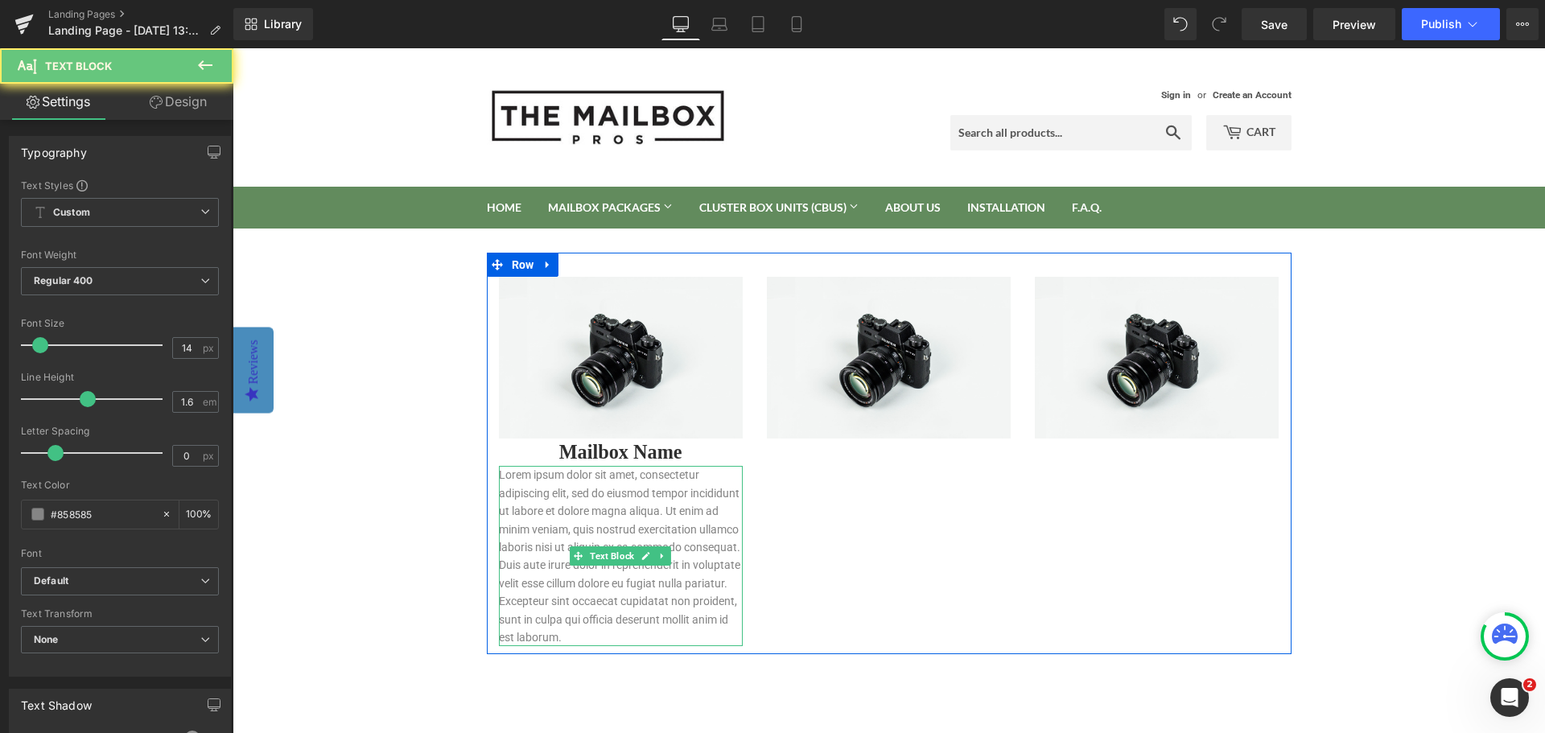
click at [655, 491] on p "Lorem ipsum dolor sit amet, consectetur adipiscing elit, sed do eiusmod tempor …" at bounding box center [621, 556] width 244 height 180
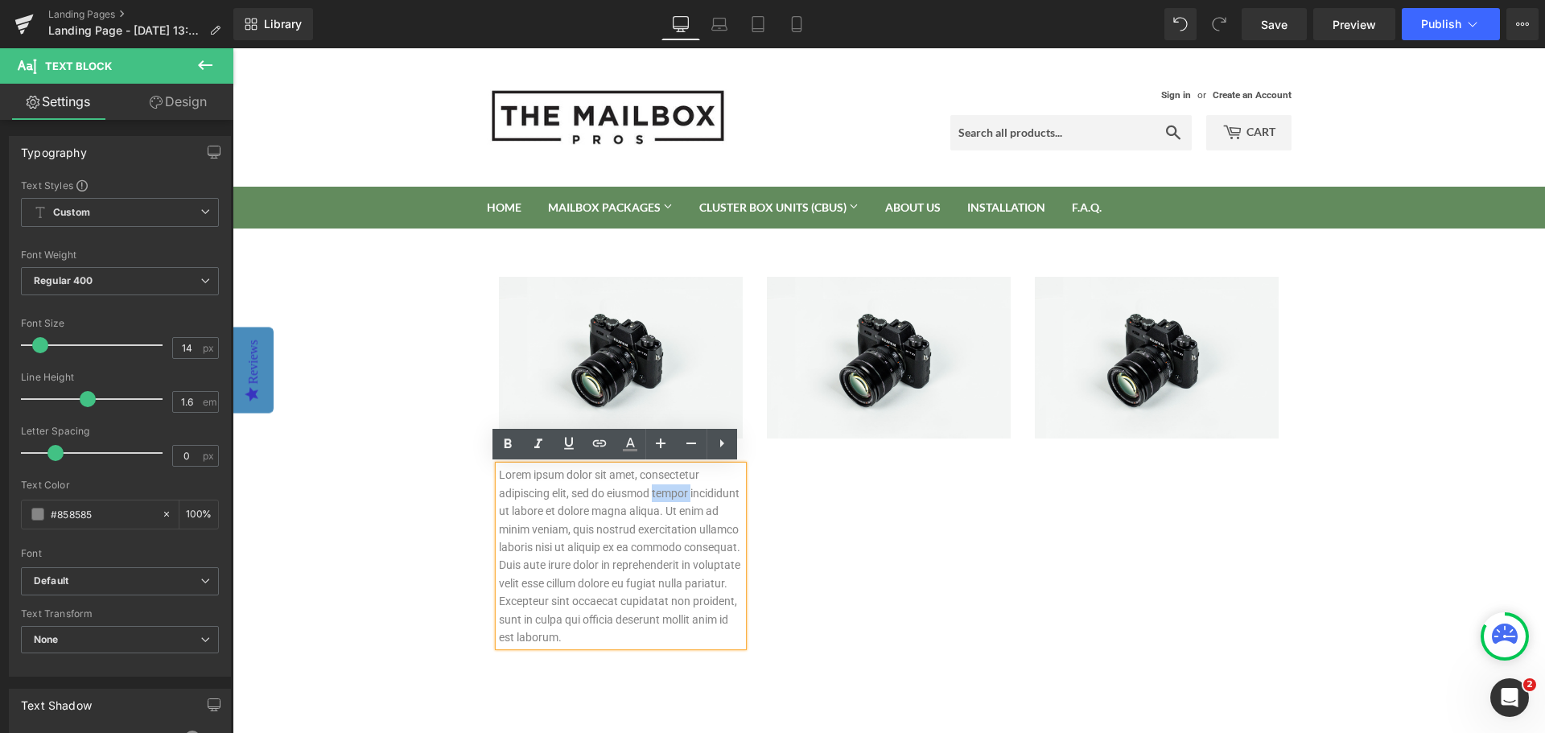
click at [655, 491] on p "Lorem ipsum dolor sit amet, consectetur adipiscing elit, sed do eiusmod tempor …" at bounding box center [621, 556] width 244 height 180
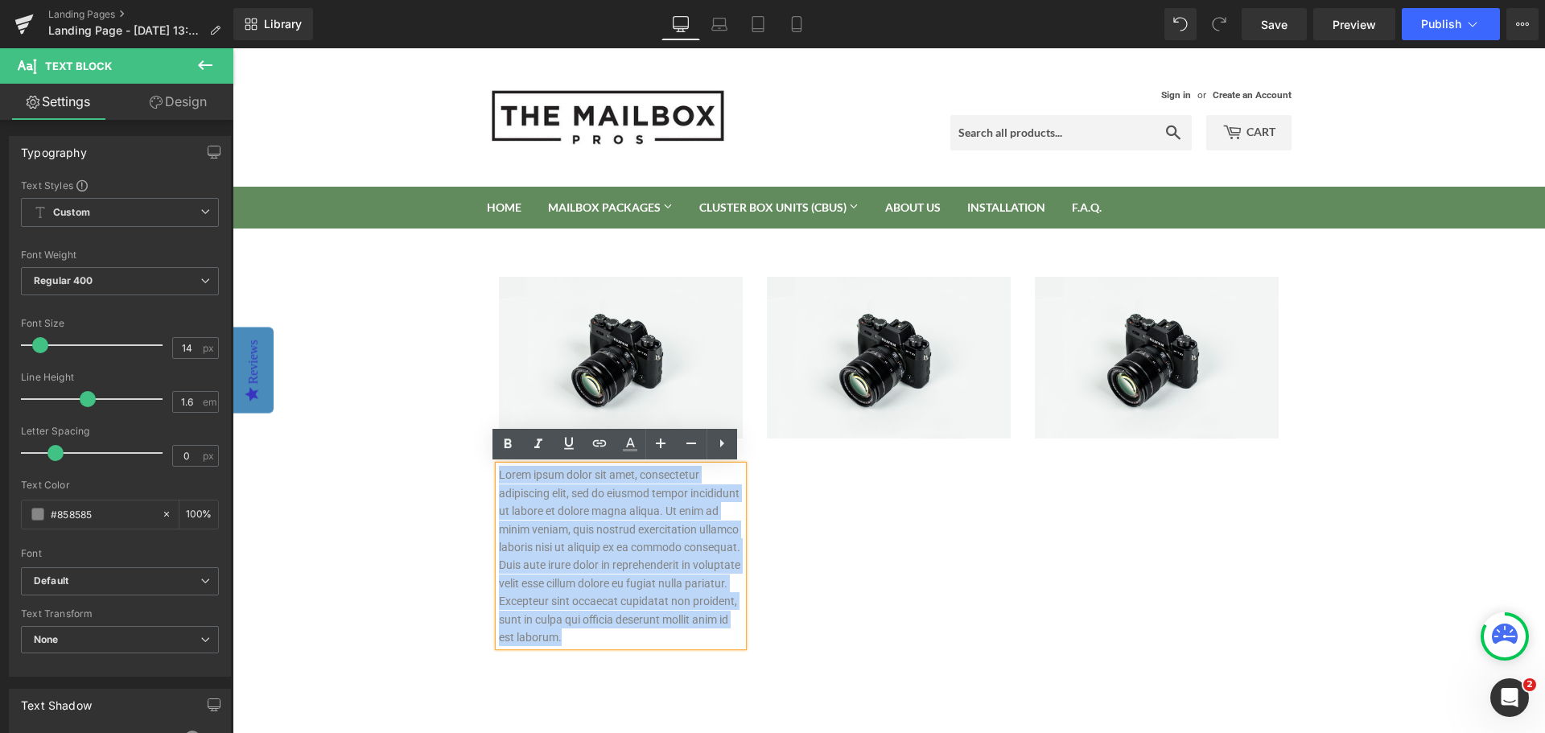
click at [655, 491] on p "Lorem ipsum dolor sit amet, consectetur adipiscing elit, sed do eiusmod tempor …" at bounding box center [621, 556] width 244 height 180
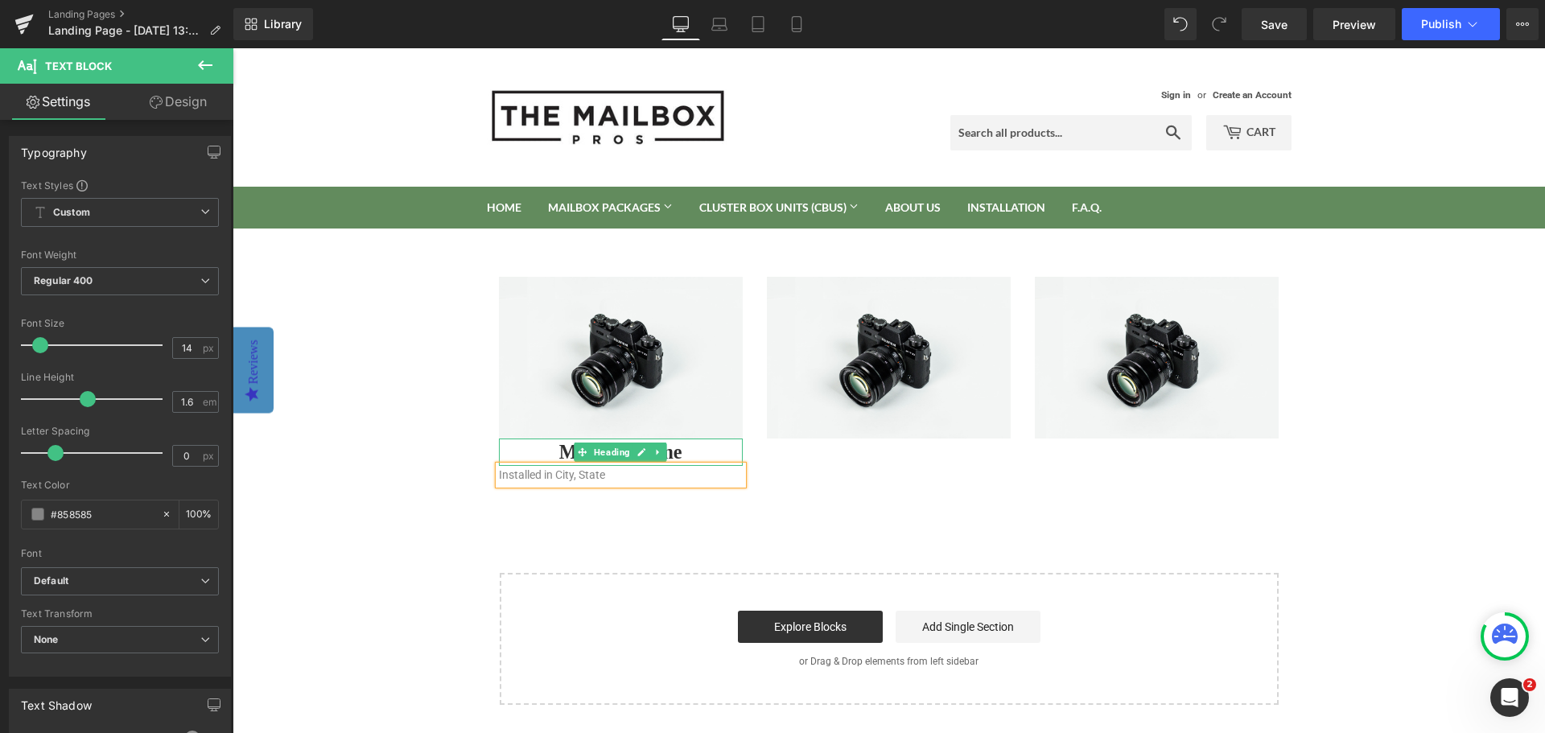
click at [633, 443] on link at bounding box center [641, 452] width 17 height 19
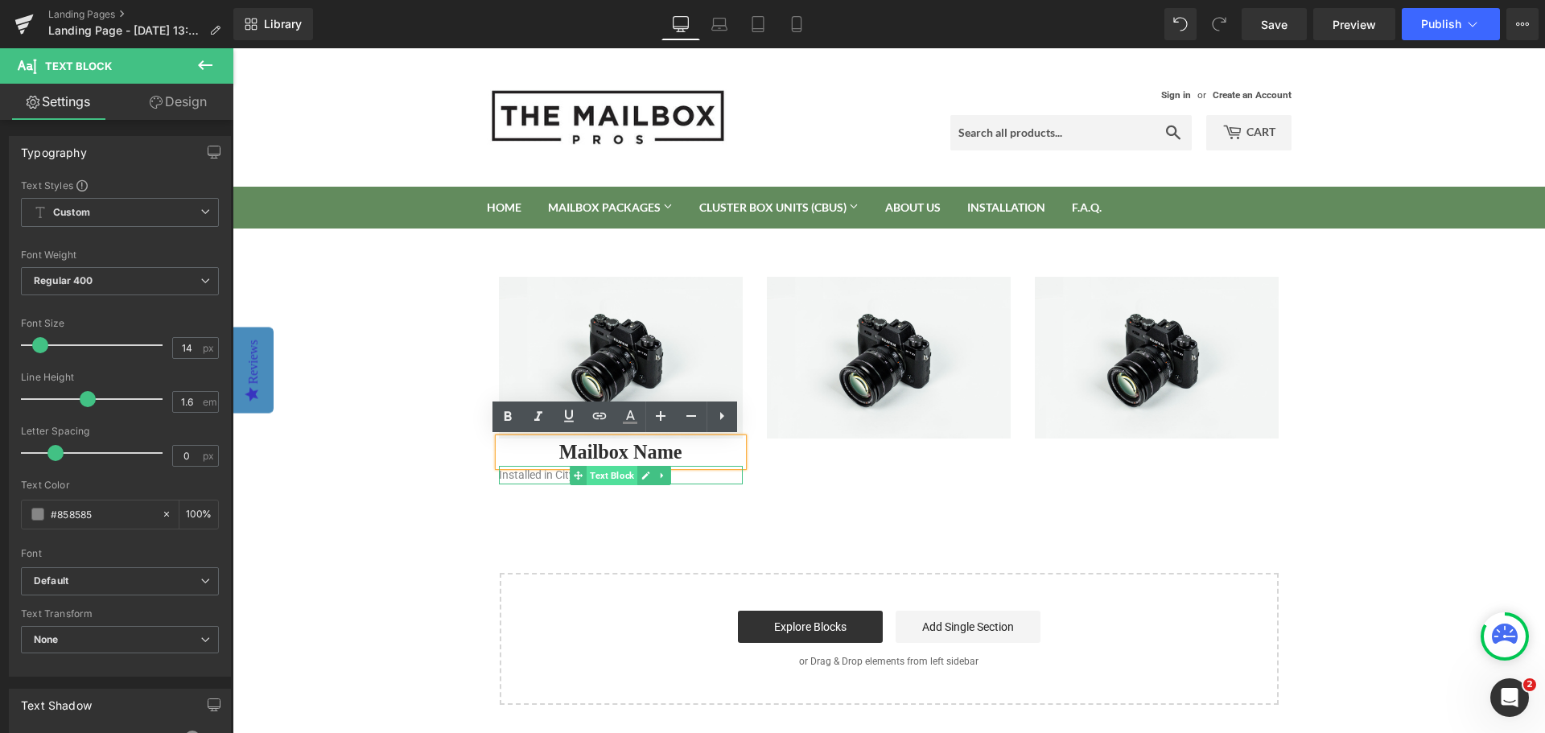
click at [593, 479] on span "Text Block" at bounding box center [612, 475] width 51 height 19
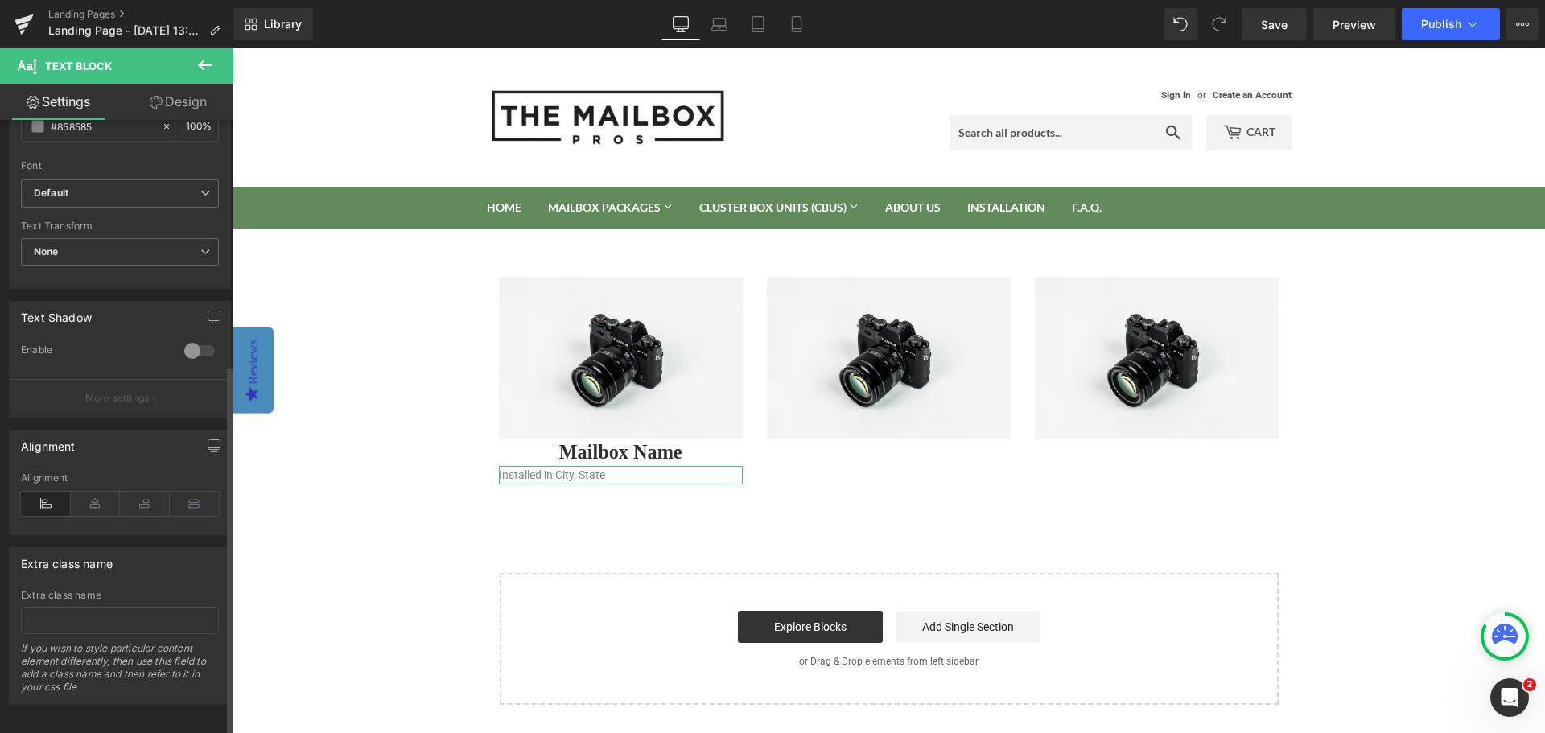
scroll to position [405, 0]
click at [105, 488] on icon at bounding box center [96, 499] width 50 height 24
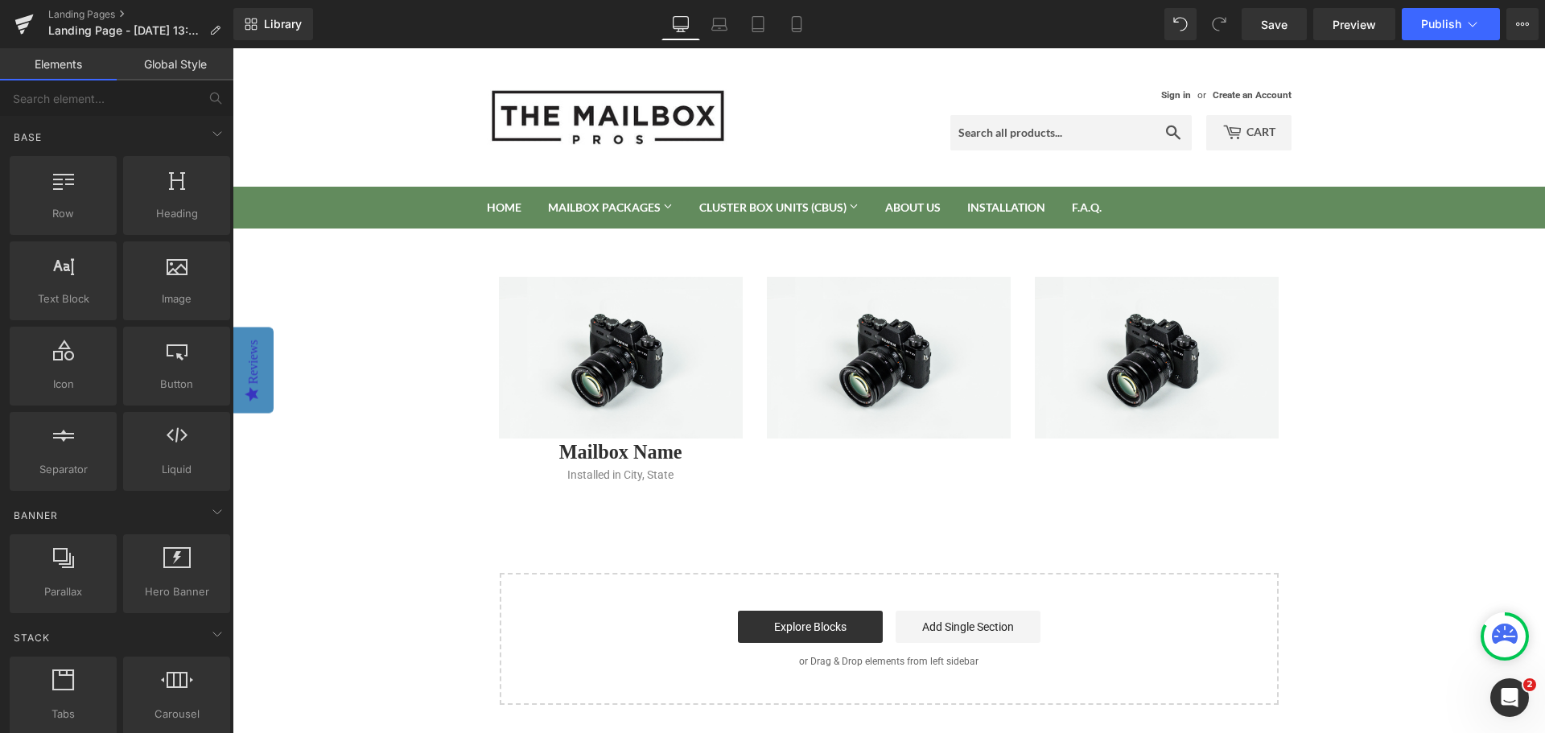
click at [1343, 360] on body "Sign in or Create an Account Search Cart 0 Search Home Mailbox Packages Mailbox…" at bounding box center [889, 528] width 1312 height 961
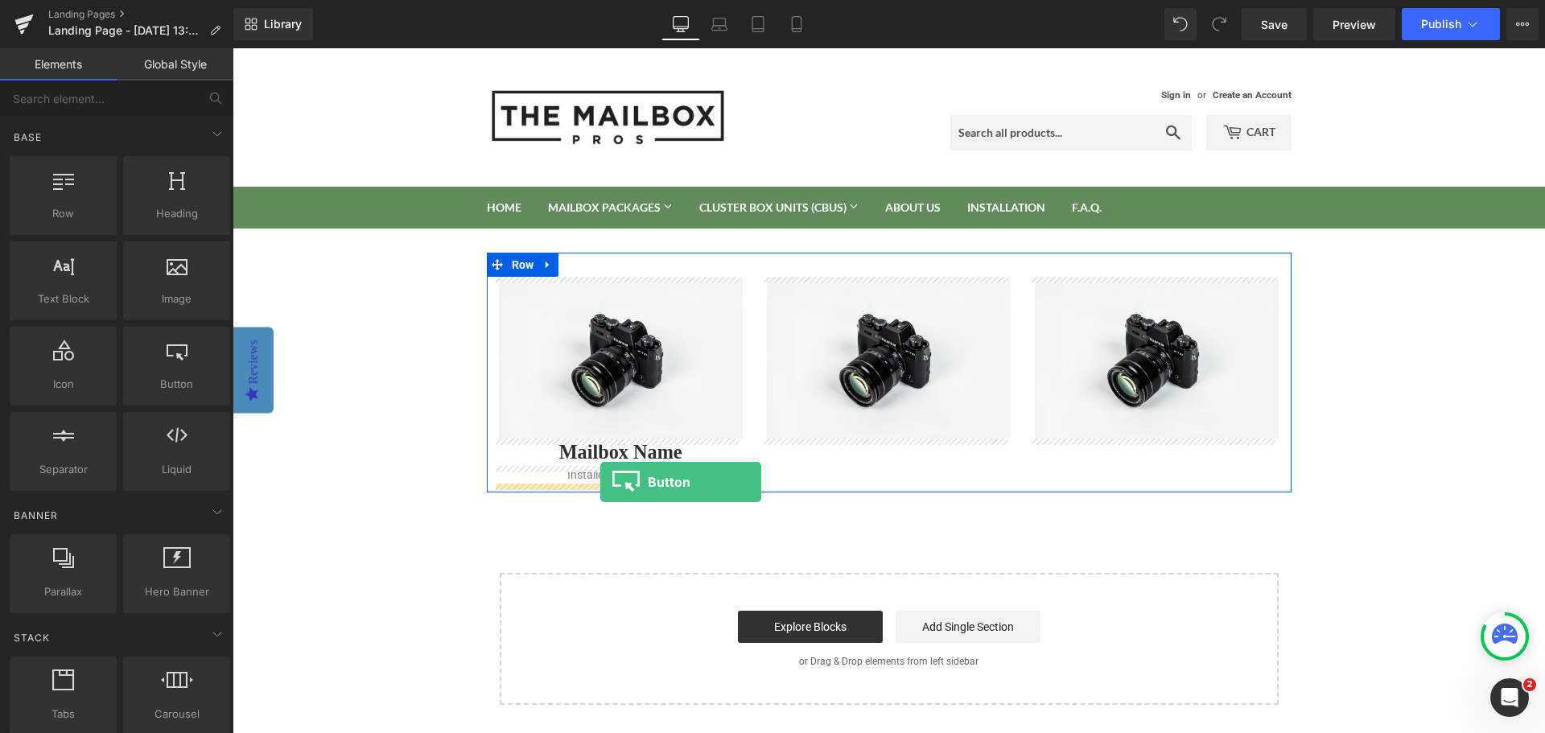
drag, startPoint x: 385, startPoint y: 412, endPoint x: 600, endPoint y: 482, distance: 226.7
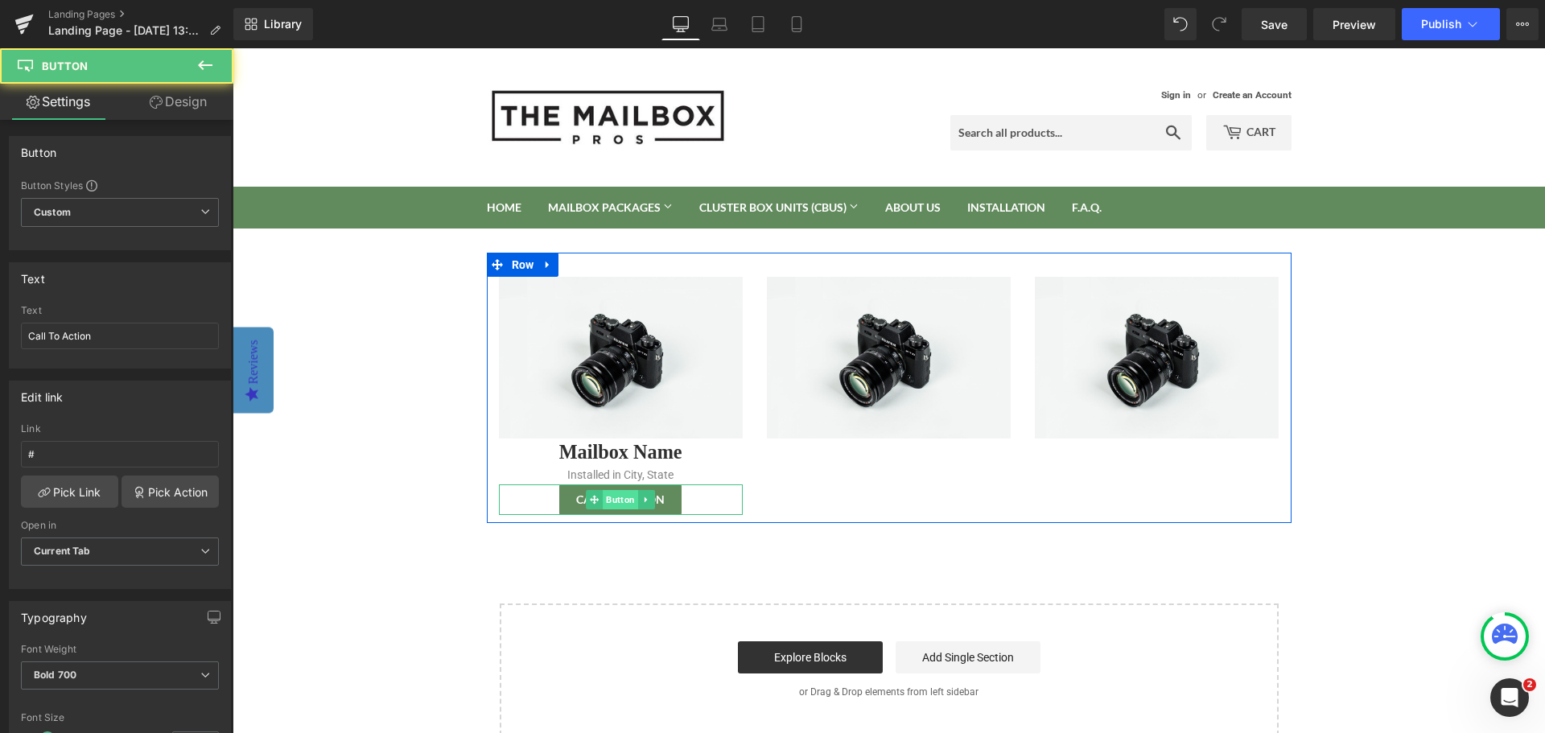
click at [619, 498] on span "Button" at bounding box center [620, 499] width 35 height 19
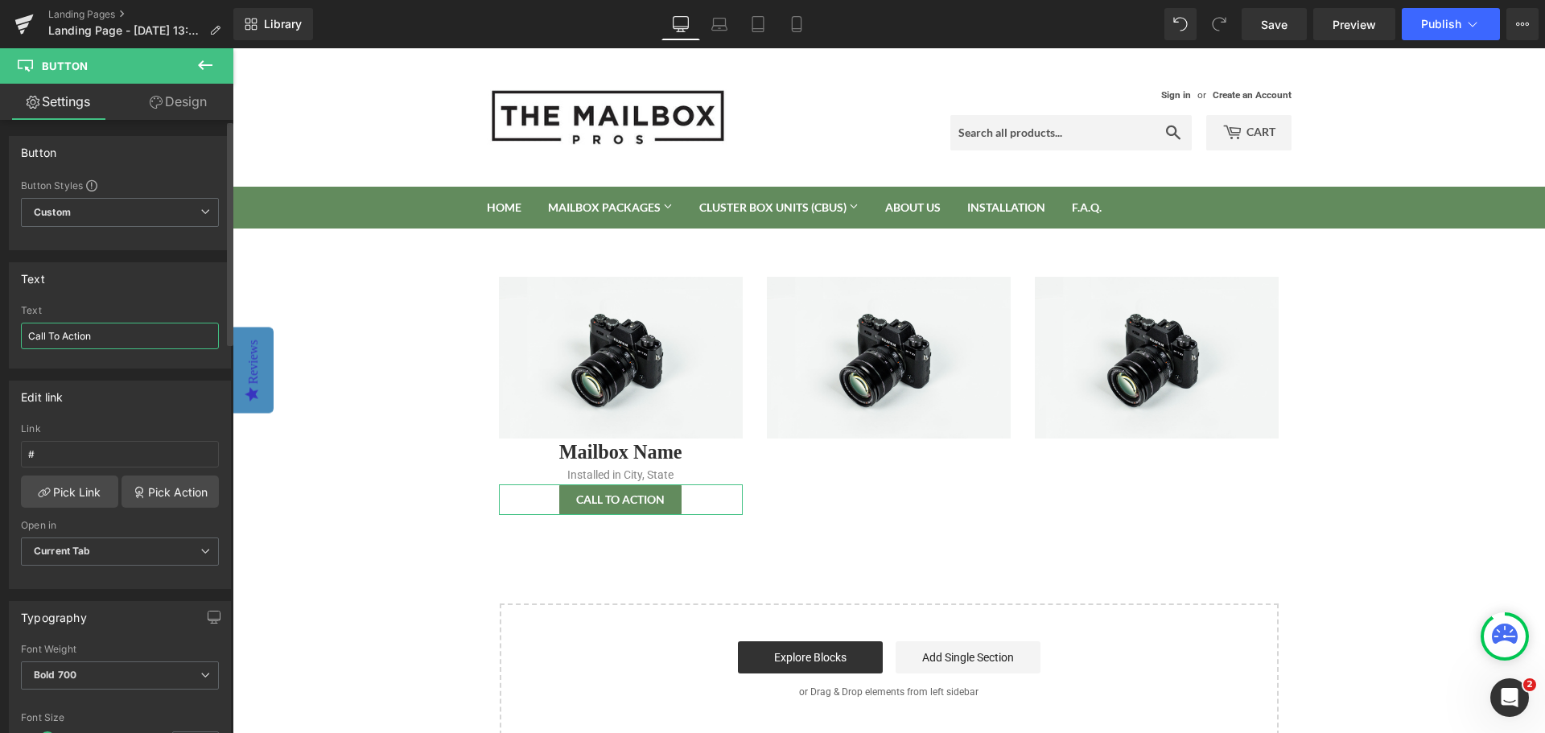
click at [76, 328] on input "Call To Action" at bounding box center [120, 336] width 198 height 27
type input "Learn More"
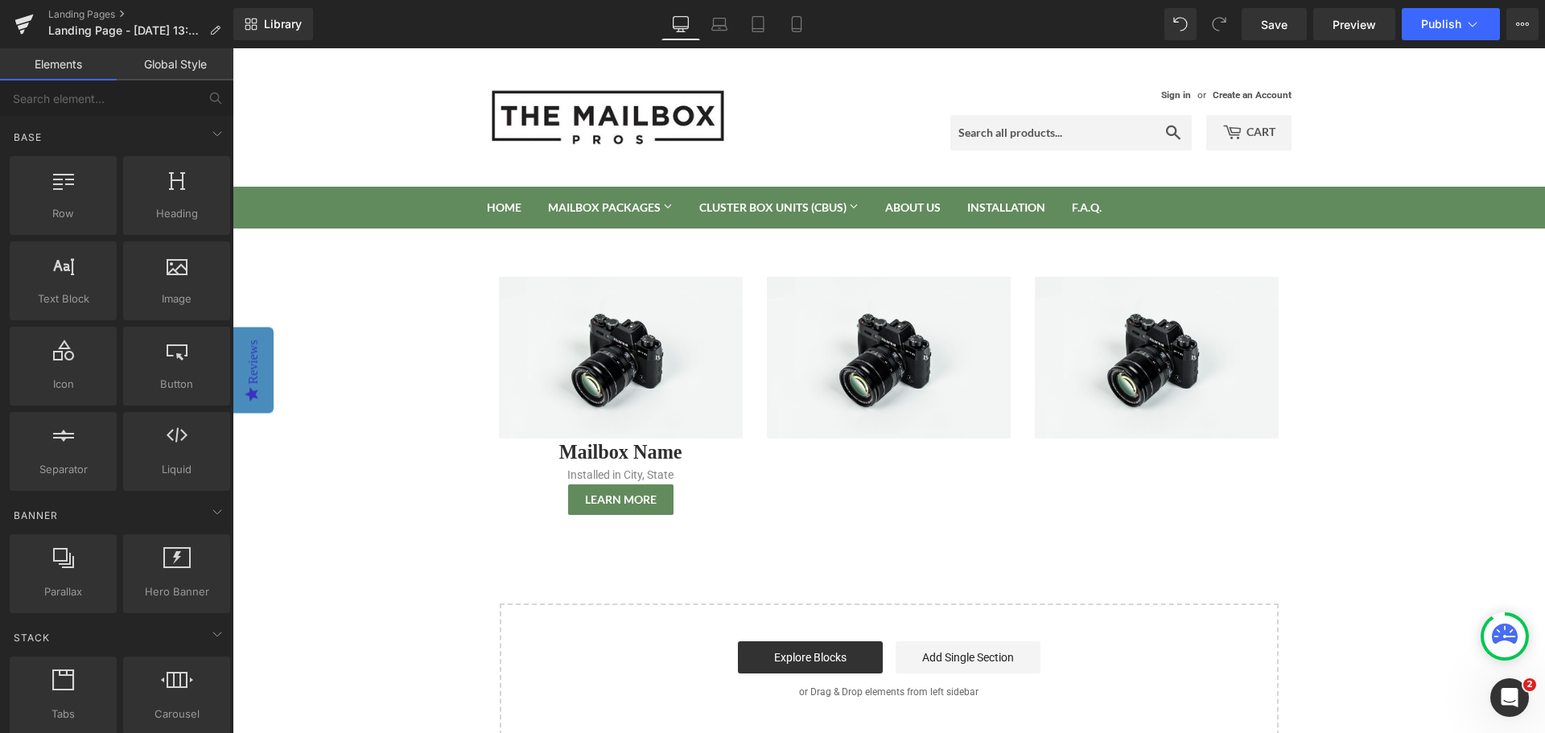
click at [1373, 470] on body "Sign in or Create an Account Search Cart 0 Search Home Mailbox Packages Mailbox…" at bounding box center [889, 543] width 1312 height 991
click at [1382, 390] on body "Sign in or Create an Account Search Cart 0 Search Home Mailbox Packages Mailbox…" at bounding box center [889, 543] width 1312 height 991
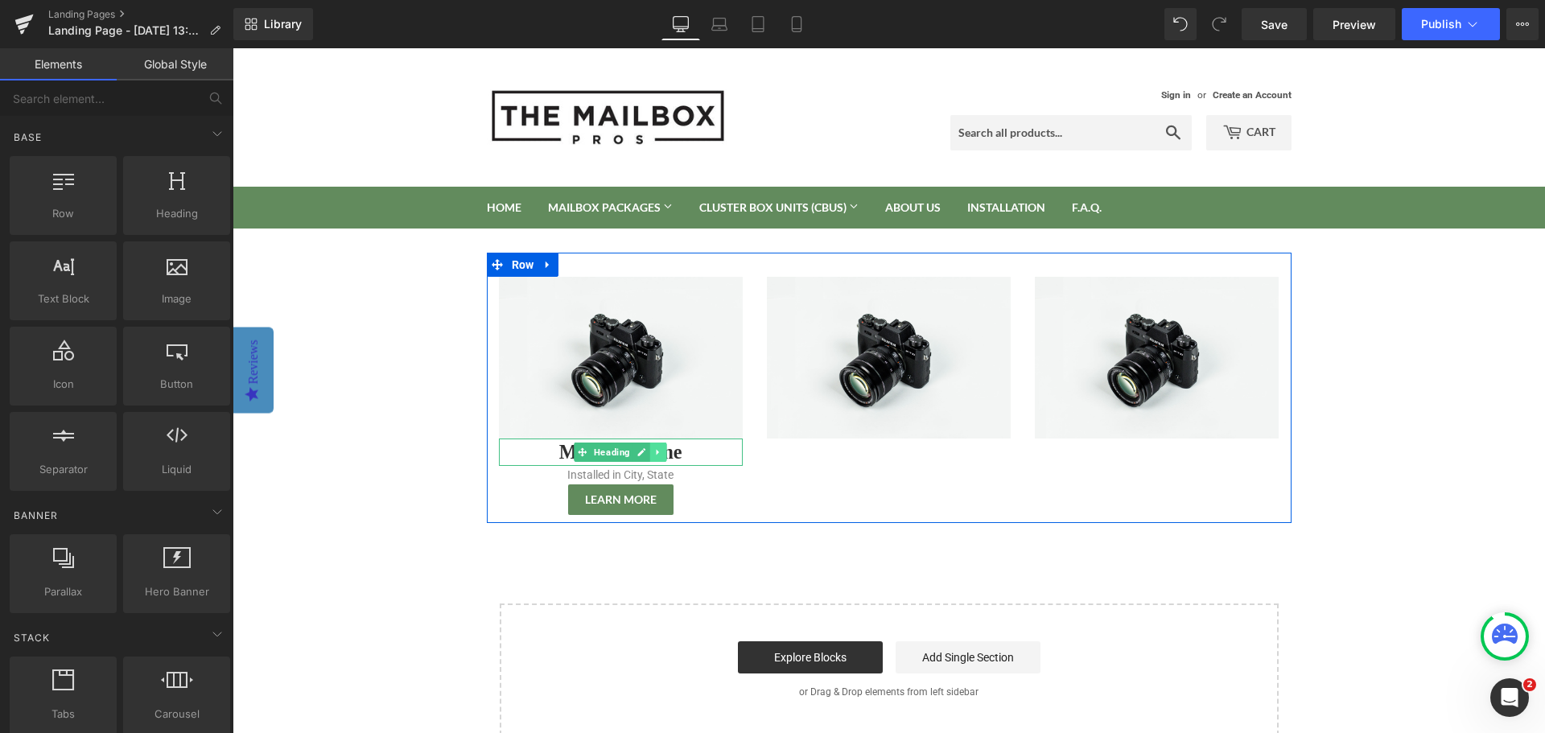
click at [656, 455] on icon at bounding box center [658, 452] width 9 height 10
click at [645, 453] on icon at bounding box center [649, 452] width 9 height 9
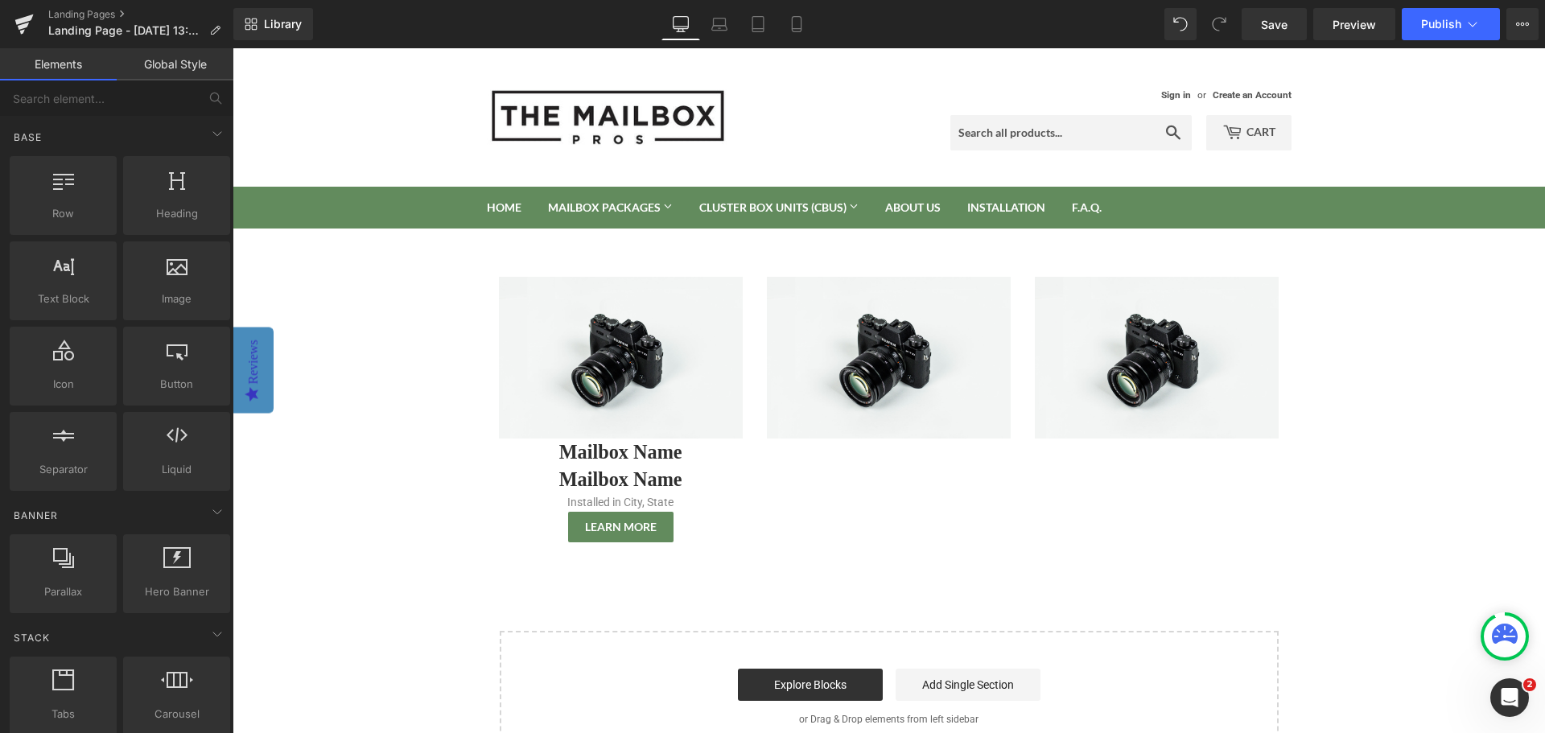
click at [1352, 447] on body "Sign in or Create an Account Search Cart 0 Search Home Mailbox Packages Mailbox…" at bounding box center [889, 557] width 1312 height 1019
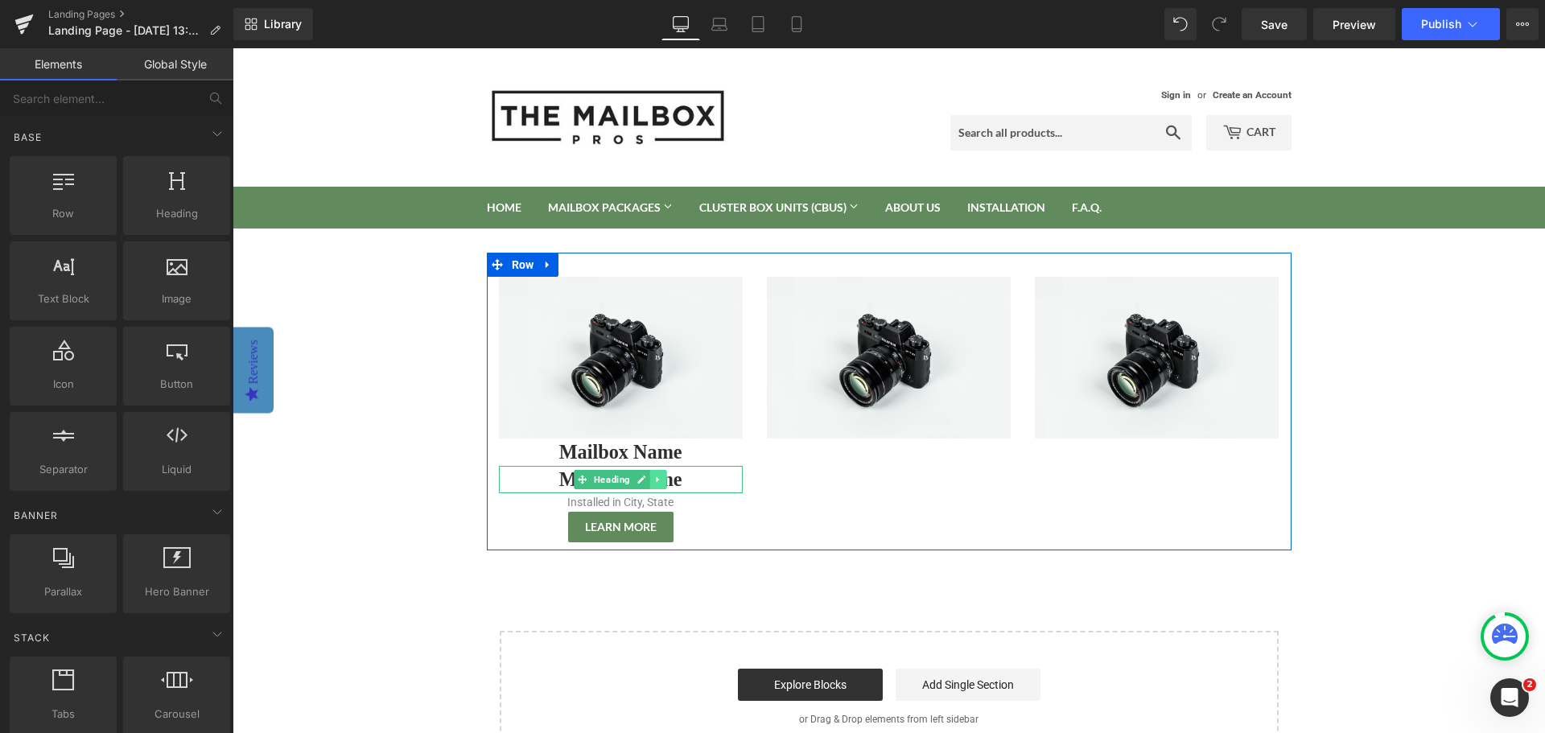
click at [657, 480] on icon at bounding box center [658, 480] width 2 height 6
click at [662, 480] on icon at bounding box center [666, 480] width 9 height 9
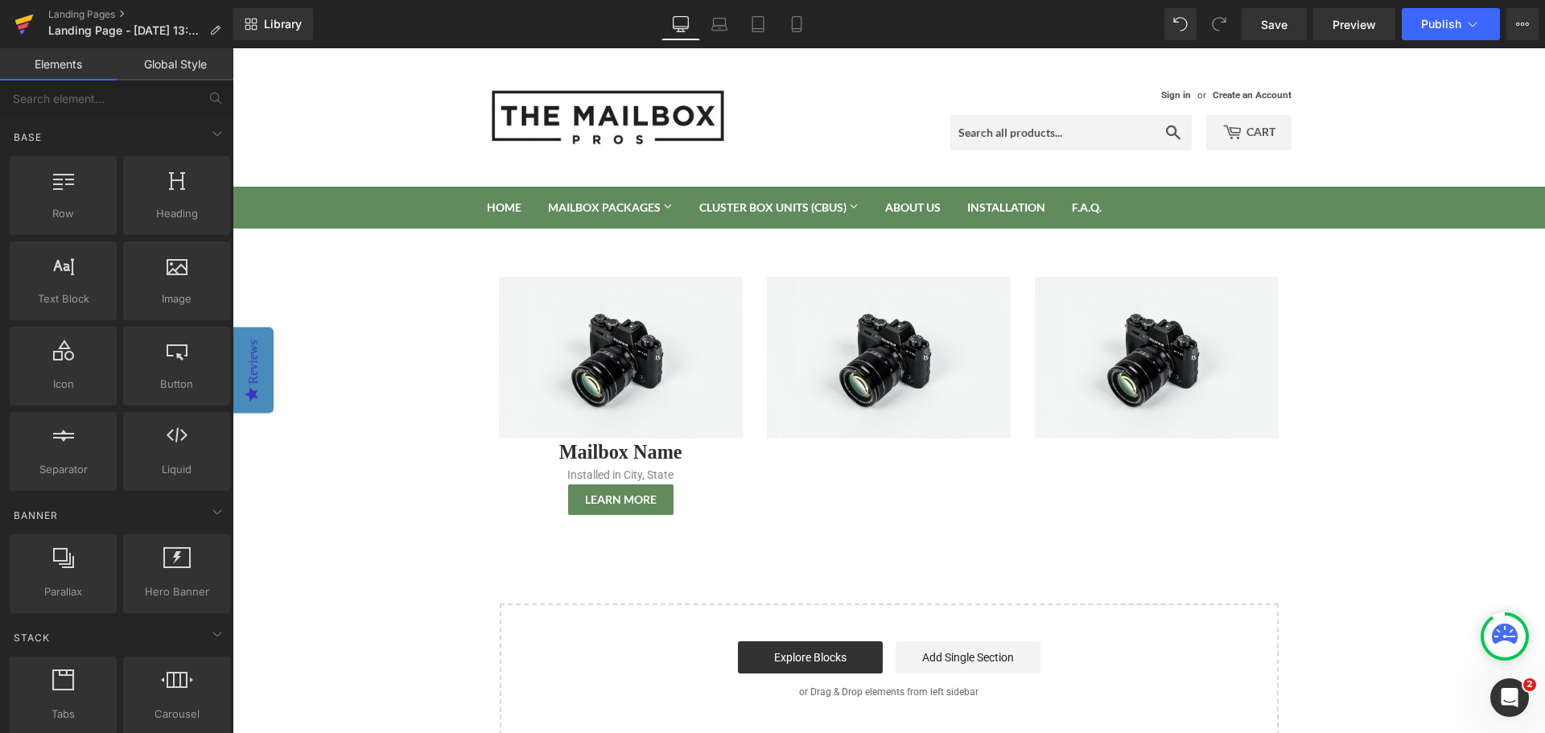
click at [31, 31] on icon at bounding box center [23, 24] width 19 height 40
click at [159, 73] on link "Global Style" at bounding box center [175, 64] width 117 height 32
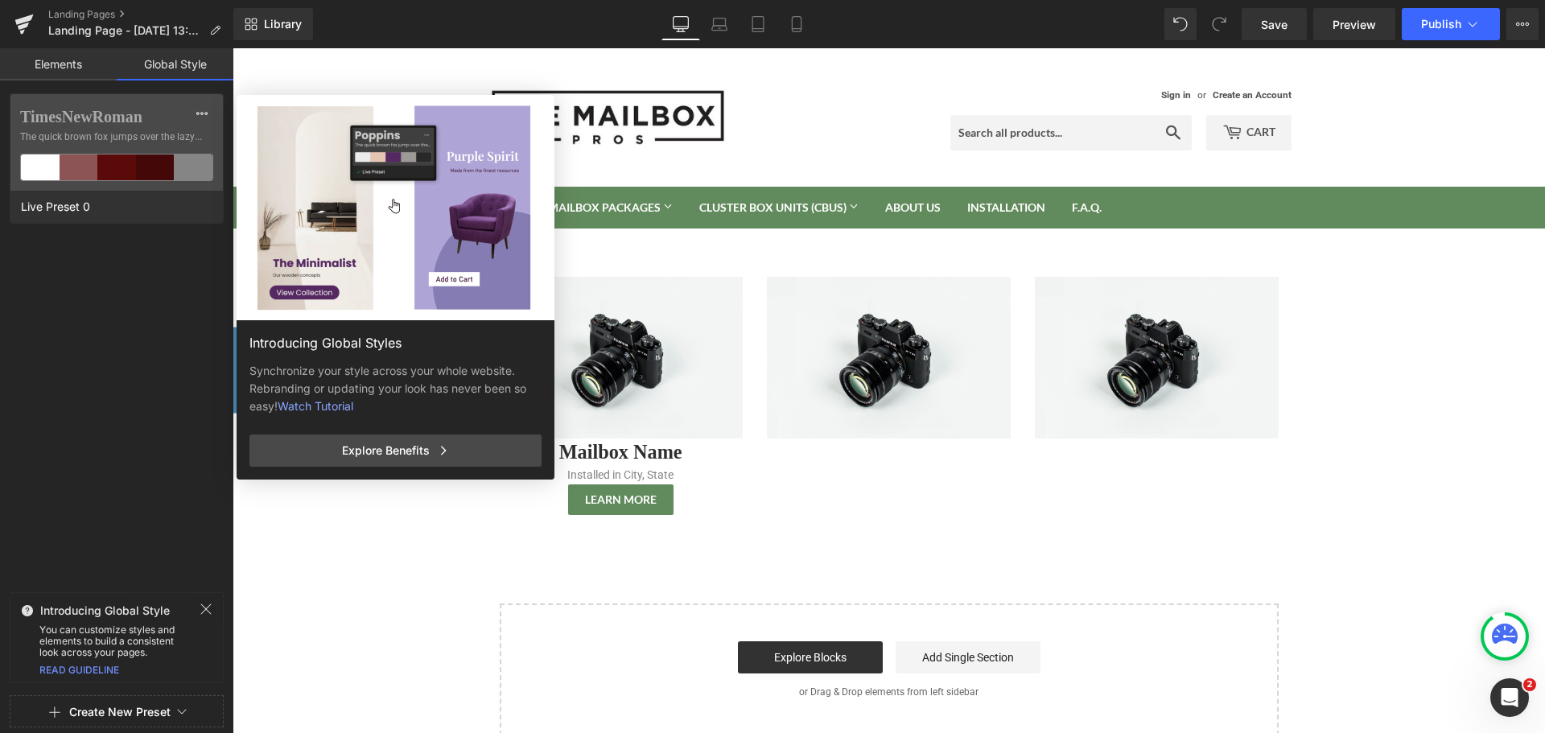
click at [70, 70] on link "Elements" at bounding box center [58, 64] width 117 height 32
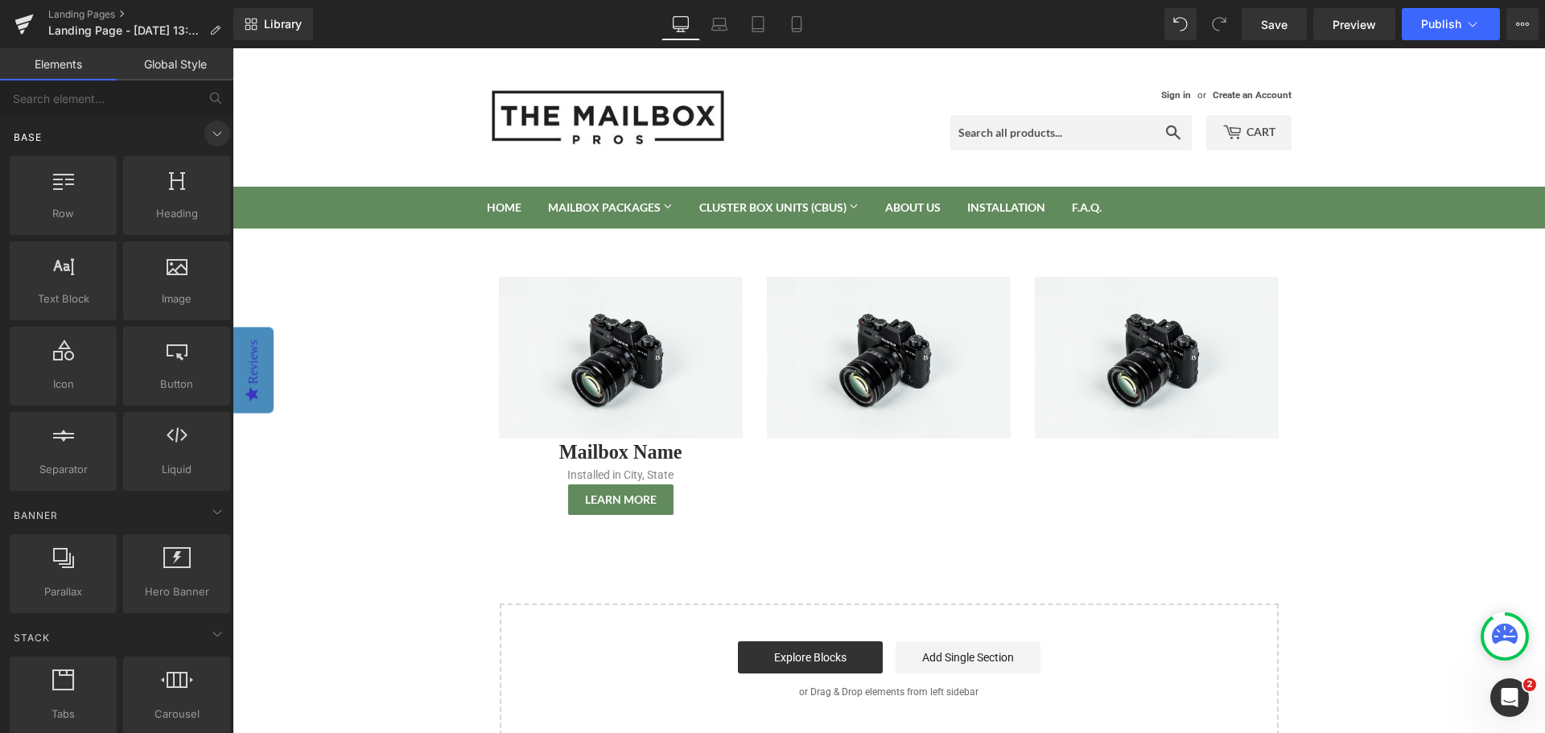
click at [211, 135] on icon at bounding box center [217, 133] width 19 height 19
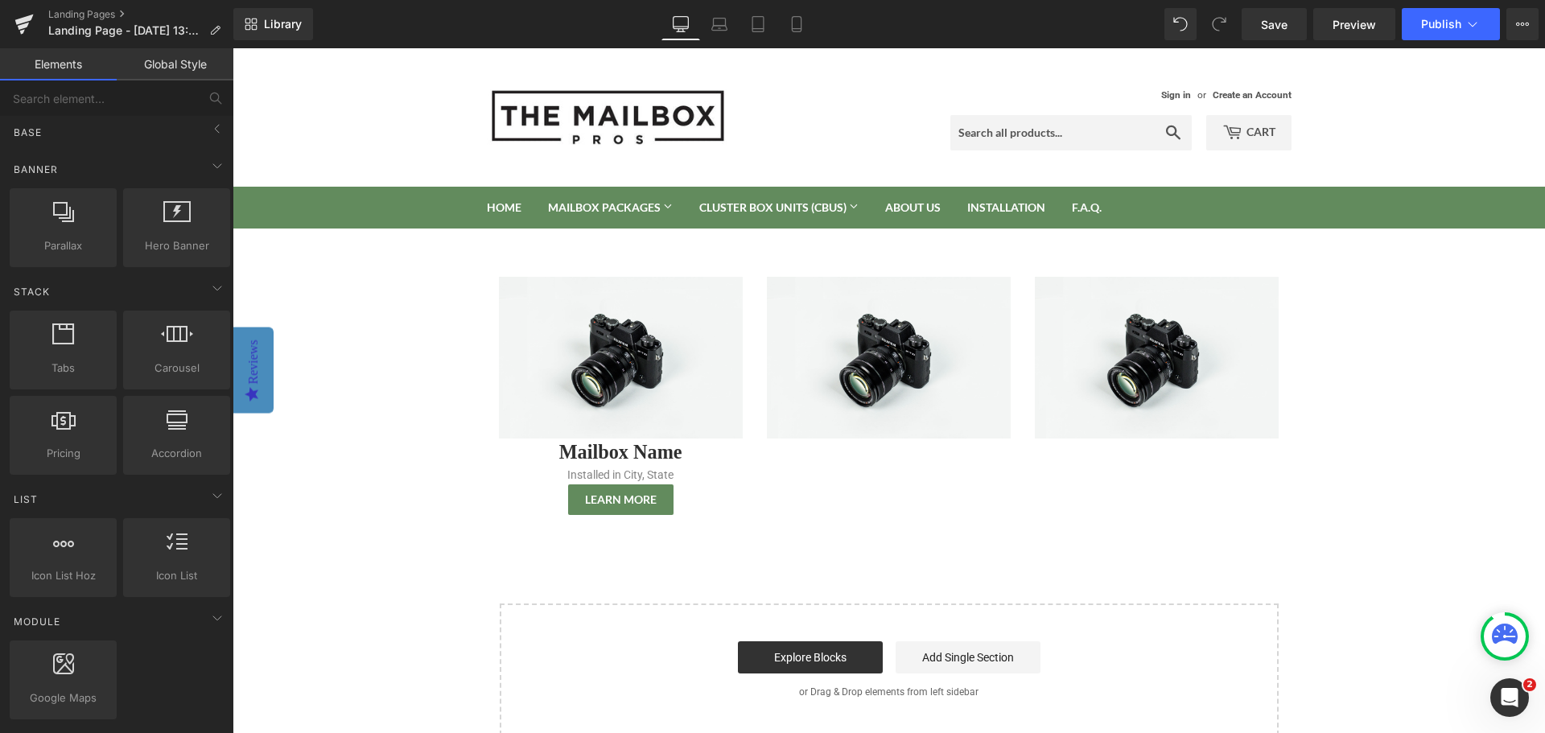
scroll to position [0, 0]
click at [211, 129] on icon at bounding box center [217, 133] width 19 height 19
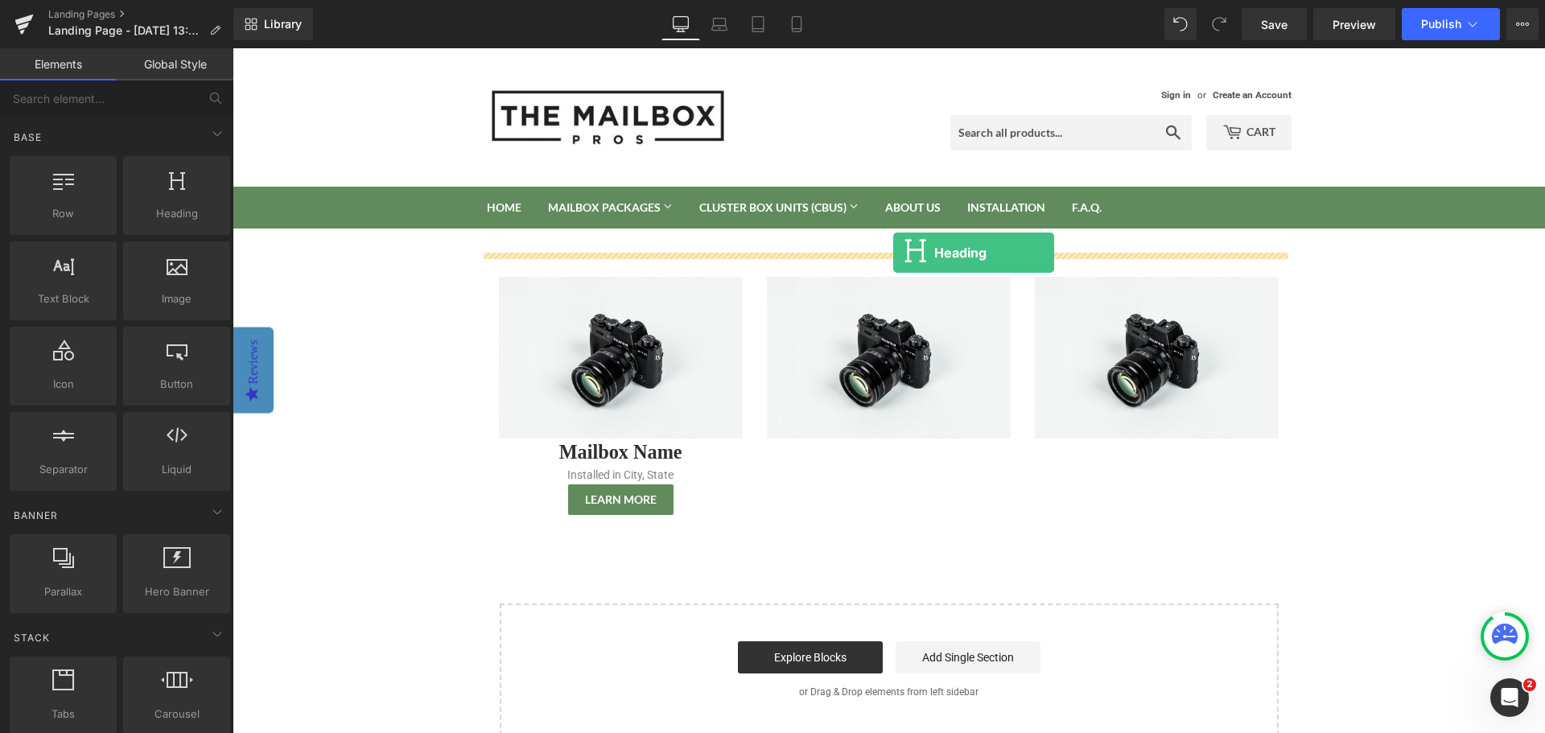
drag, startPoint x: 397, startPoint y: 246, endPoint x: 893, endPoint y: 253, distance: 495.7
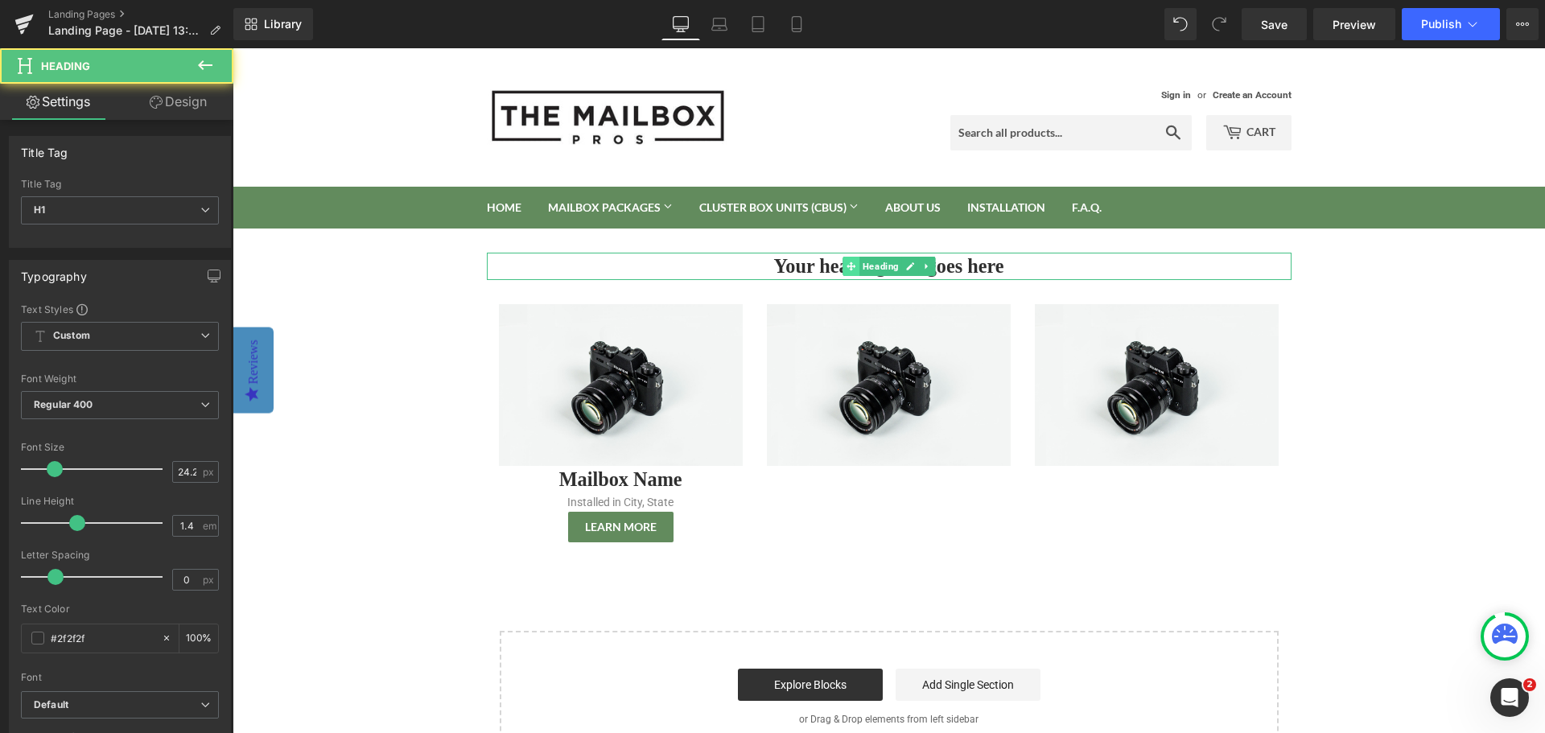
click at [842, 258] on span at bounding box center [850, 266] width 17 height 19
click at [813, 263] on h1 "Your heading text goes here" at bounding box center [889, 266] width 805 height 27
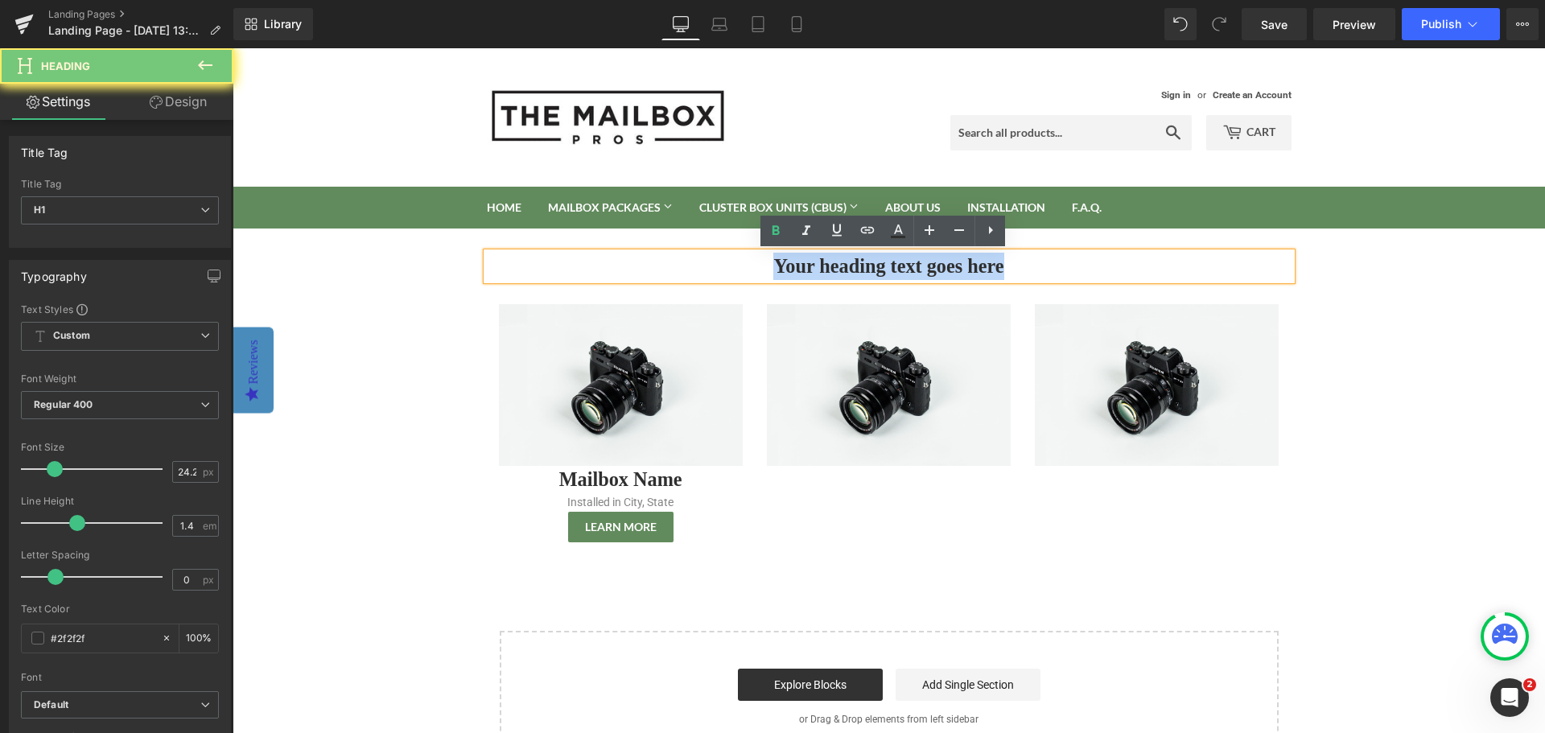
click at [813, 263] on h1 "Your heading text goes here" at bounding box center [889, 266] width 805 height 27
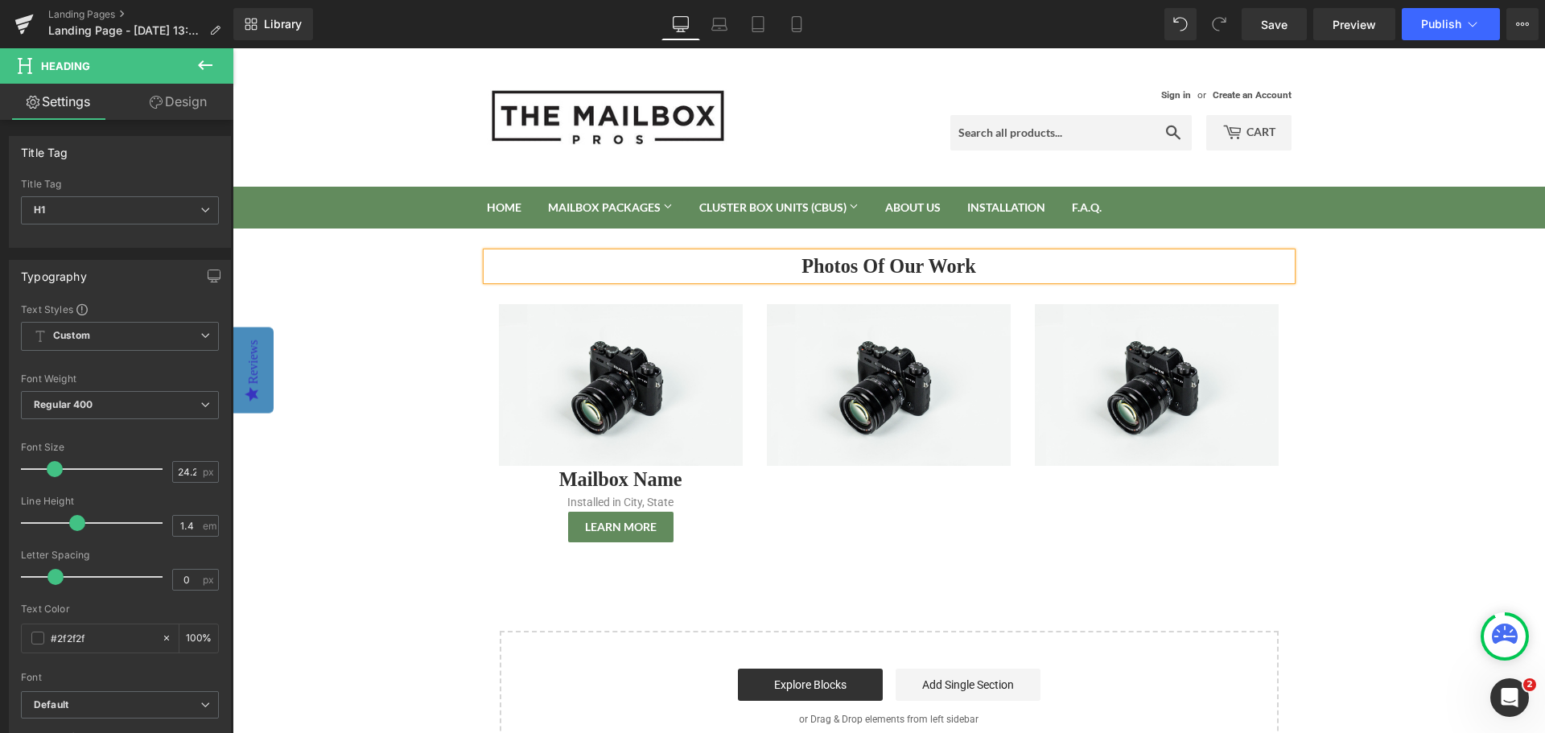
click at [1385, 404] on body "Sign in or Create an Account Search Cart 0 Search Home Mailbox Packages Mailbox…" at bounding box center [889, 557] width 1312 height 1019
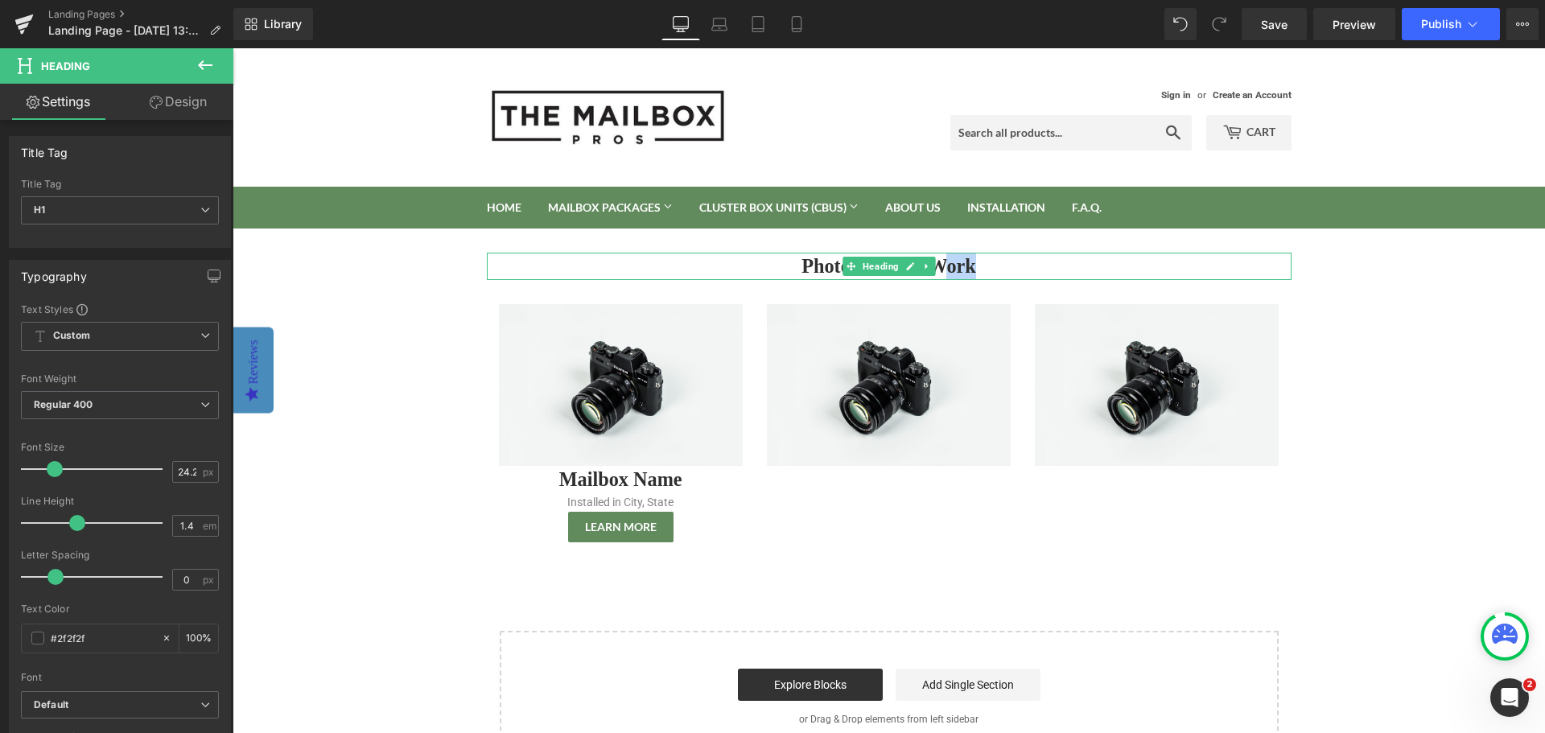
drag, startPoint x: 979, startPoint y: 265, endPoint x: 932, endPoint y: 271, distance: 47.9
click at [932, 271] on h1 "Photos Of Our Work" at bounding box center [889, 266] width 805 height 27
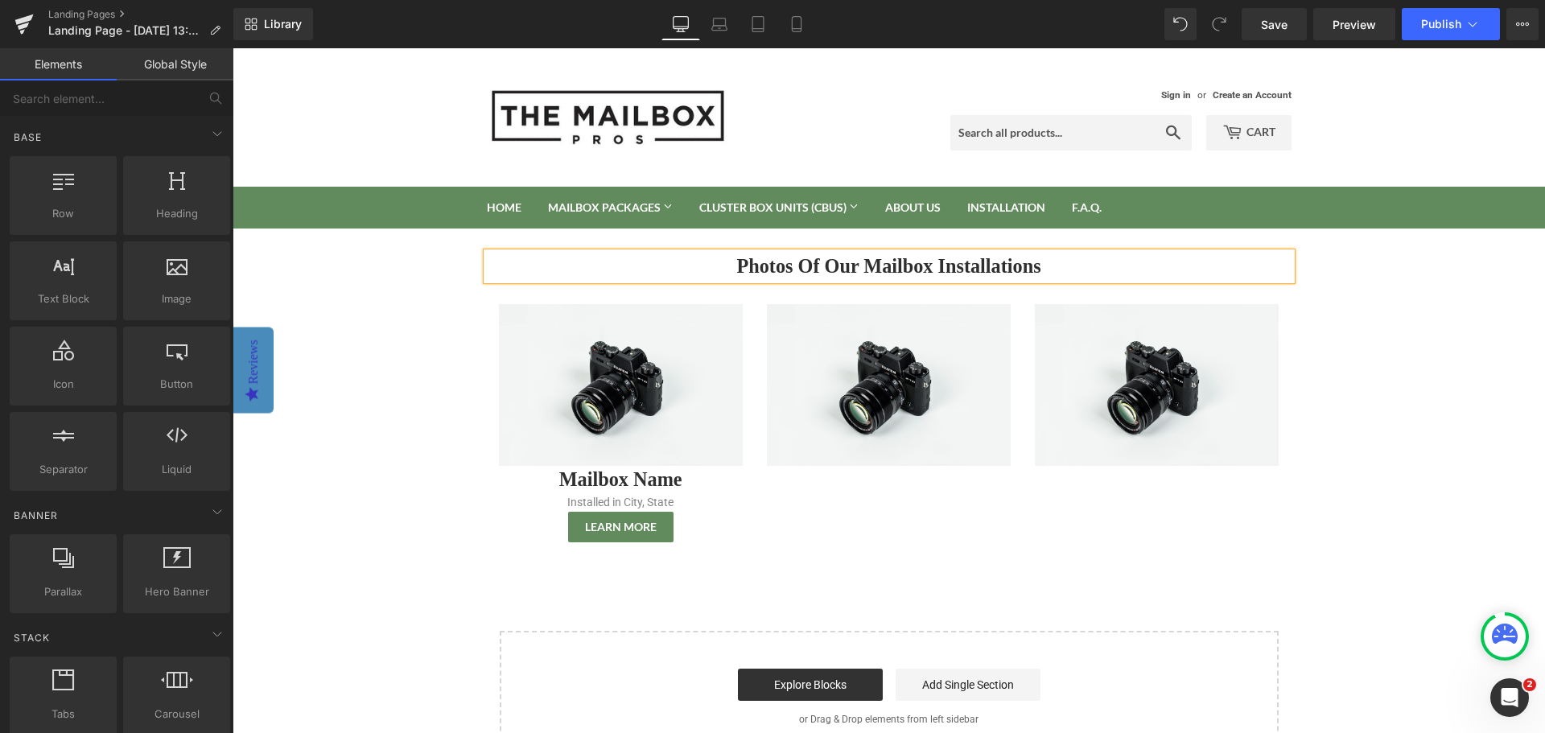
click at [1438, 320] on body "Sign in or Create an Account Search Cart 0 Search Home Mailbox Packages Mailbox…" at bounding box center [889, 557] width 1312 height 1019
click at [1370, 314] on body "Sign in or Create an Account Search Cart 0 Search Home Mailbox Packages Mailbox…" at bounding box center [889, 557] width 1312 height 1019
click at [1422, 430] on body "Sign in or Create an Account Search Cart 0 Search Home Mailbox Packages Mailbox…" at bounding box center [889, 557] width 1312 height 1019
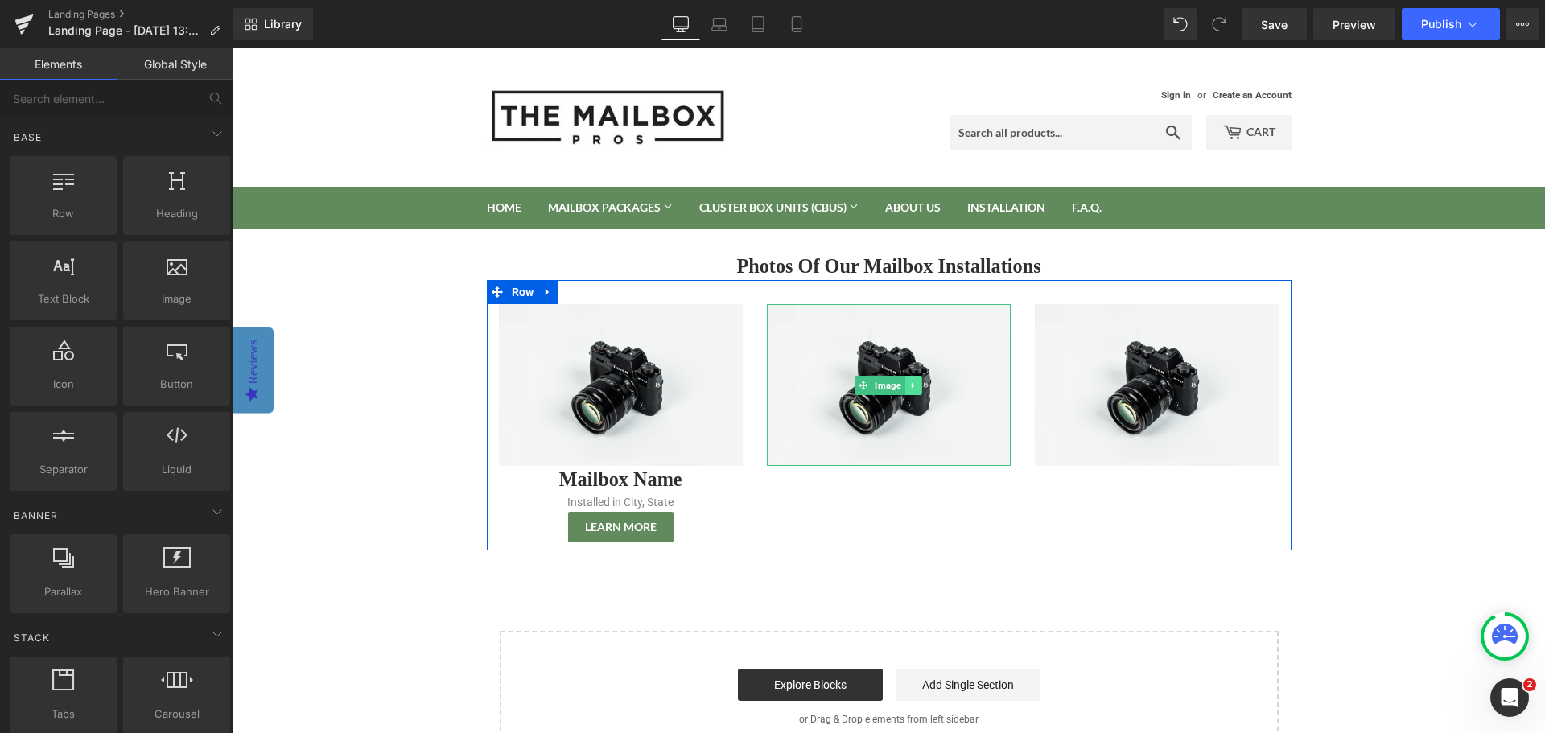
click at [911, 382] on icon at bounding box center [913, 386] width 9 height 10
click at [919, 390] on link at bounding box center [921, 385] width 17 height 19
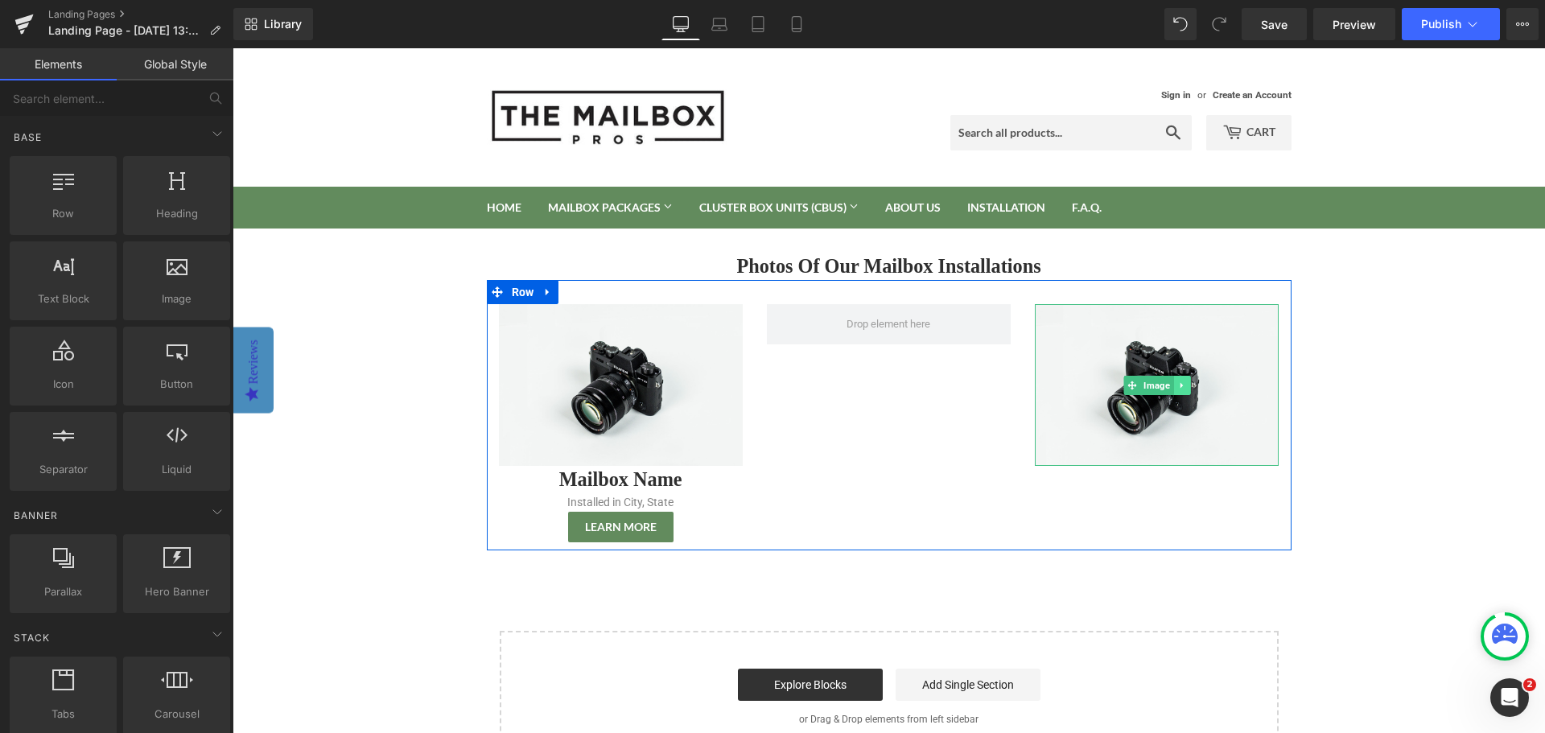
click at [1178, 386] on icon at bounding box center [1181, 386] width 9 height 10
click at [1186, 386] on icon at bounding box center [1190, 385] width 9 height 9
